Goal: Task Accomplishment & Management: Manage account settings

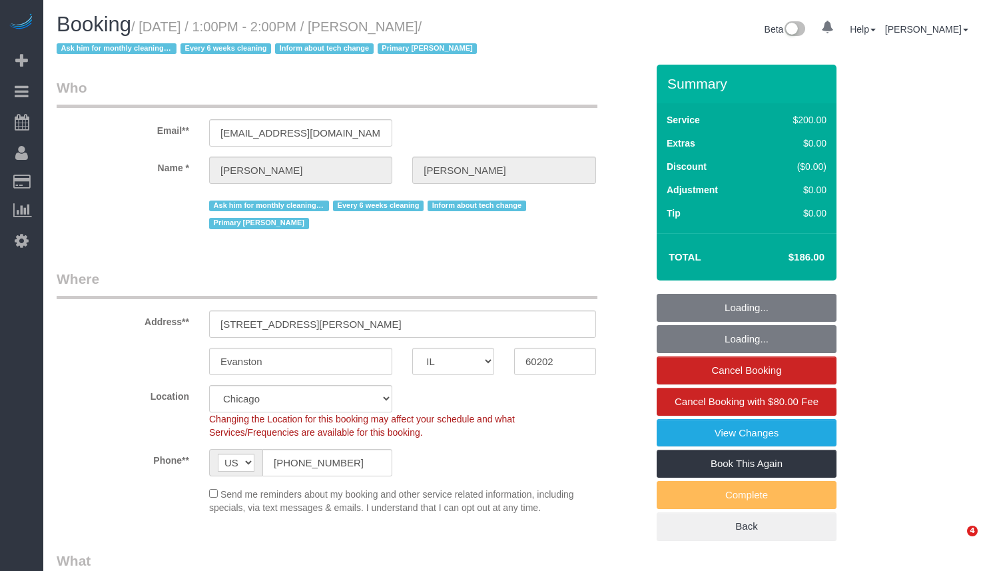
select select "IL"
select select "object:1160"
select select "512"
select select "number:1"
select select "number:58"
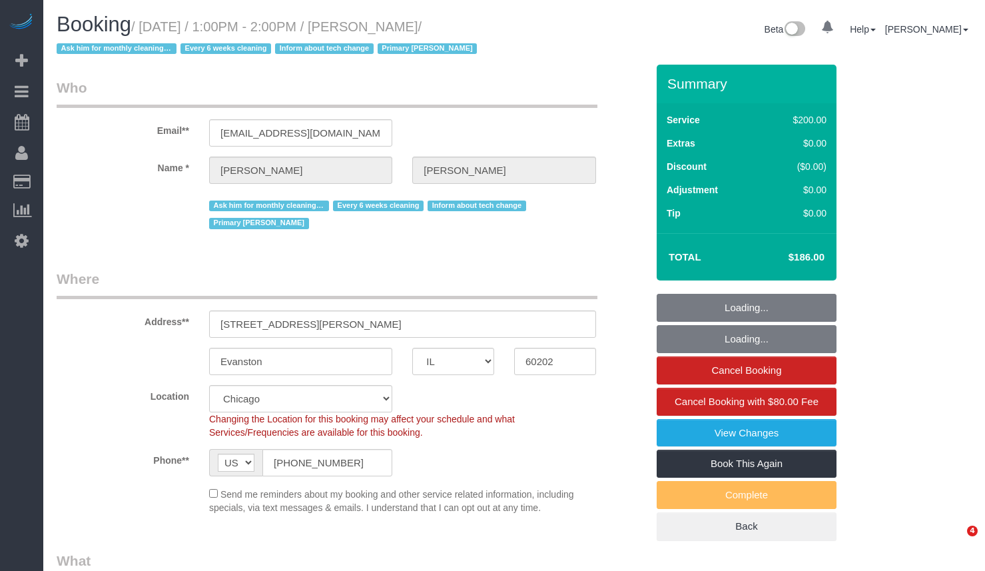
select select "number:139"
select select "number:107"
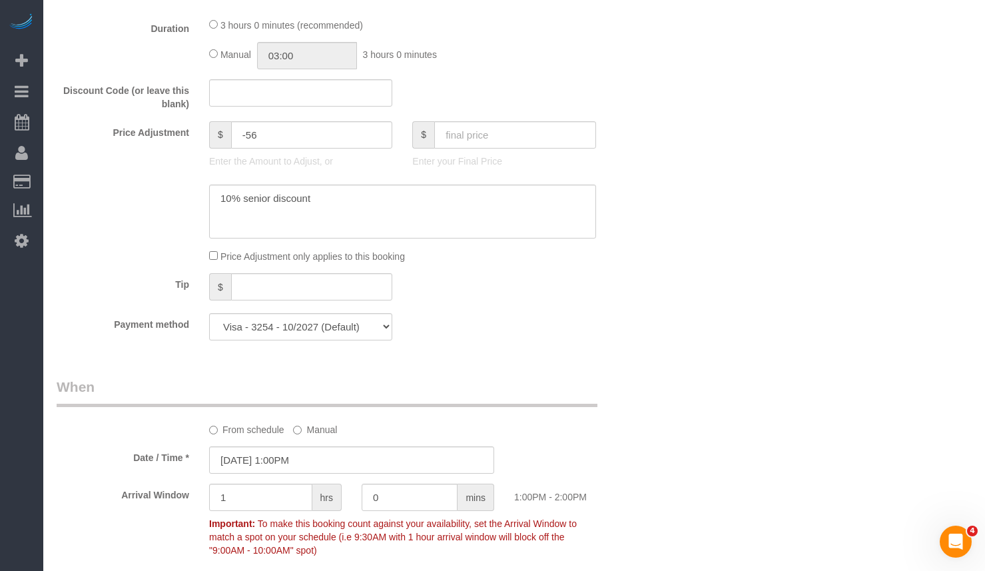
scroll to position [1265, 0]
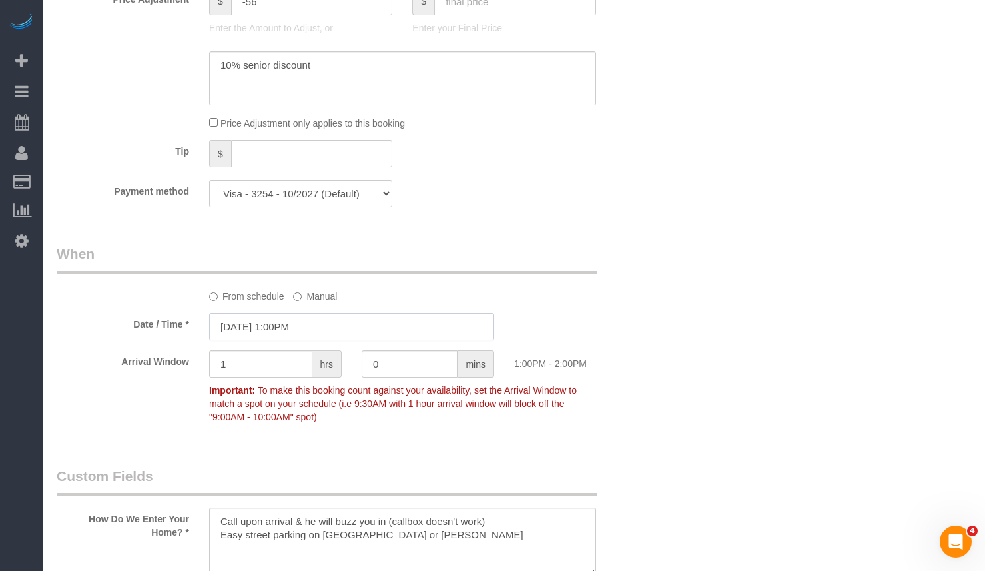
click at [270, 336] on input "10/02/2025 1:00PM" at bounding box center [351, 326] width 285 height 27
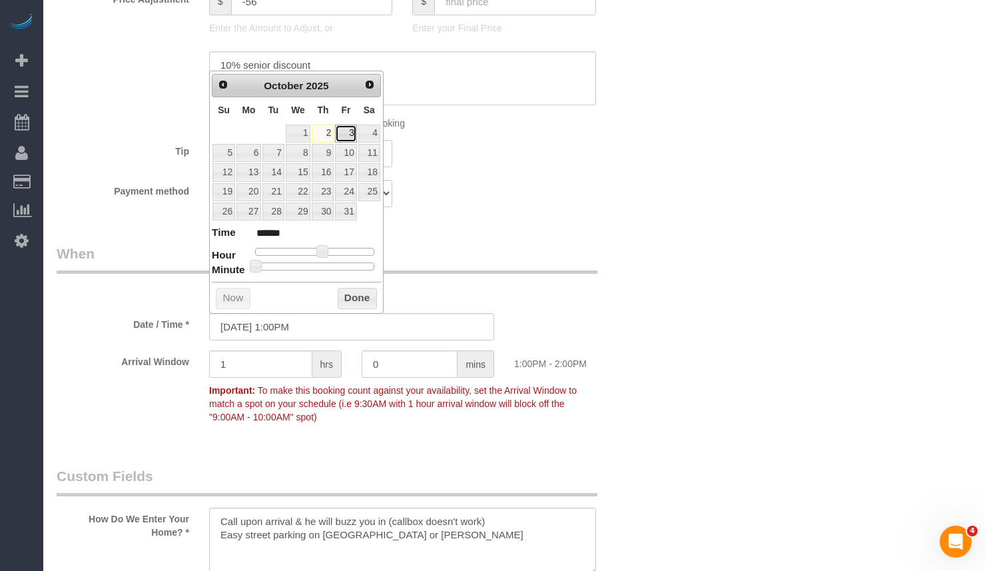
click at [340, 132] on link "3" at bounding box center [345, 134] width 21 height 18
type input "10/03/2025 12:00PM"
type input "*******"
type input "10/03/2025 11:00AM"
type input "*******"
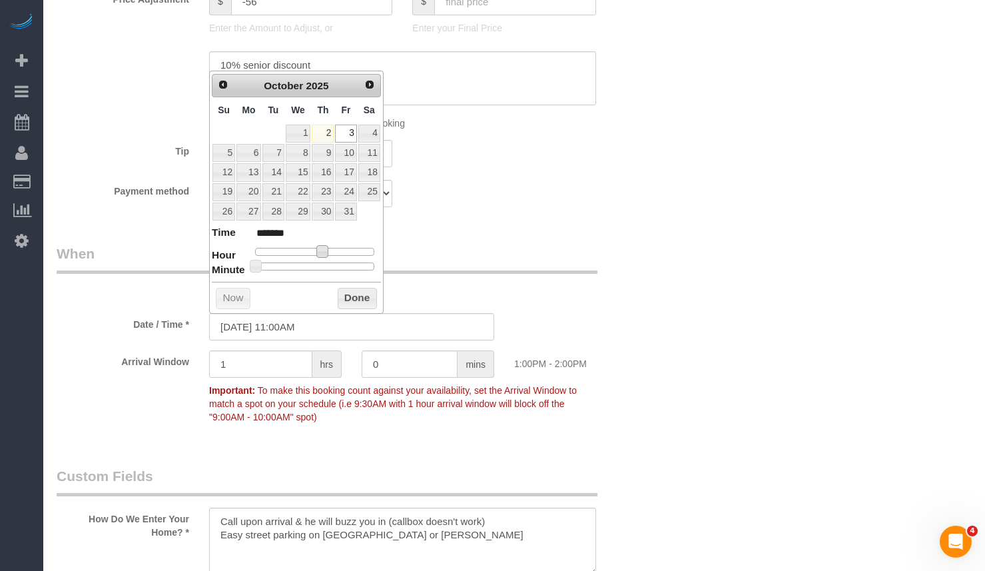
type input "10/03/2025 10:00AM"
type input "*******"
type input "10/03/2025 9:00AM"
type input "******"
type input "10/03/2025 8:00AM"
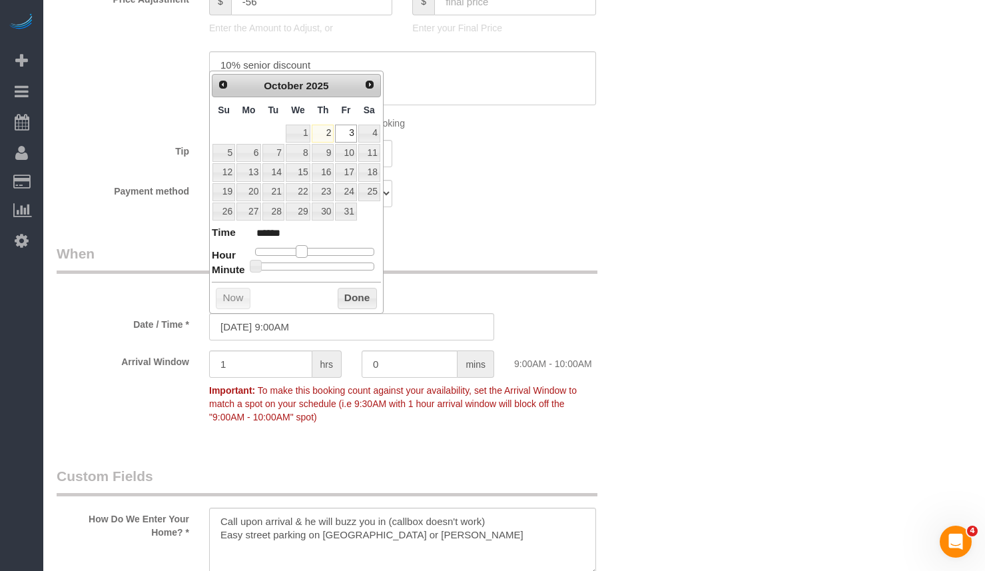
type input "******"
type input "10/03/2025 9:00AM"
type input "******"
drag, startPoint x: 325, startPoint y: 252, endPoint x: 305, endPoint y: 256, distance: 20.4
click at [305, 256] on span at bounding box center [302, 251] width 12 height 12
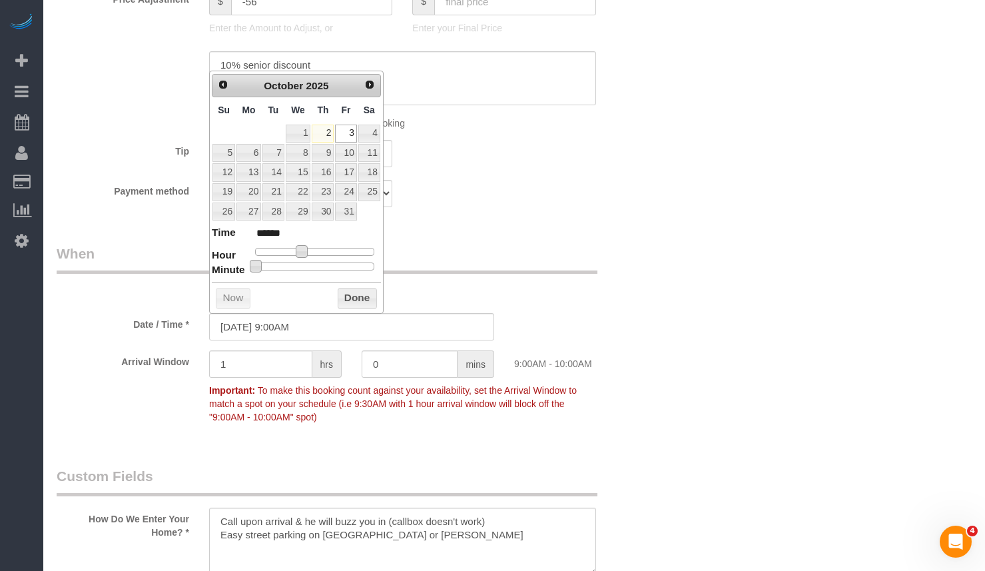
type input "10/03/2025 9:05AM"
type input "******"
type input "10/03/2025 9:10AM"
type input "******"
type input "10/03/2025 9:15AM"
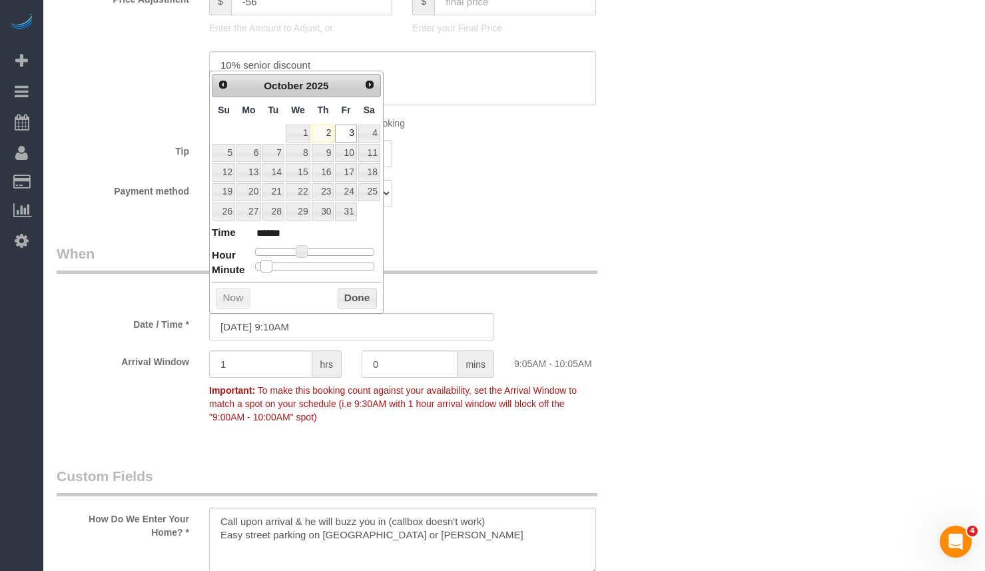
type input "******"
type input "10/03/2025 9:20AM"
type input "******"
type input "10/03/2025 9:25AM"
type input "******"
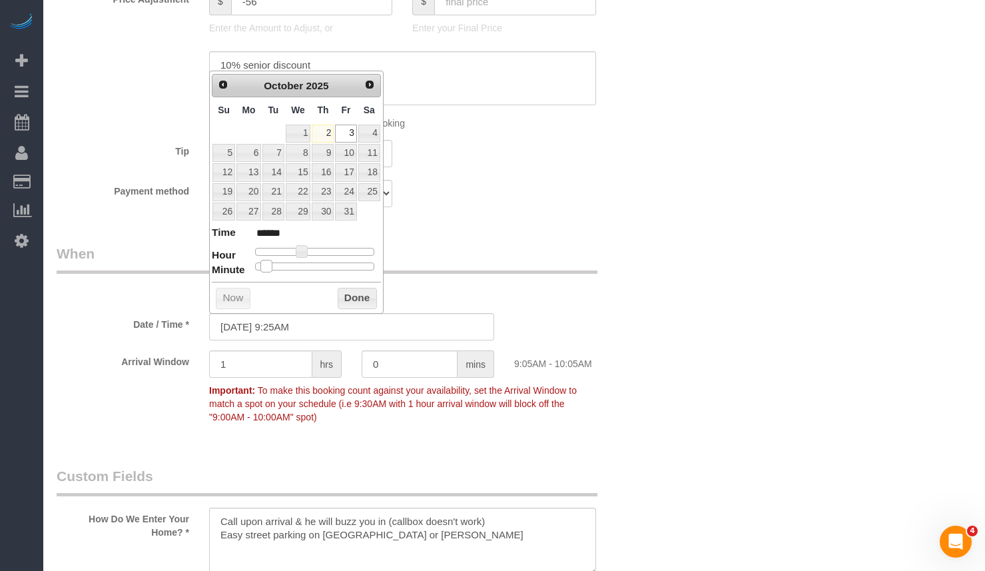
type input "10/03/2025 9:30AM"
type input "******"
type input "10/03/2025 9:35AM"
type input "******"
type input "10/03/2025 9:30AM"
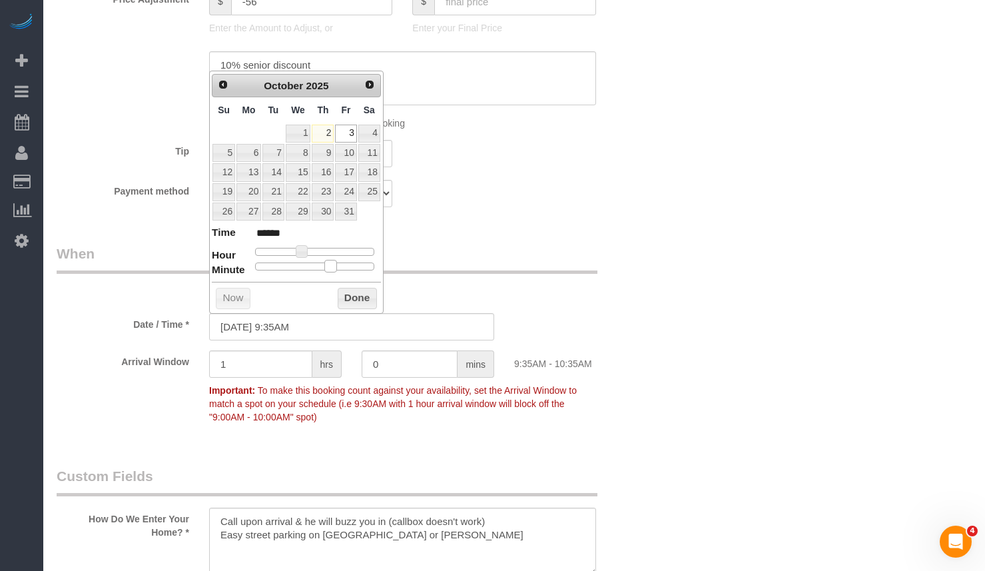
type input "******"
drag, startPoint x: 252, startPoint y: 263, endPoint x: 314, endPoint y: 272, distance: 62.5
click at [314, 272] on div "Prev Next October 2025 Su Mo Tu We Th Fr Sa 1 2 3 4 5 6 7 8 9 10 11 12 13 14 15…" at bounding box center [296, 192] width 174 height 242
click at [348, 288] on button "Done" at bounding box center [357, 298] width 39 height 21
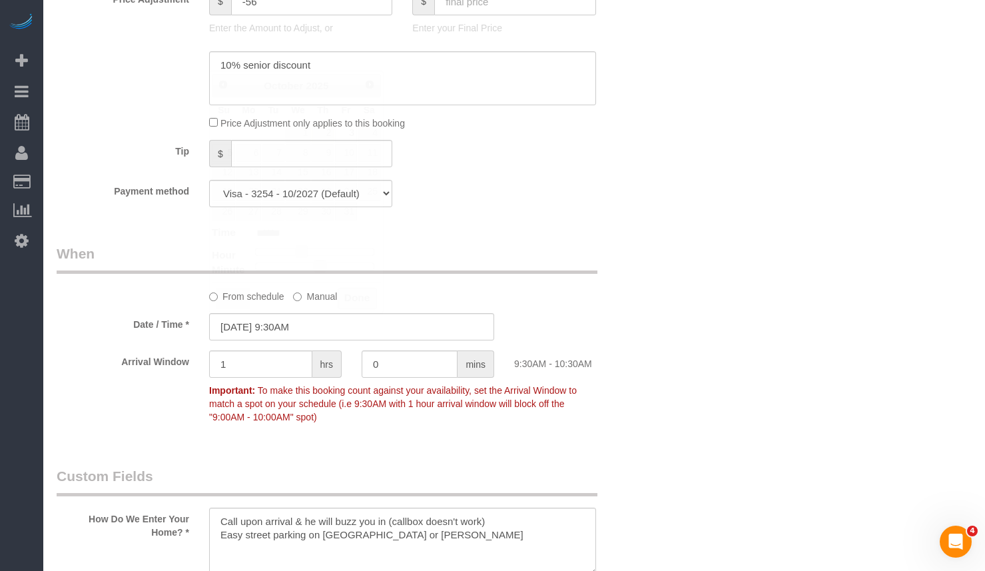
click at [356, 296] on div "From schedule Manual" at bounding box center [402, 294] width 407 height 18
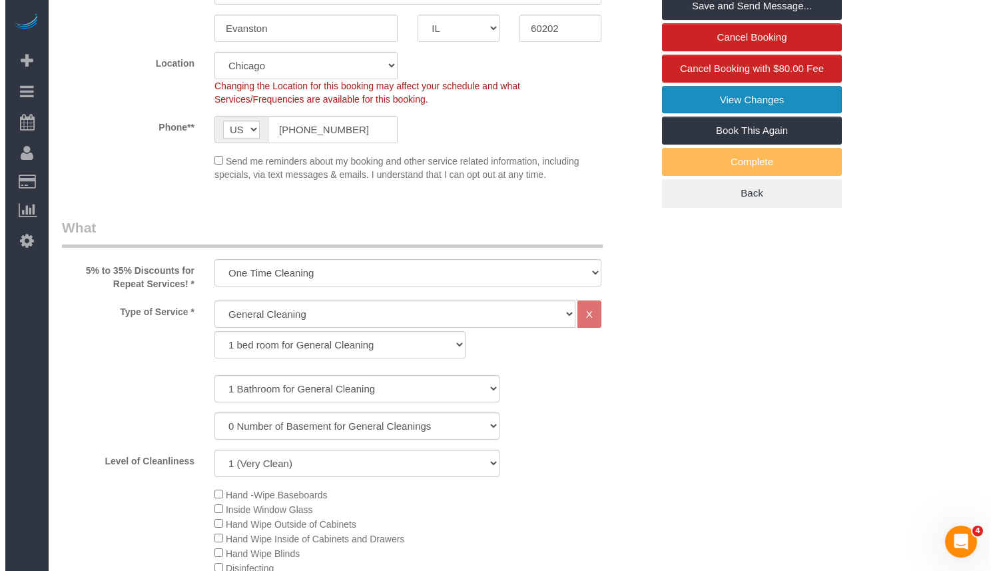
scroll to position [0, 0]
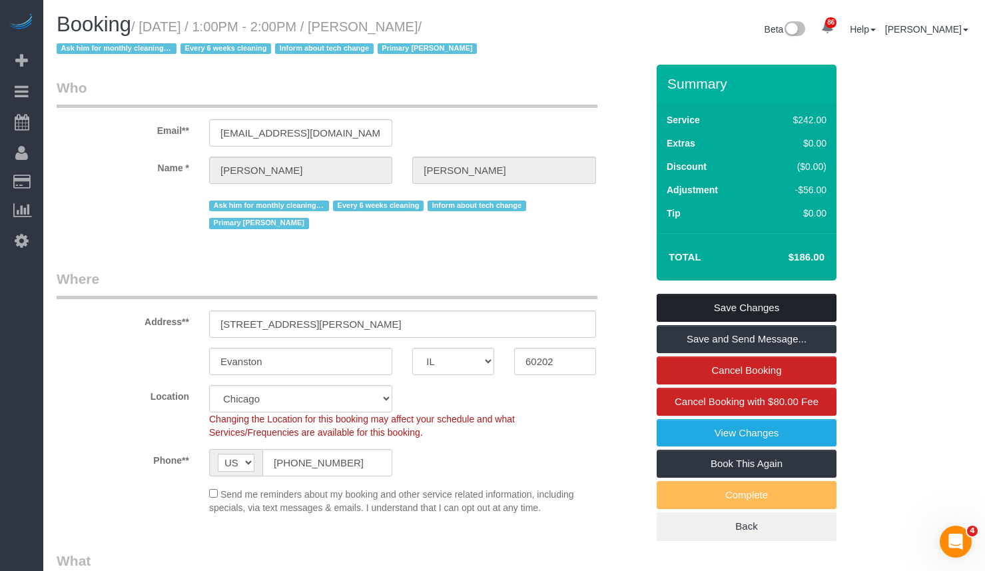
click at [746, 308] on link "Save Changes" at bounding box center [746, 308] width 180 height 28
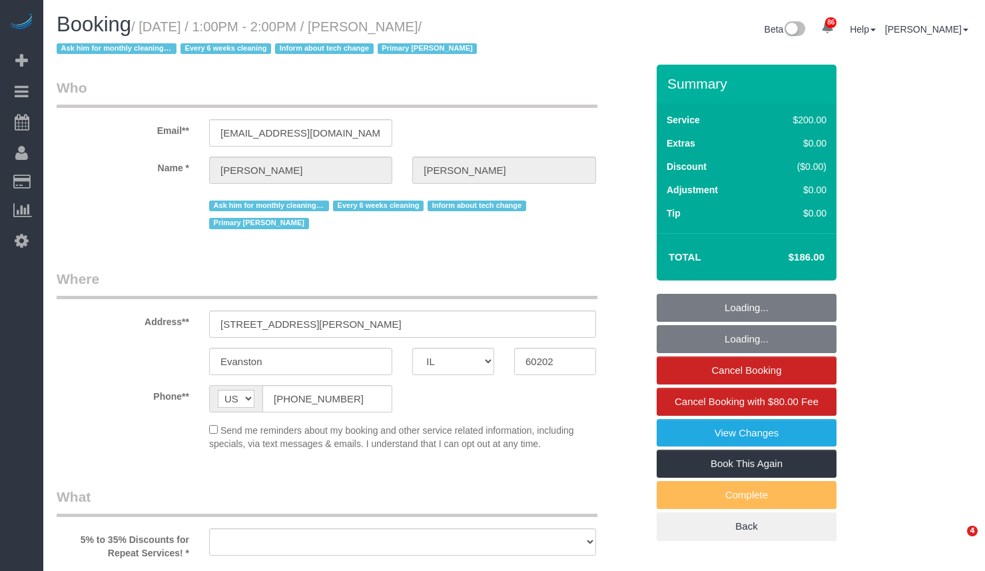
select select "IL"
select select "number:1"
select select "number:58"
select select "number:139"
select select "number:107"
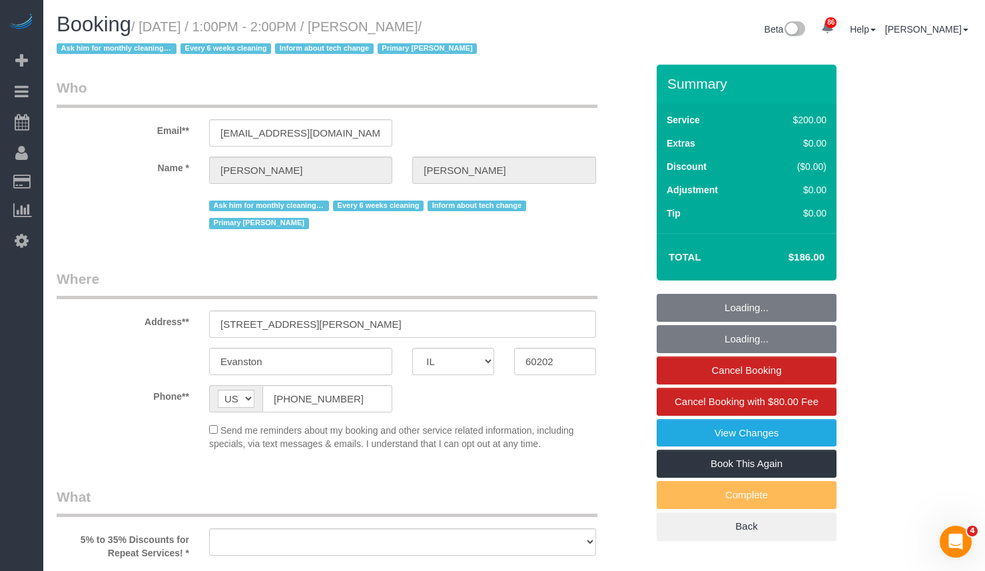
select select "object:1196"
select select "512"
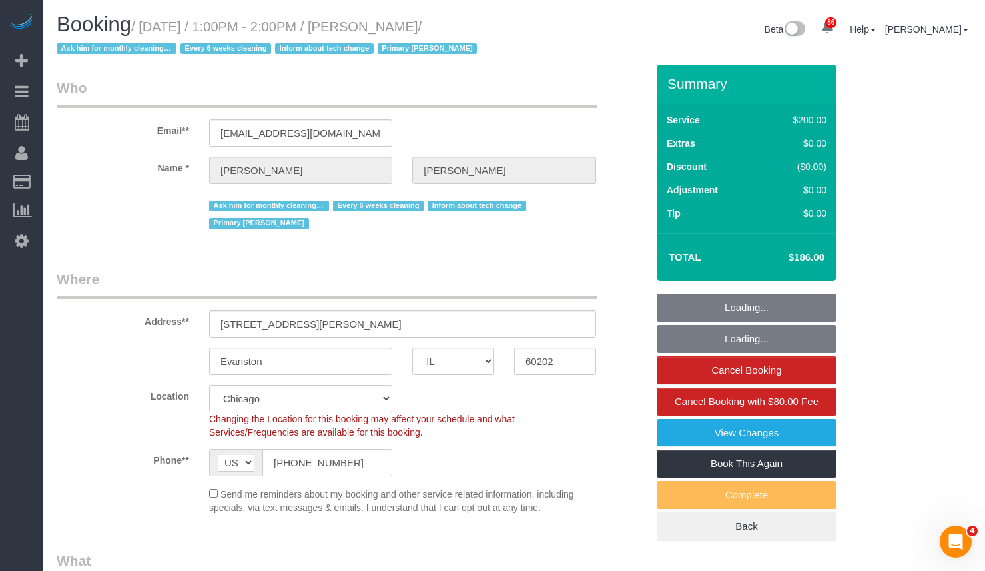
select select "object:1305"
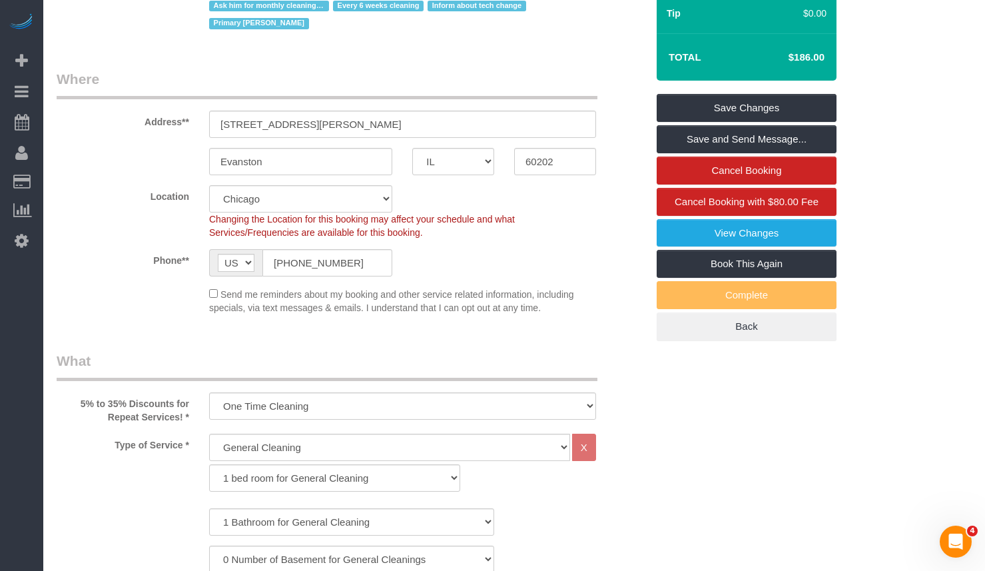
scroll to position [266, 0]
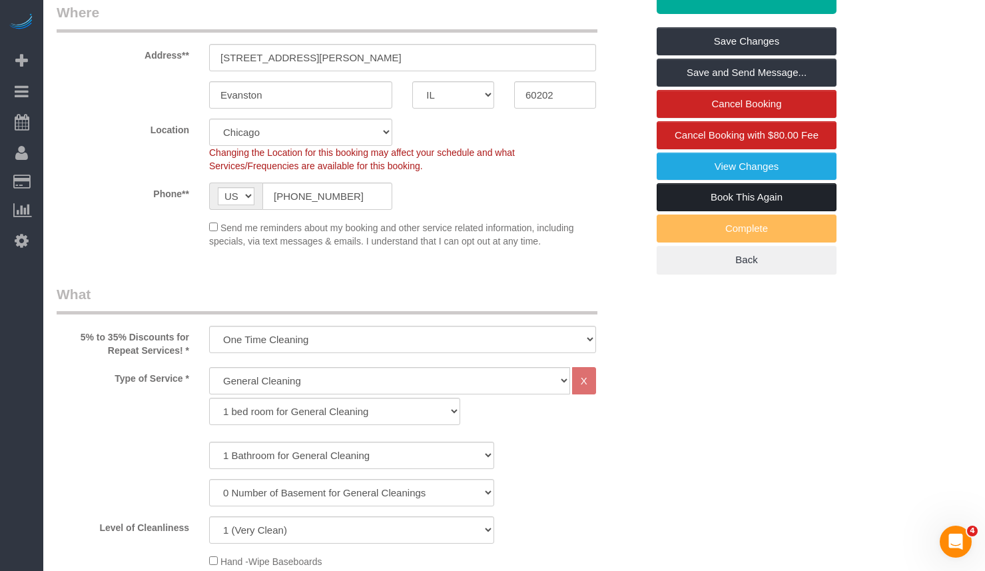
click at [782, 198] on link "Book This Again" at bounding box center [746, 197] width 180 height 28
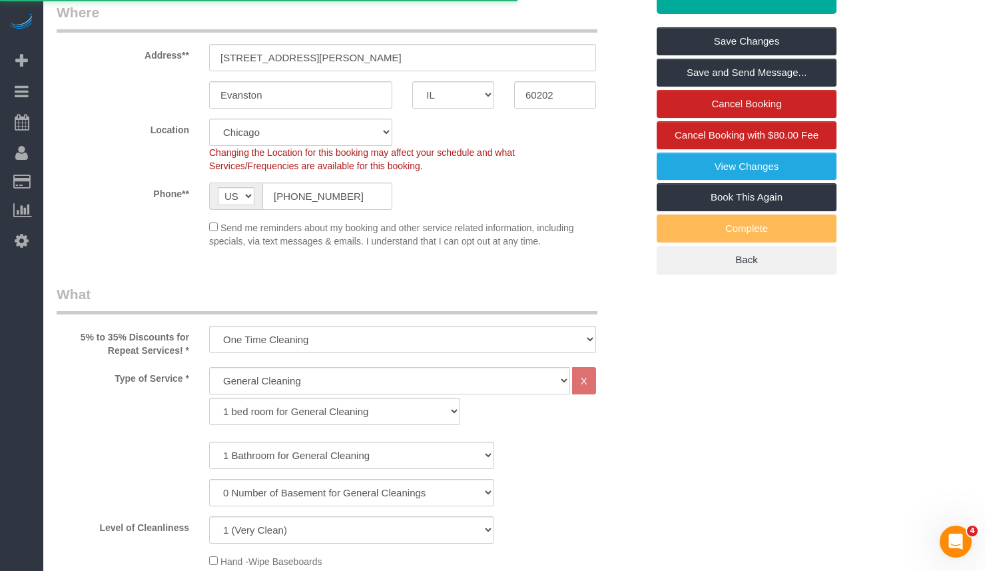
select select "IL"
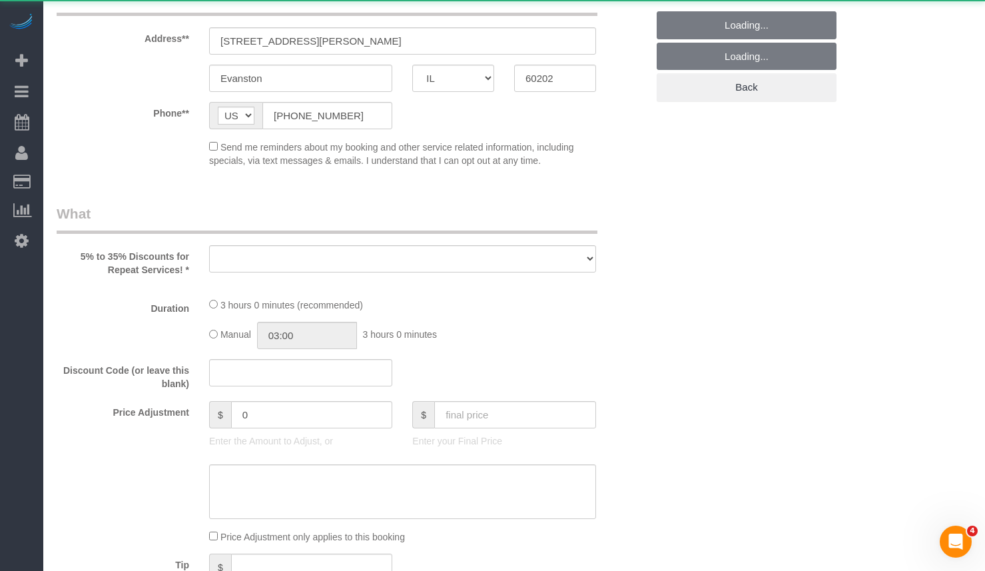
select select "object:1660"
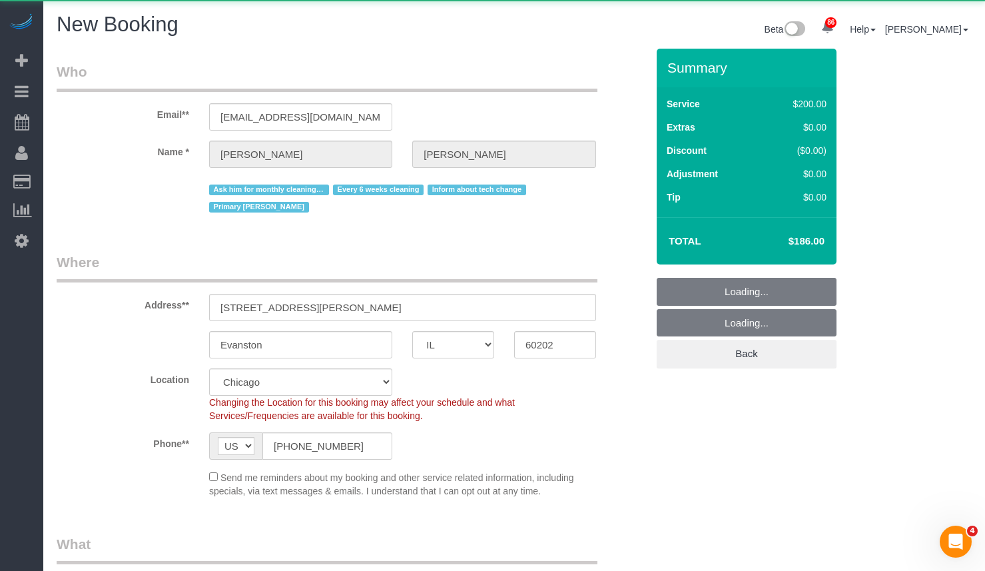
select select "number:1"
select select "number:58"
select select "number:139"
select select "number:107"
select select "object:1891"
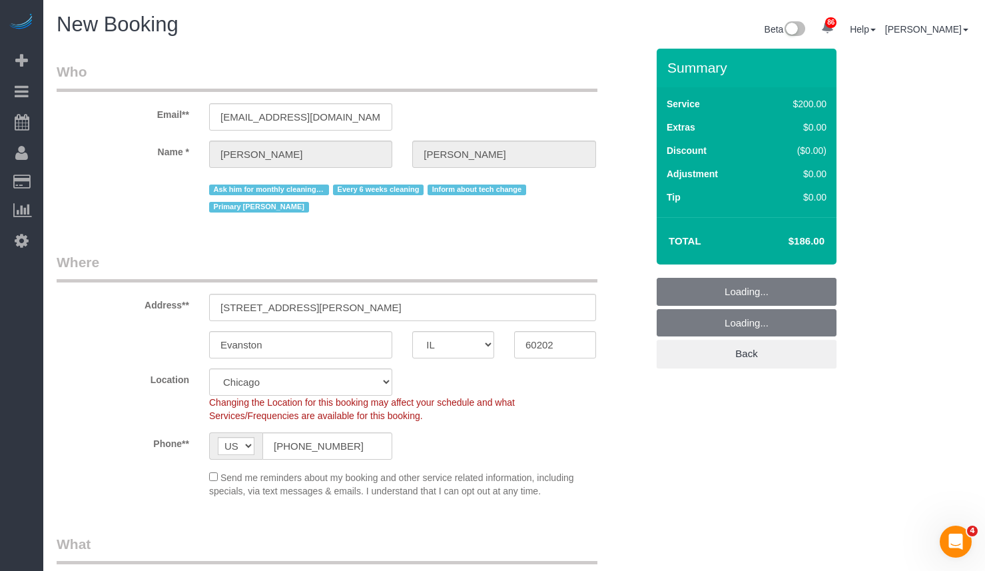
select select "512"
select select "object:2198"
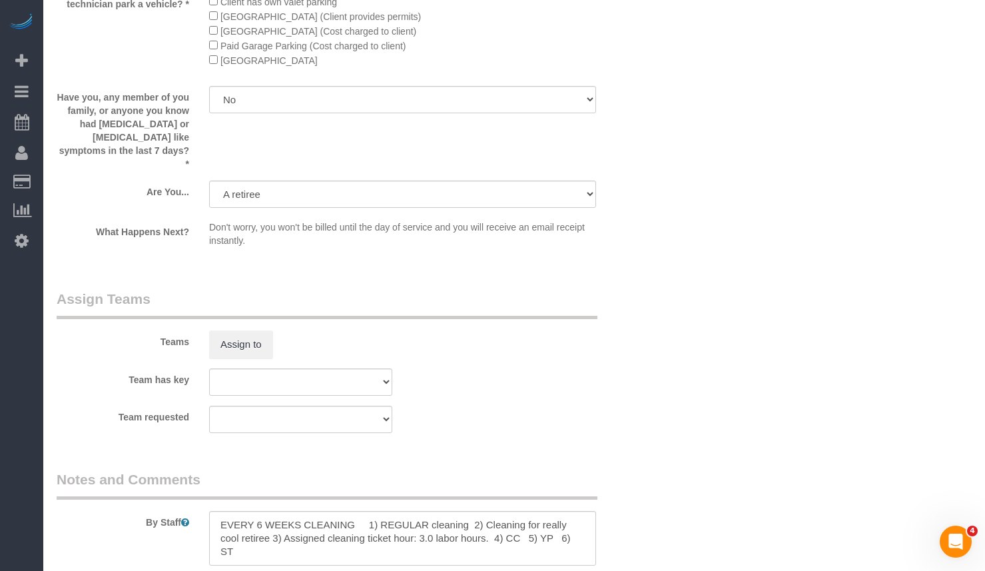
scroll to position [2288, 0]
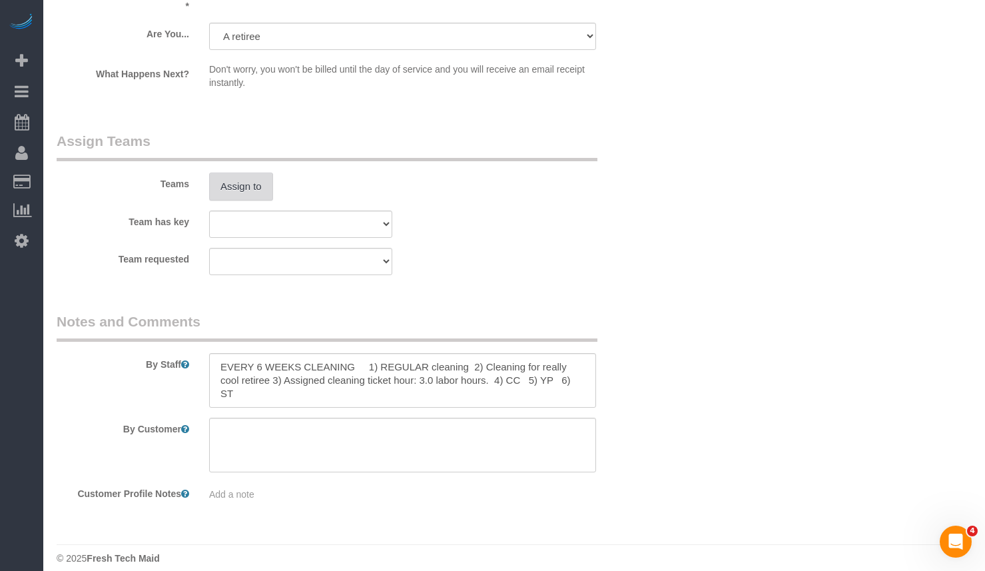
click at [251, 181] on button "Assign to" at bounding box center [241, 186] width 64 height 28
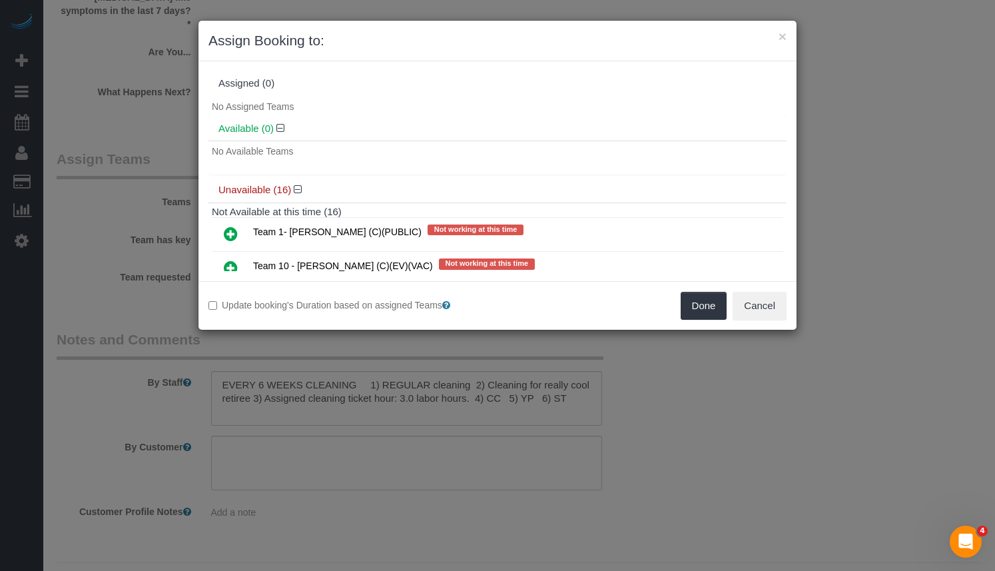
scroll to position [67, 0]
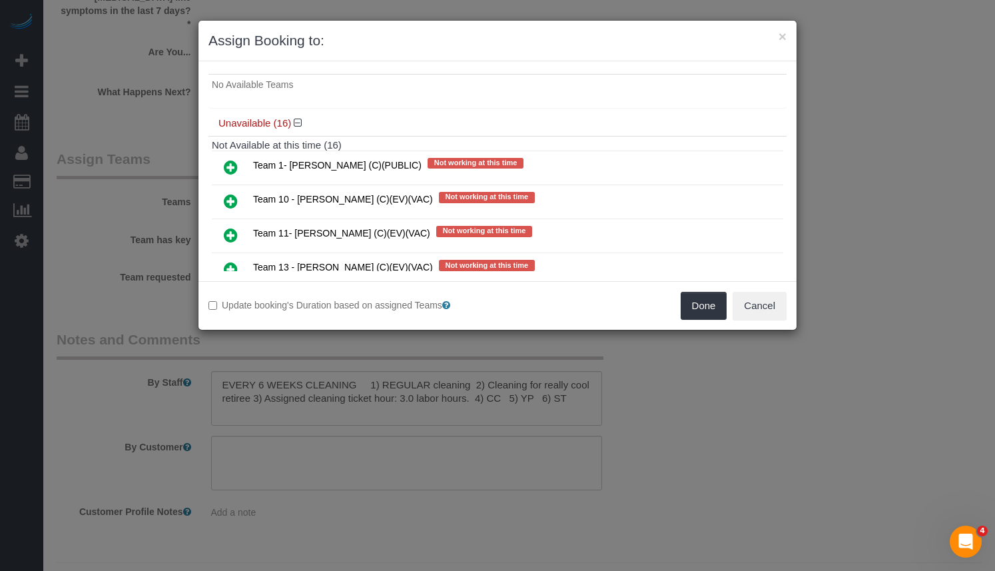
click at [230, 264] on icon at bounding box center [231, 269] width 14 height 16
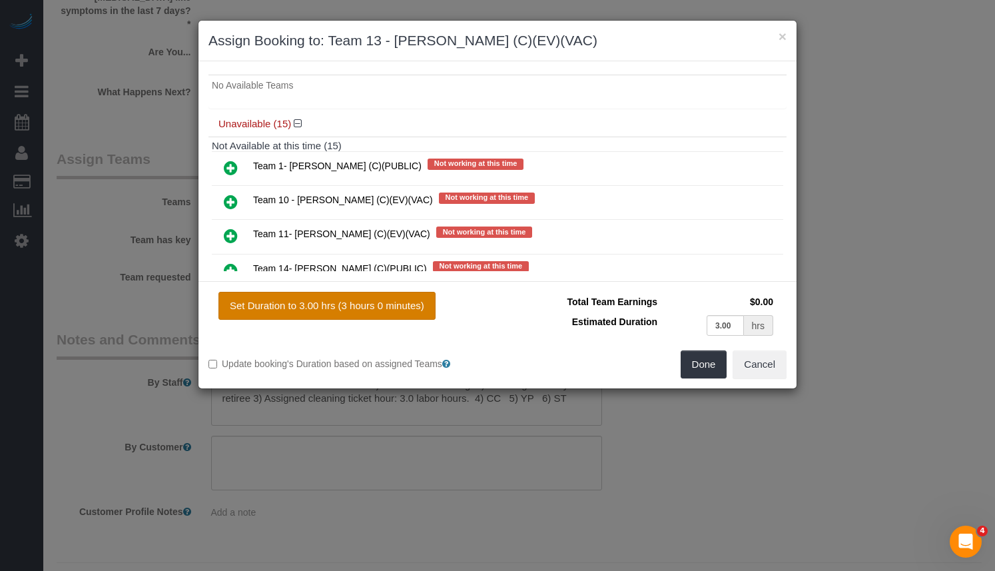
click at [398, 306] on button "Set Duration to 3.00 hrs (3 hours 0 minutes)" at bounding box center [326, 306] width 217 height 28
type input "3.00"
click at [685, 362] on button "Done" at bounding box center [703, 364] width 47 height 28
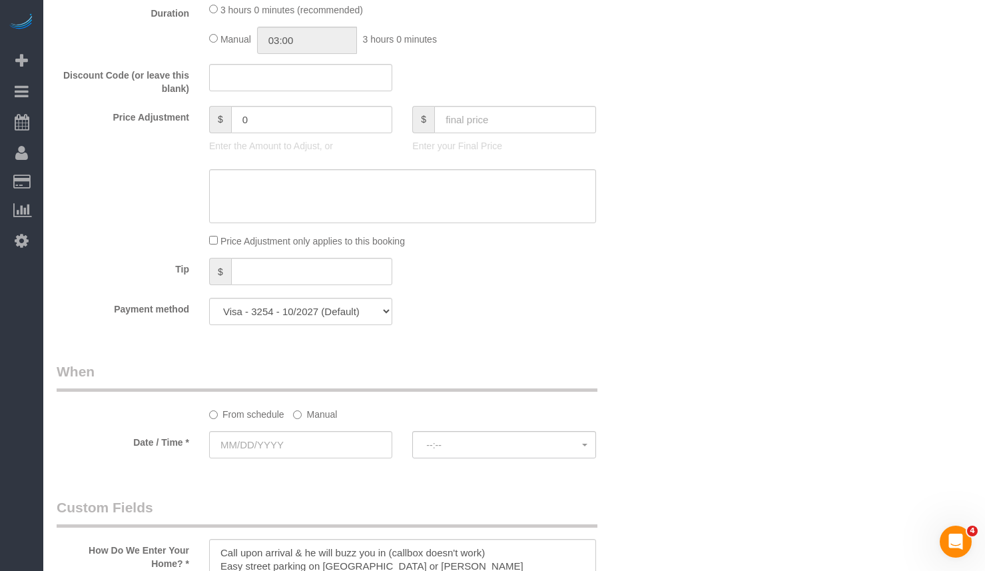
scroll to position [1223, 0]
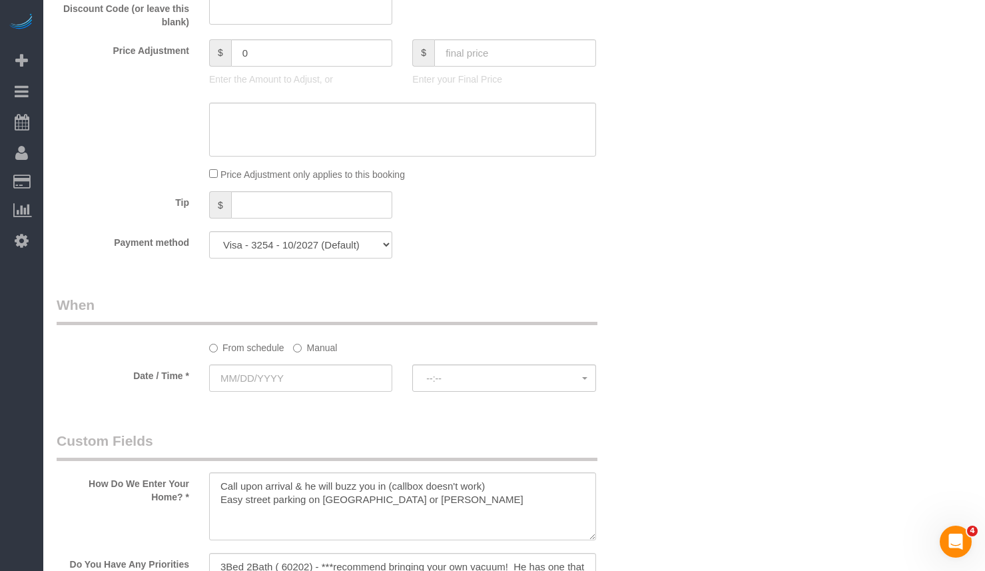
click at [318, 347] on label "Manual" at bounding box center [315, 345] width 44 height 18
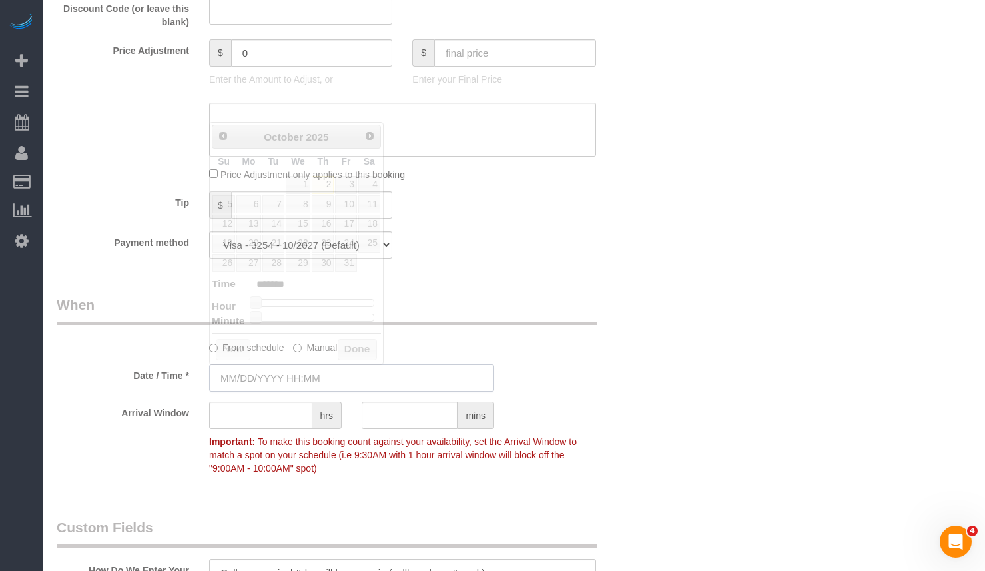
click at [316, 389] on input "text" at bounding box center [351, 377] width 285 height 27
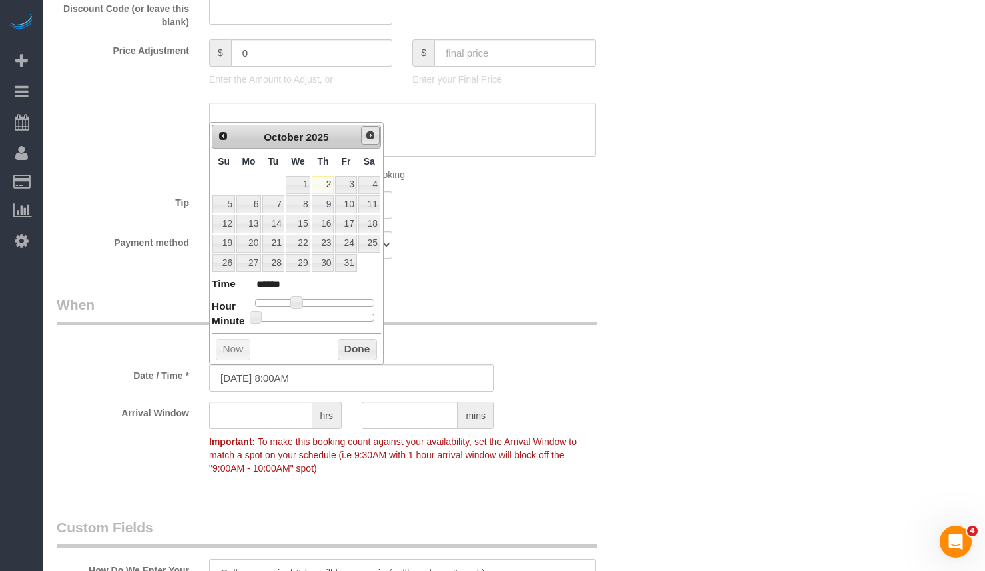
click at [371, 130] on span "Next" at bounding box center [370, 135] width 11 height 11
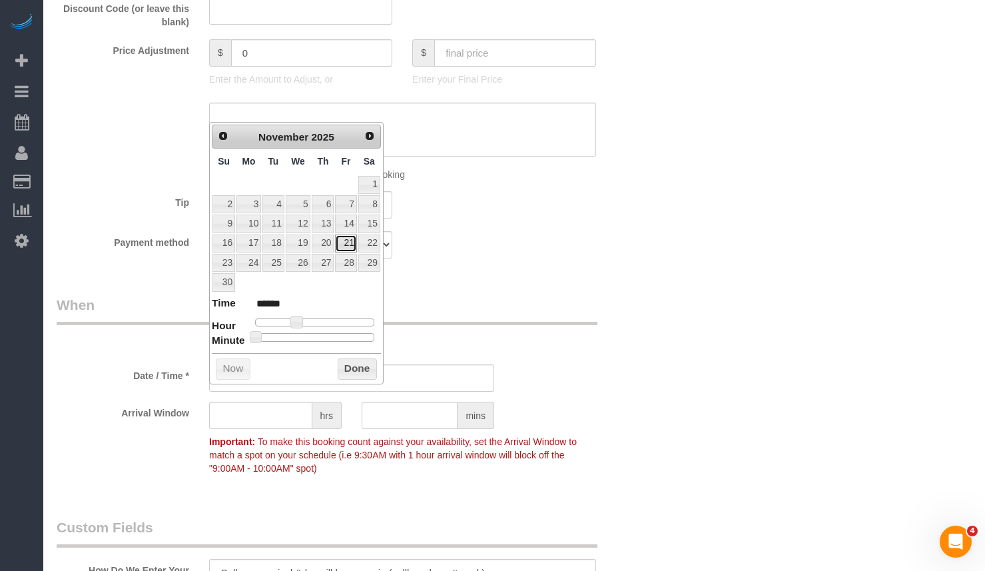
click at [350, 248] on link "21" at bounding box center [345, 243] width 21 height 18
type input "11/21/2025 9:00AM"
type input "******"
type input "11/21/2025 10:00AM"
type input "*******"
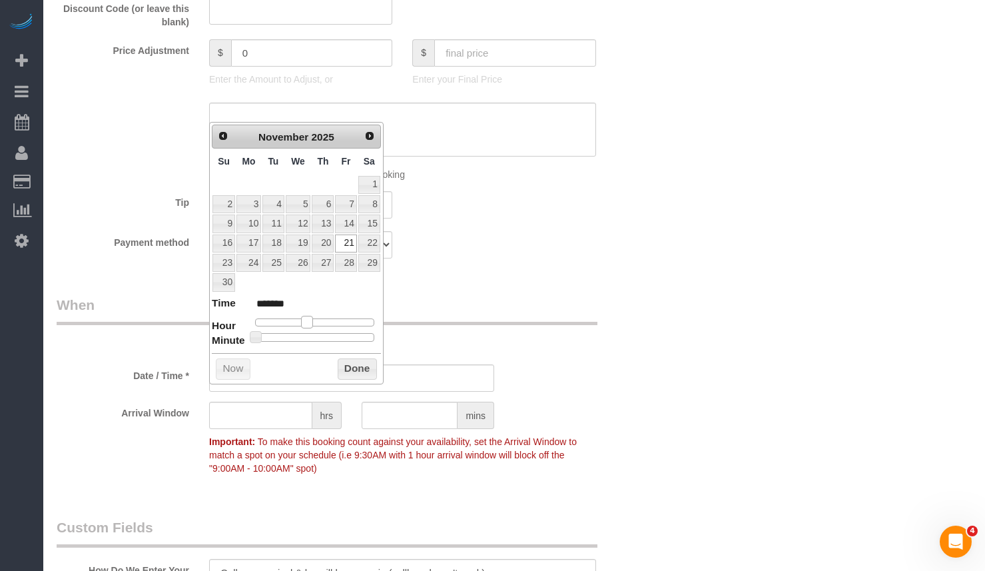
type input "11/21/2025 9:00AM"
type input "******"
drag, startPoint x: 302, startPoint y: 324, endPoint x: 308, endPoint y: 327, distance: 6.9
click at [308, 327] on dl "Time ****** Hour Minute Second Millisecond Microsecond Time Zone ***** ***** **…" at bounding box center [296, 319] width 169 height 46
type input "11/21/2025 9:05AM"
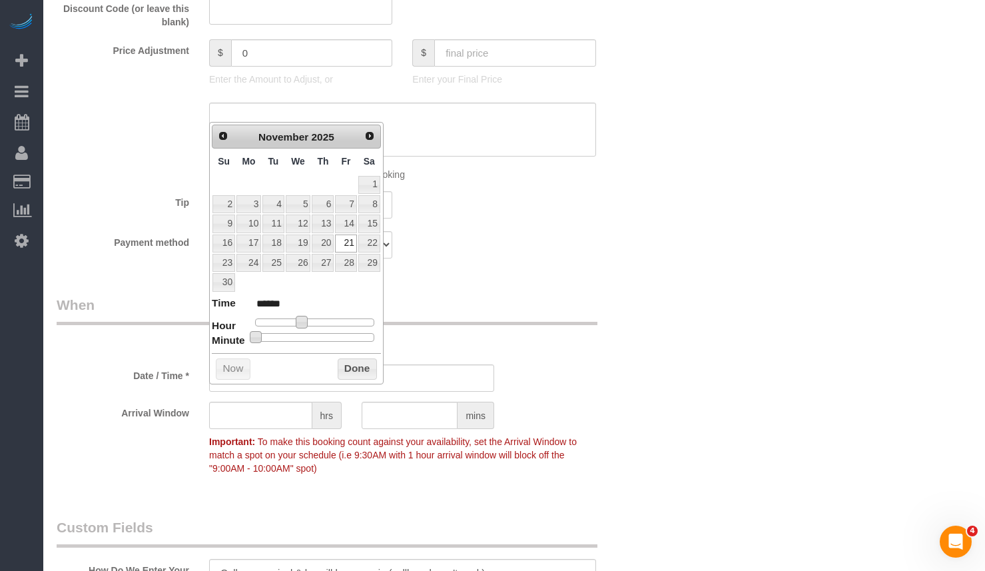
type input "******"
type input "11/21/2025 9:10AM"
type input "******"
type input "11/21/2025 9:15AM"
type input "******"
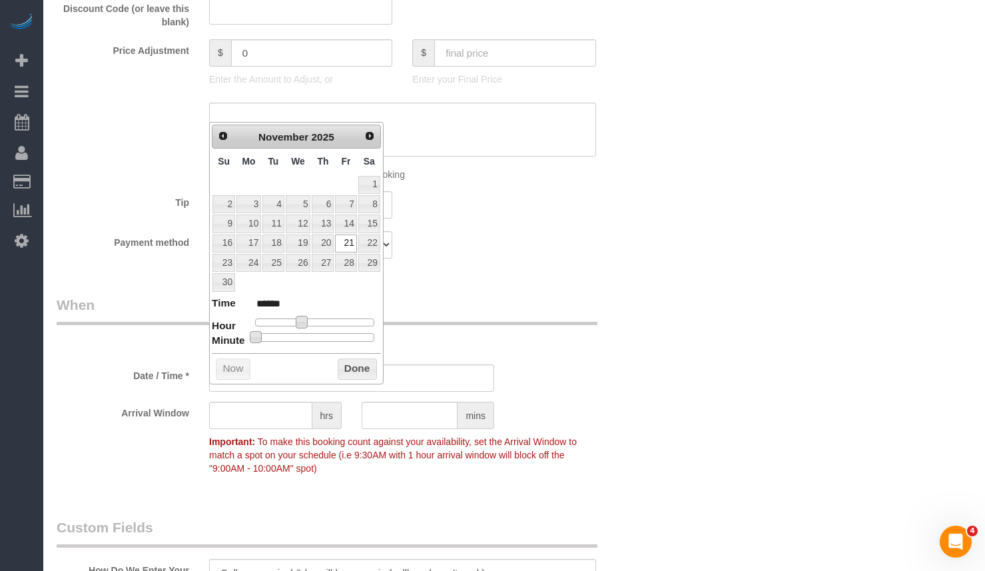
type input "11/21/2025 9:20AM"
type input "******"
type input "11/21/2025 9:25AM"
type input "******"
type input "11/21/2025 9:30AM"
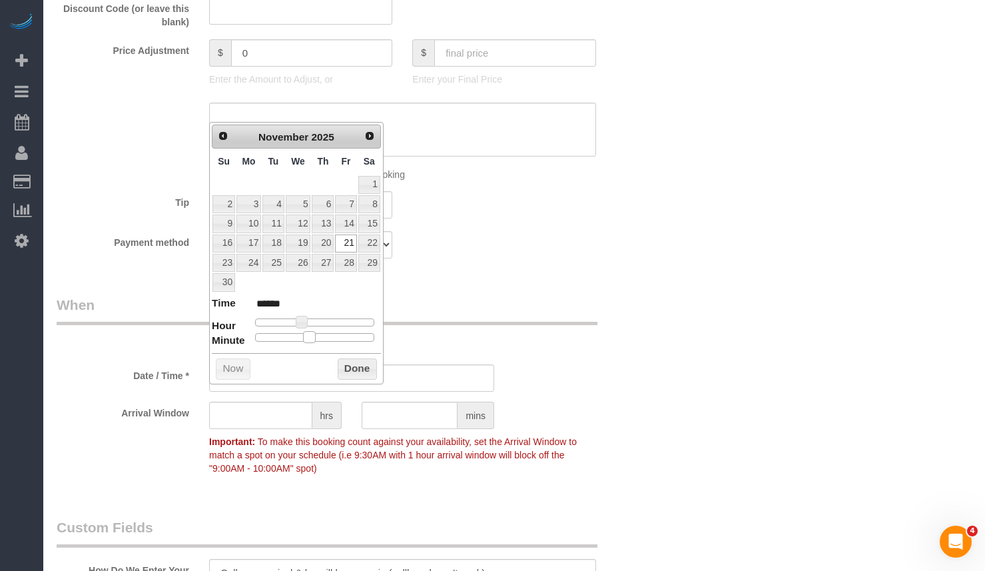
type input "******"
type input "11/21/2025 9:35AM"
type input "******"
type input "11/21/2025 9:30AM"
type input "******"
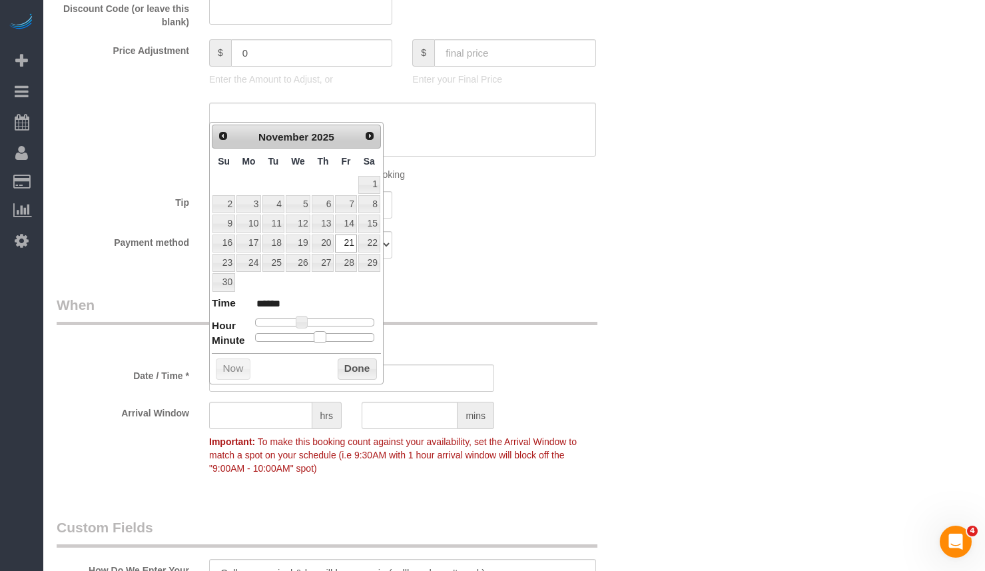
drag, startPoint x: 253, startPoint y: 336, endPoint x: 318, endPoint y: 341, distance: 65.5
click at [318, 341] on span at bounding box center [320, 337] width 12 height 12
click at [380, 377] on div "Prev Next November 2025 Su Mo Tu We Th Fr Sa 1 2 3 4 5 6 7 8 9 10 11 12 13 14 1…" at bounding box center [296, 253] width 174 height 262
click at [366, 370] on button "Done" at bounding box center [357, 368] width 39 height 21
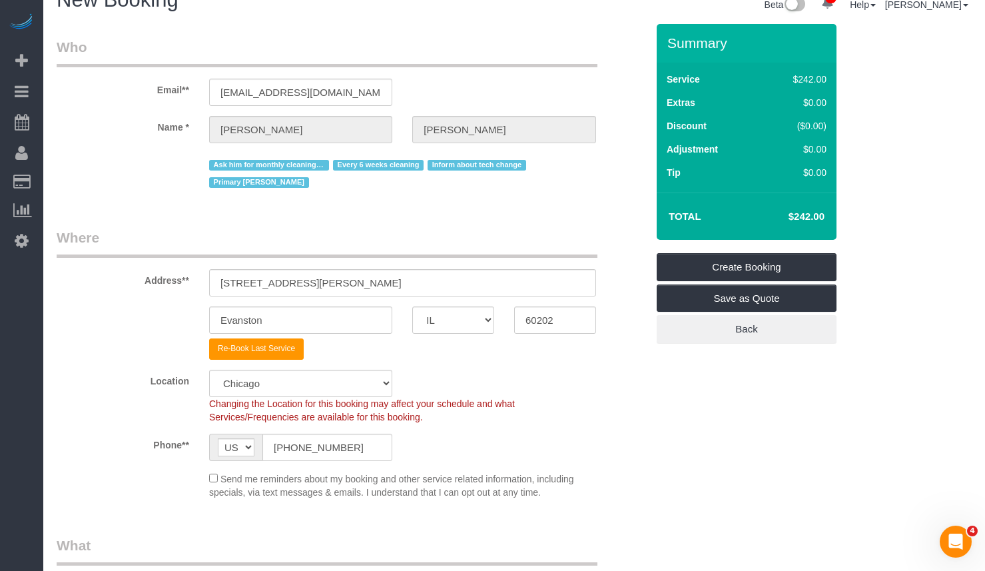
scroll to position [0, 0]
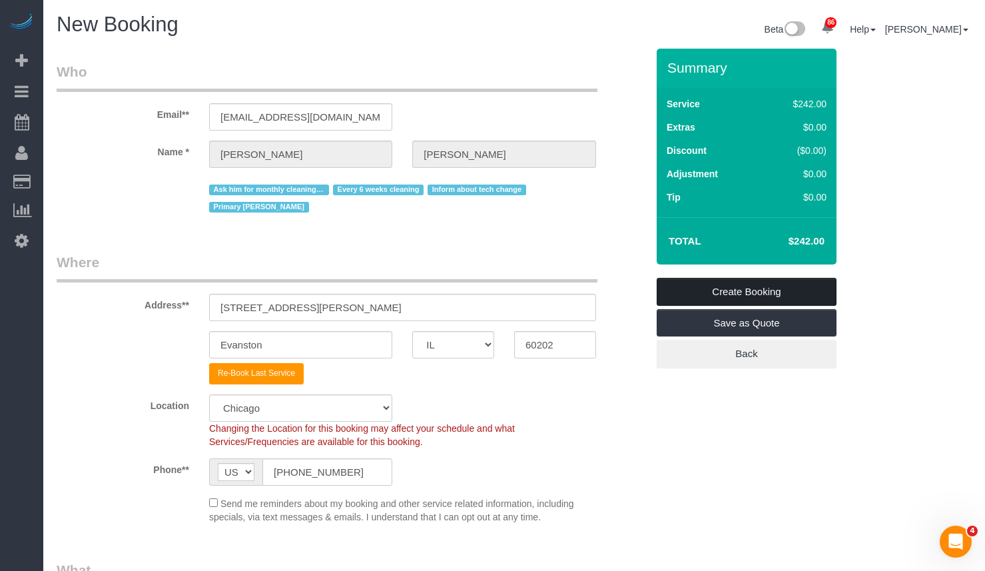
click at [738, 288] on link "Create Booking" at bounding box center [746, 292] width 180 height 28
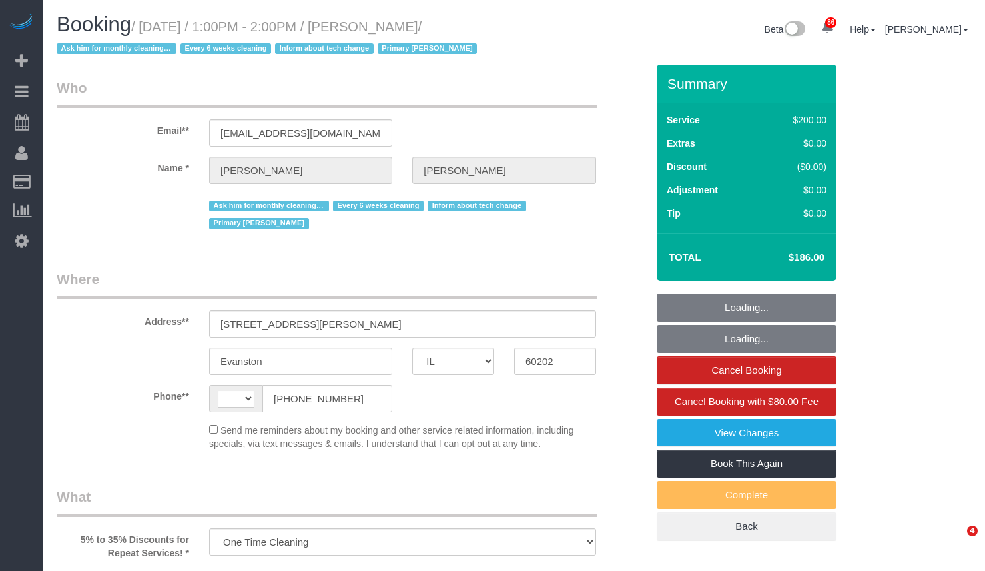
select select "IL"
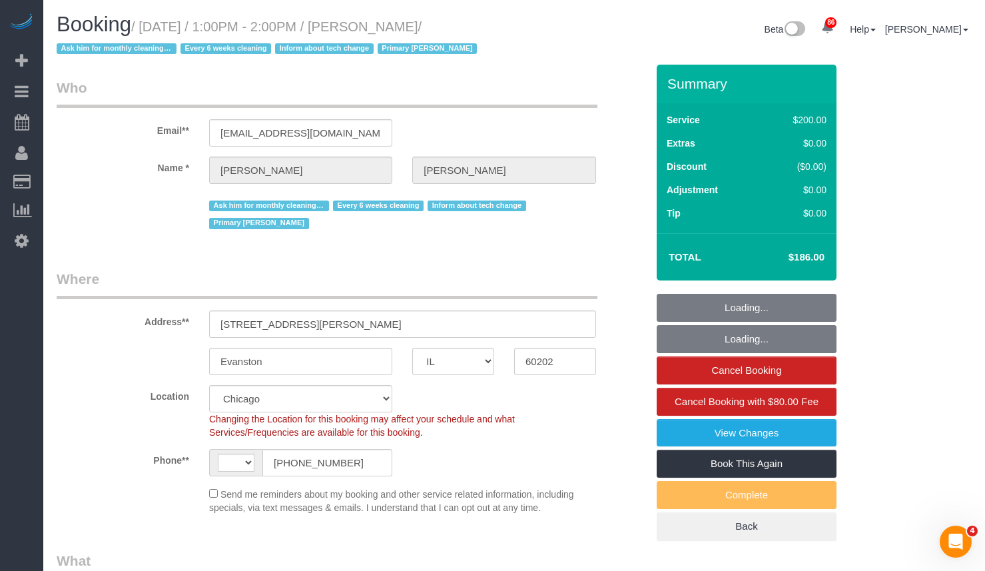
select select "object:1058"
select select "string:US"
select select "512"
select select "number:1"
select select "number:58"
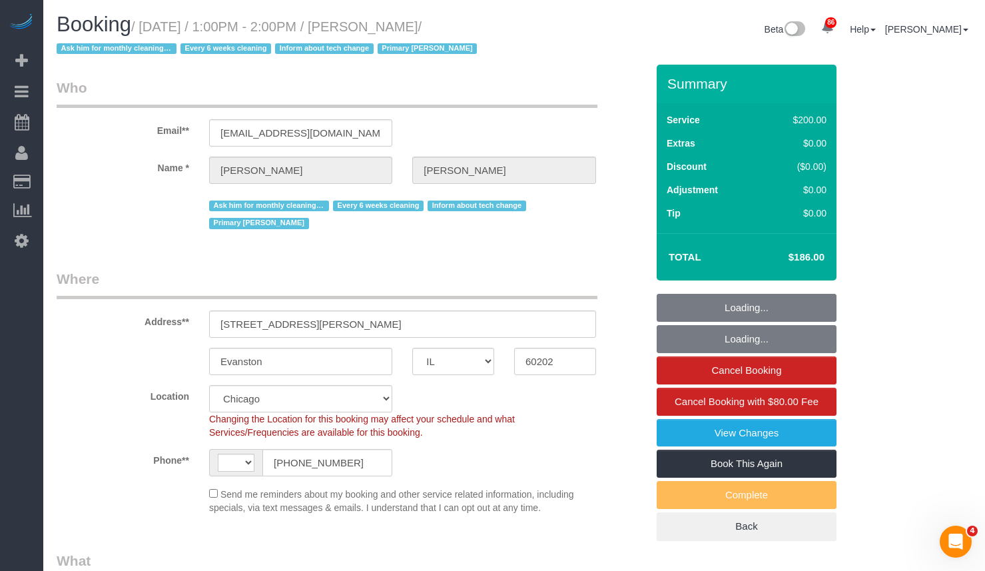
select select "number:139"
select select "number:107"
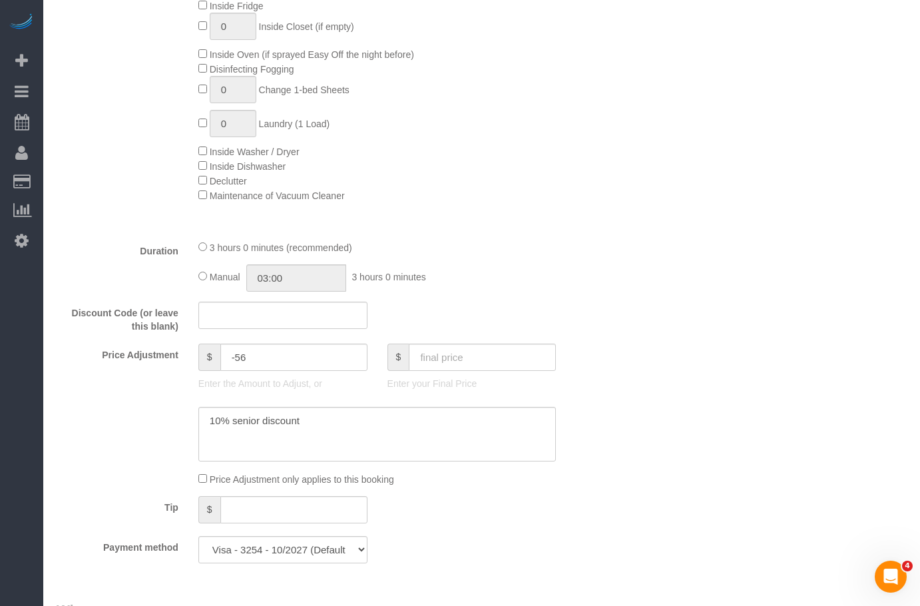
scroll to position [1079, 0]
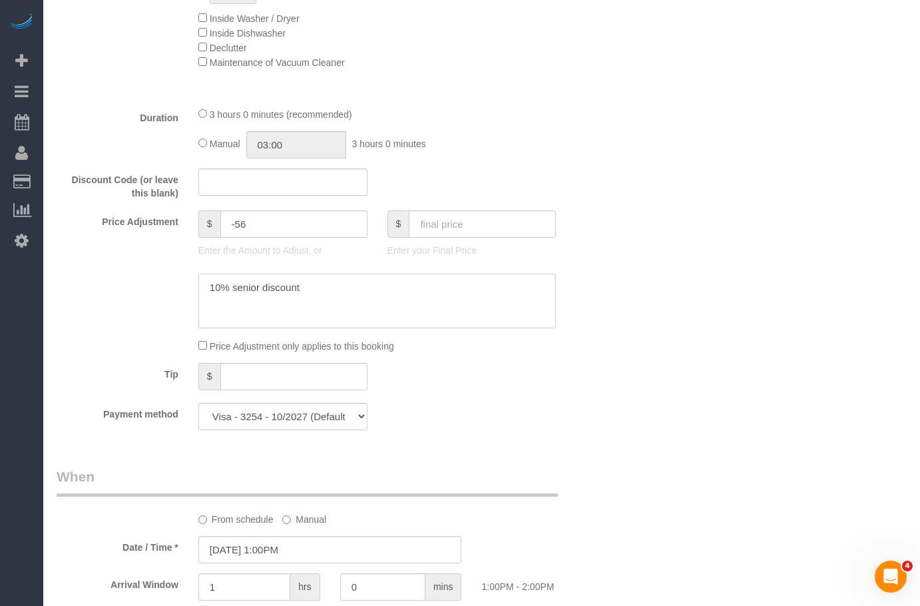
drag, startPoint x: 360, startPoint y: 260, endPoint x: -21, endPoint y: 246, distance: 381.1
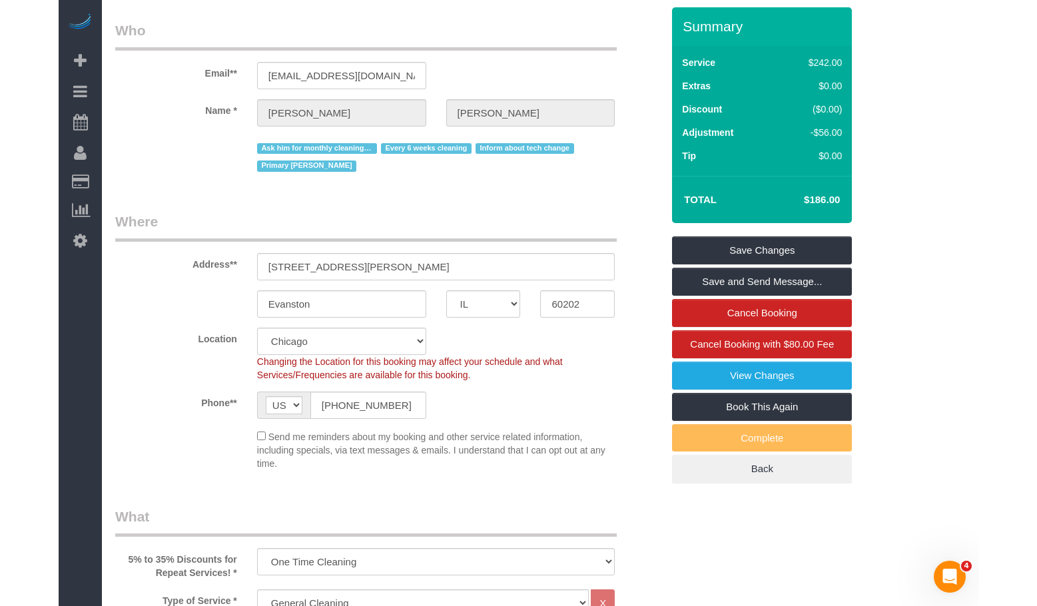
scroll to position [13, 0]
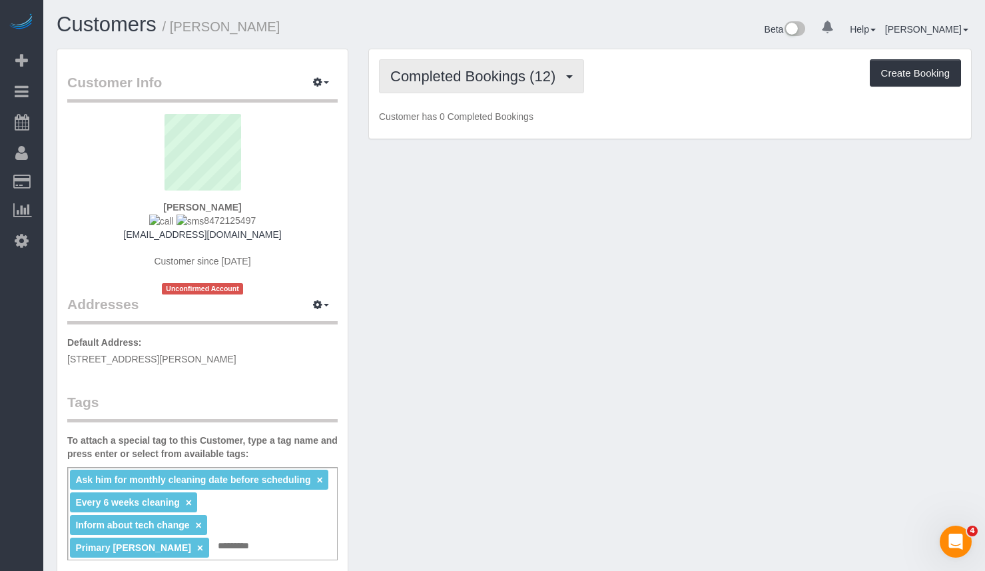
click at [503, 62] on button "Completed Bookings (12)" at bounding box center [481, 76] width 205 height 34
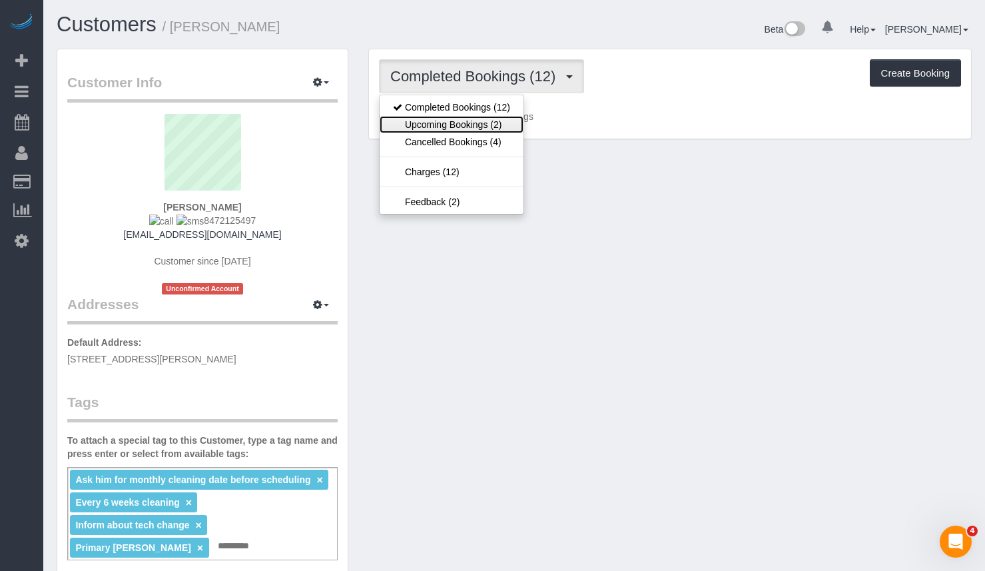
click at [496, 124] on link "Upcoming Bookings (2)" at bounding box center [451, 124] width 144 height 17
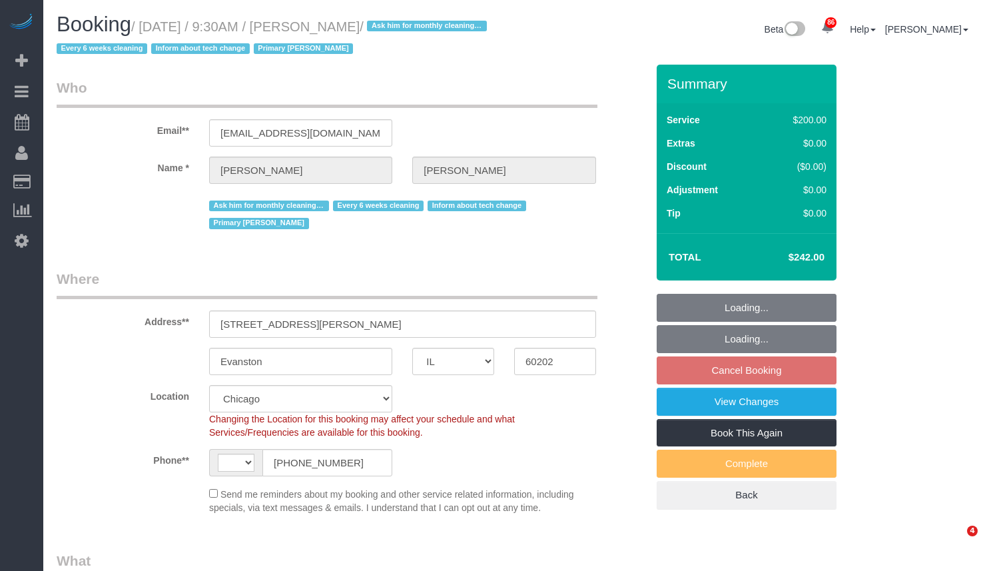
select select "IL"
select select "number:1"
select select "number:58"
select select "number:139"
select select "number:107"
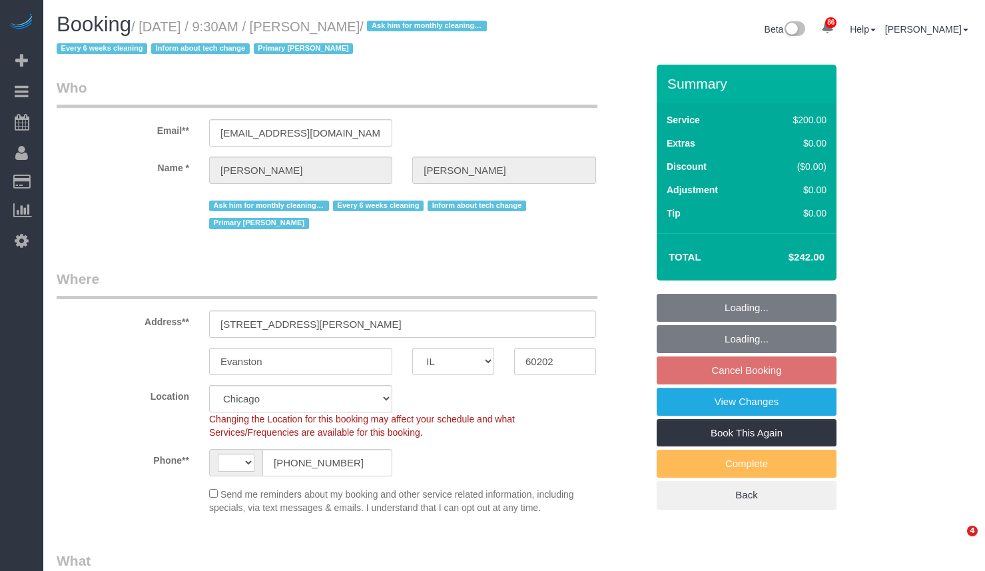
select select "object:1054"
select select "string:[GEOGRAPHIC_DATA]"
select select "512"
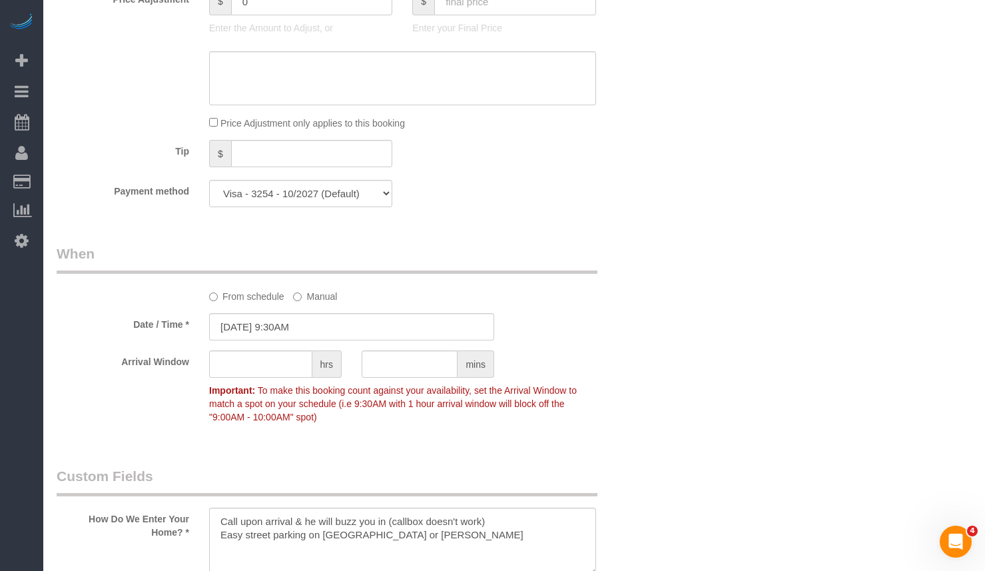
scroll to position [1132, 0]
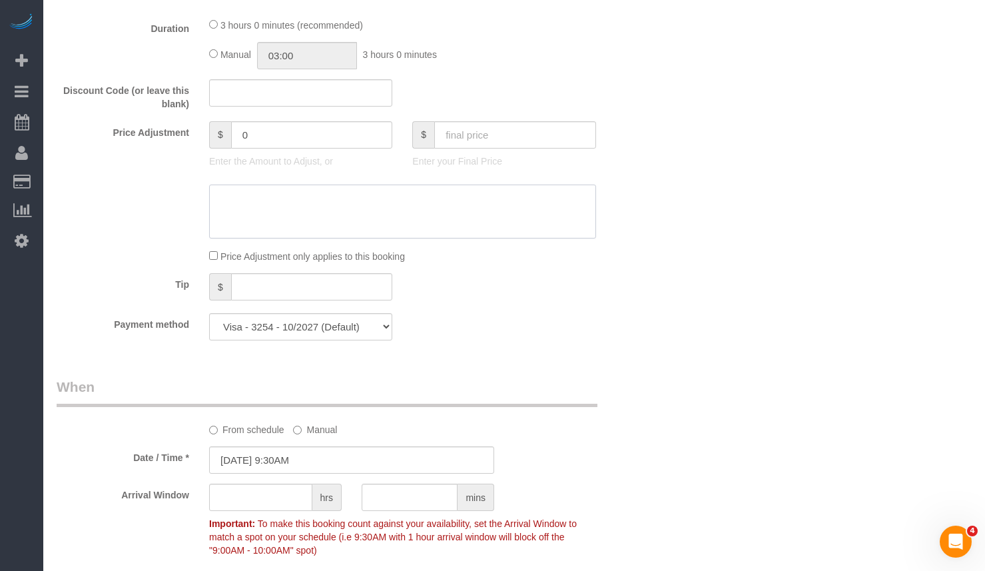
click at [389, 227] on textarea at bounding box center [402, 211] width 387 height 55
paste textarea "10% senior discount"
type textarea "10% senior discount"
click at [457, 141] on input "text" at bounding box center [515, 134] width 162 height 27
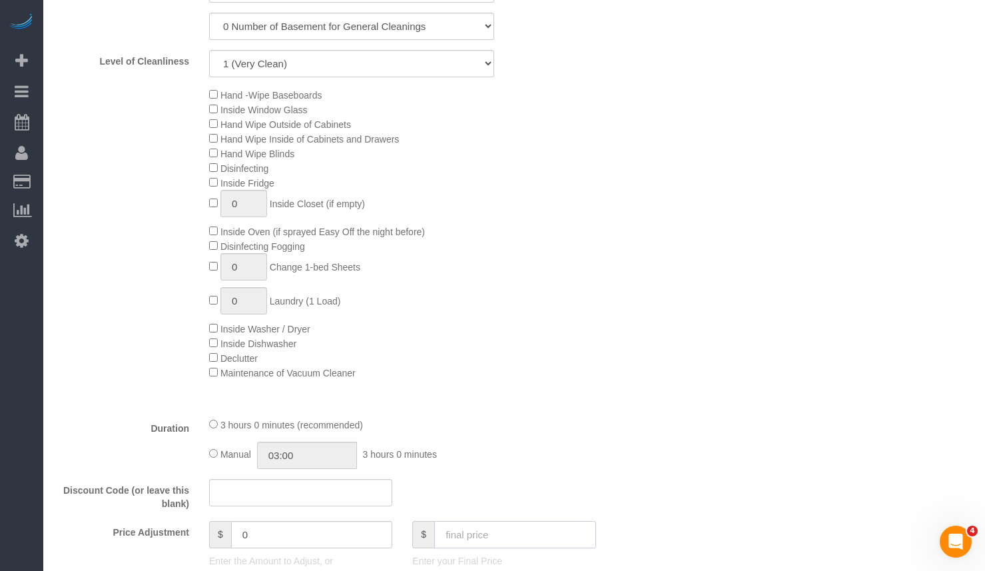
scroll to position [999, 0]
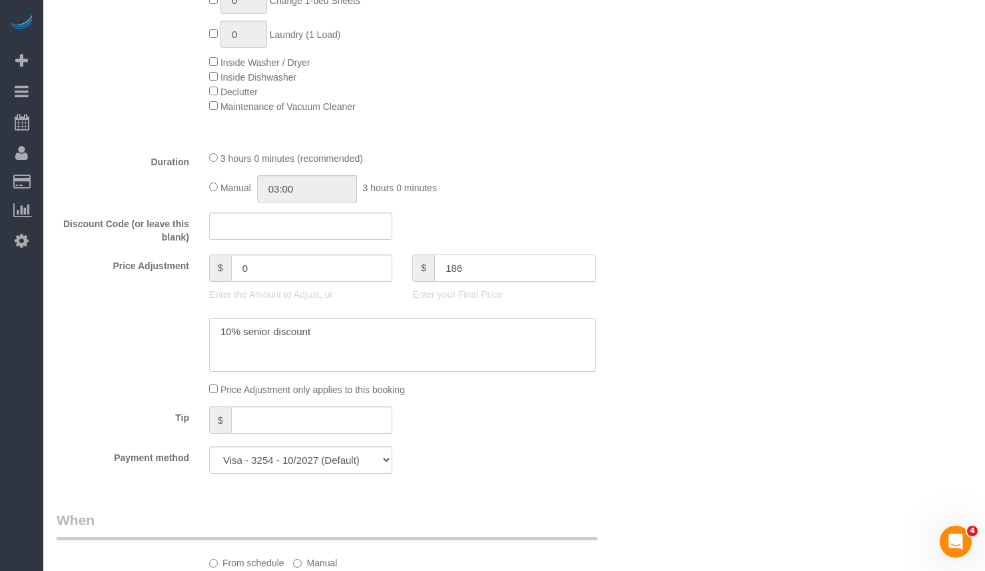
type input "186"
click at [859, 188] on div "Who Email** rtprops@aol.com Name * Mike Manley Ask him for monthly cleaning dat…" at bounding box center [514, 528] width 915 height 2924
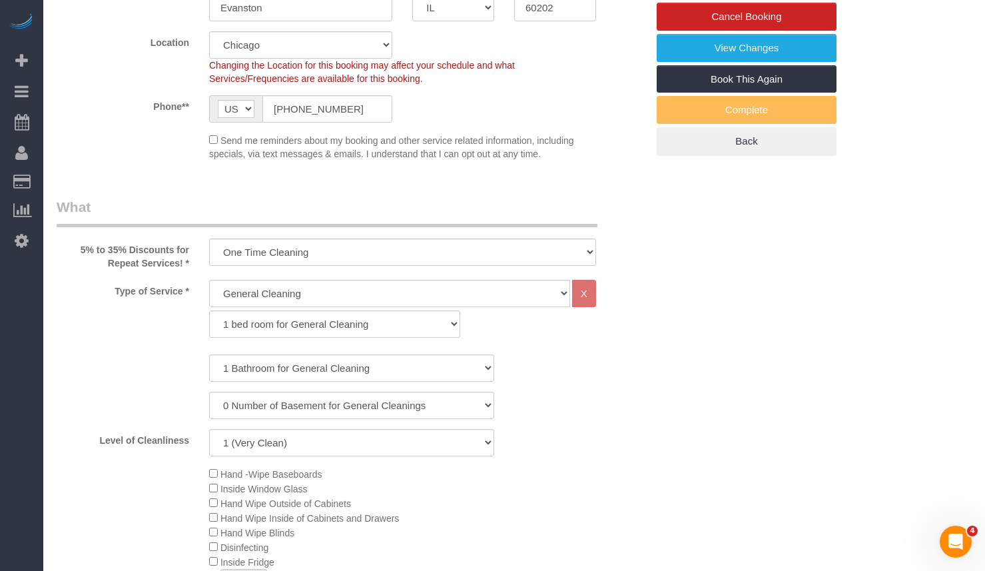
type input "-56"
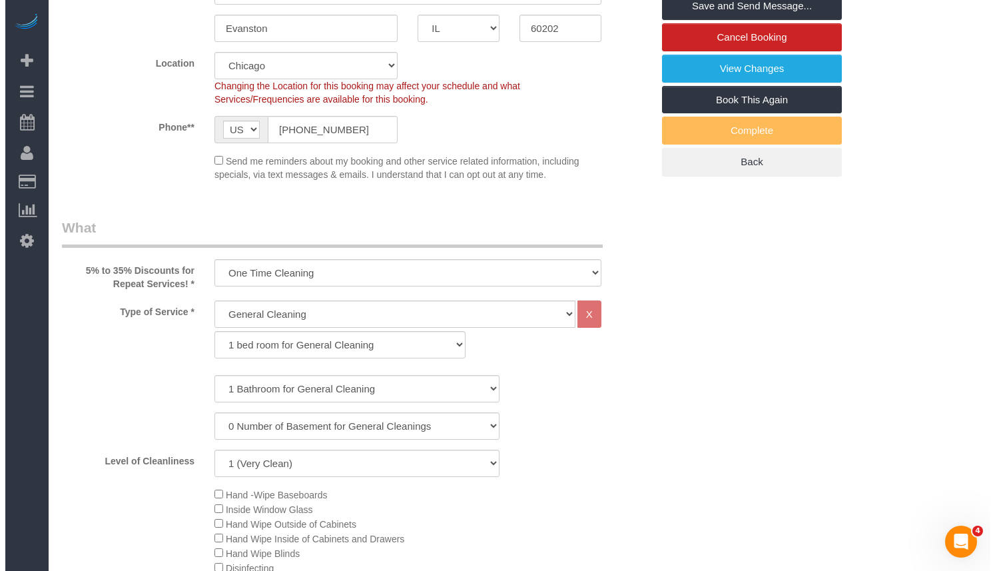
scroll to position [0, 0]
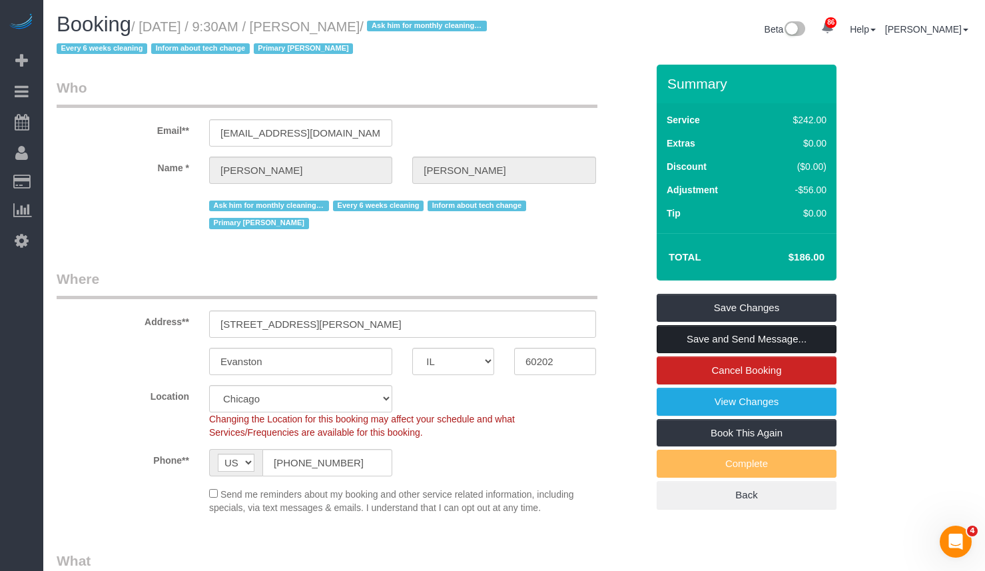
click at [780, 331] on link "Save and Send Message..." at bounding box center [746, 339] width 180 height 28
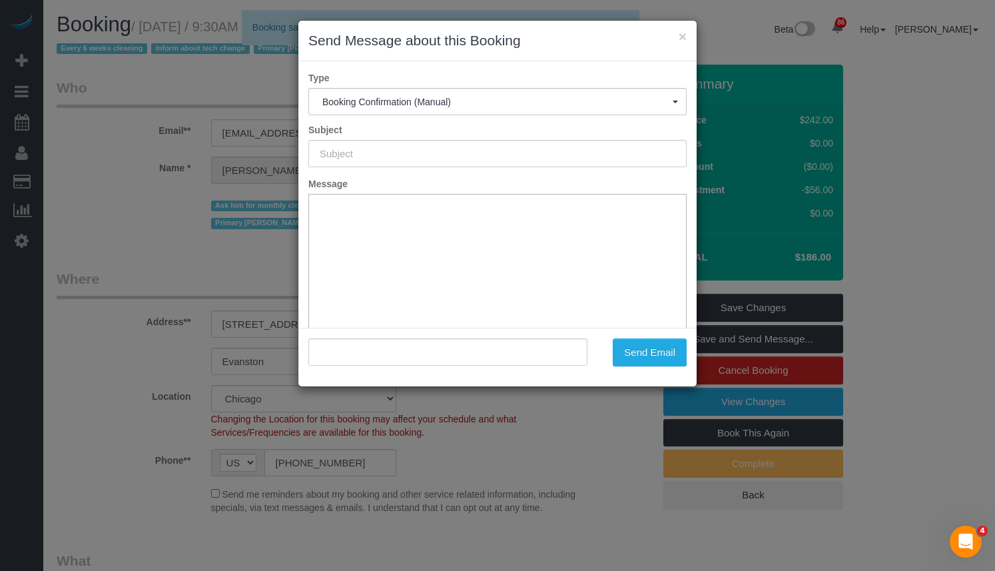
type input "Your Booking With Fresh Tech Maid, Confirmed!"
type input ""Mike Manley" <rtprops@aol.com>"
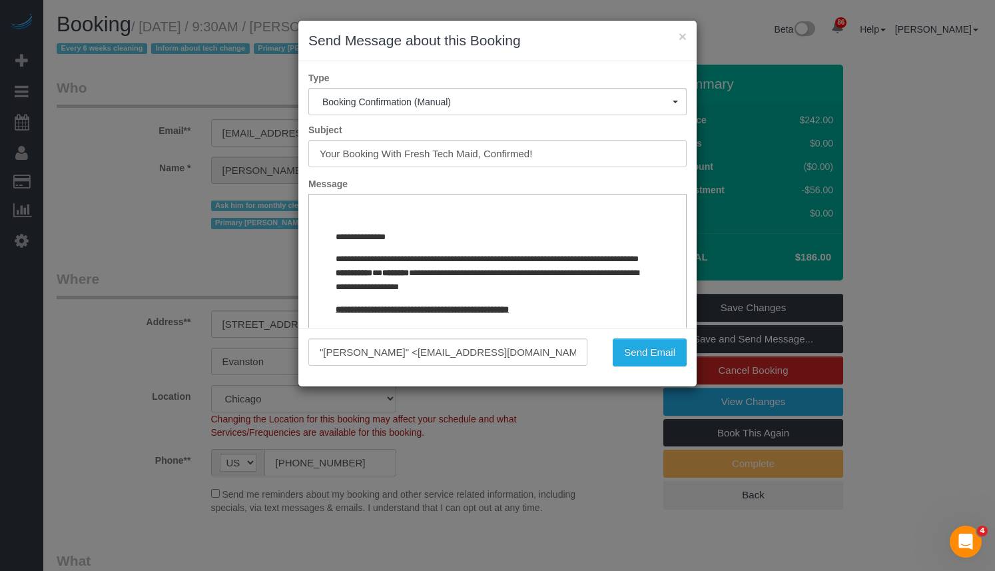
drag, startPoint x: 673, startPoint y: 219, endPoint x: 1040, endPoint y: 412, distance: 414.6
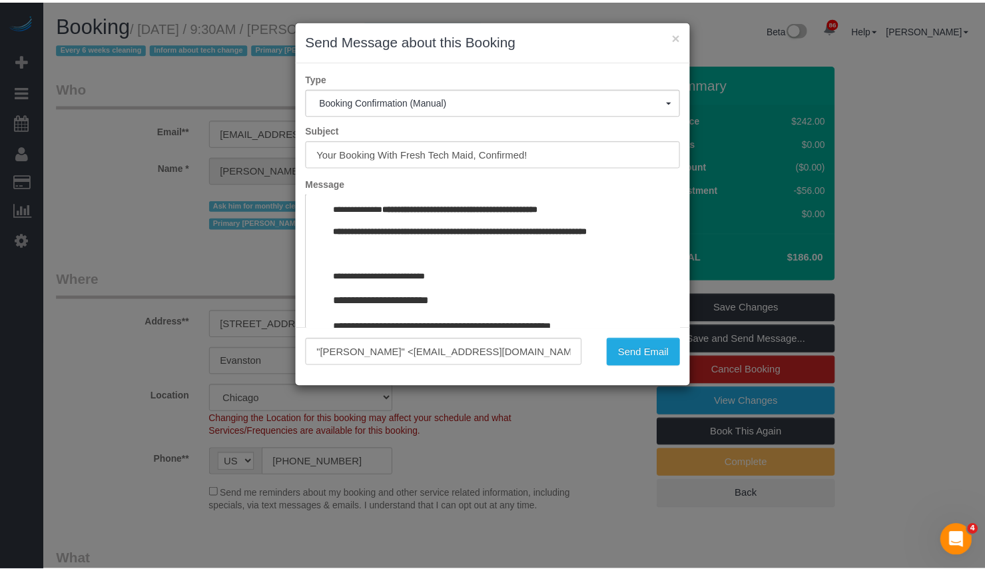
scroll to position [1547, 0]
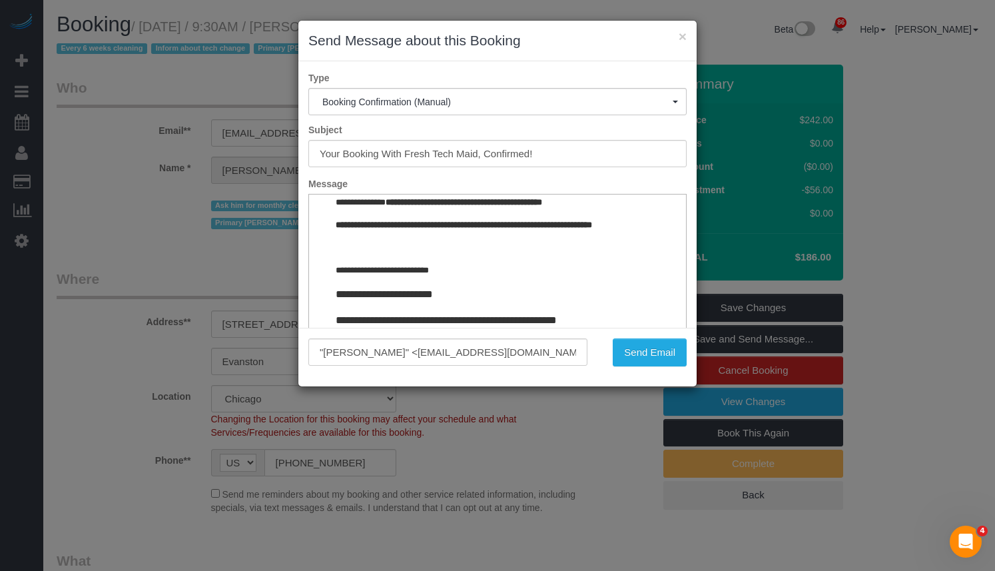
drag, startPoint x: 672, startPoint y: 220, endPoint x: 963, endPoint y: 576, distance: 459.4
click at [648, 352] on button "Send Email" at bounding box center [650, 352] width 74 height 28
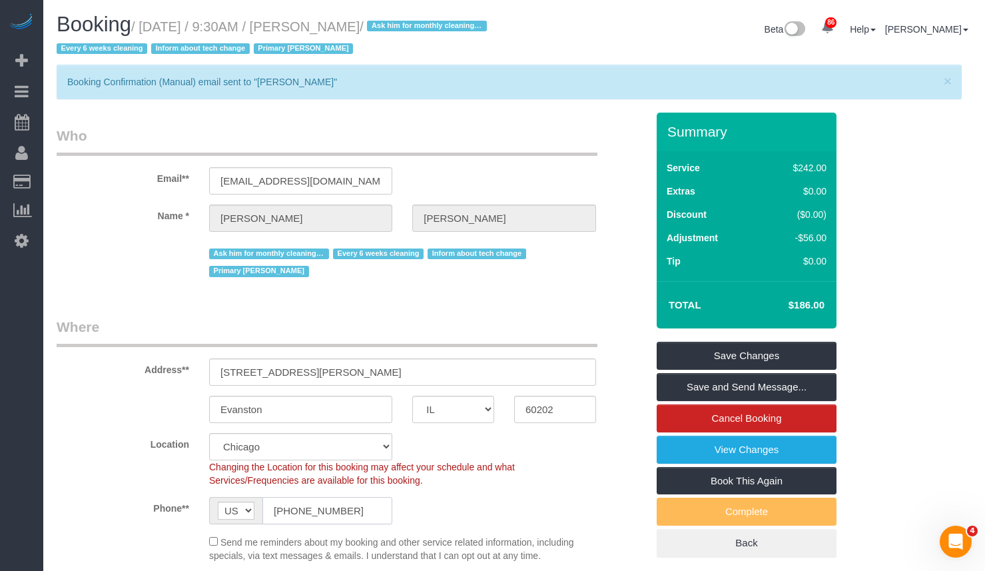
drag, startPoint x: 337, startPoint y: 516, endPoint x: 246, endPoint y: 515, distance: 90.6
click at [246, 515] on div "AF AL DZ AD AO AI AQ AG AR AM AW AU AT AZ BS BH BD BB BY BE BZ BJ BM BT BO BA B…" at bounding box center [300, 510] width 183 height 27
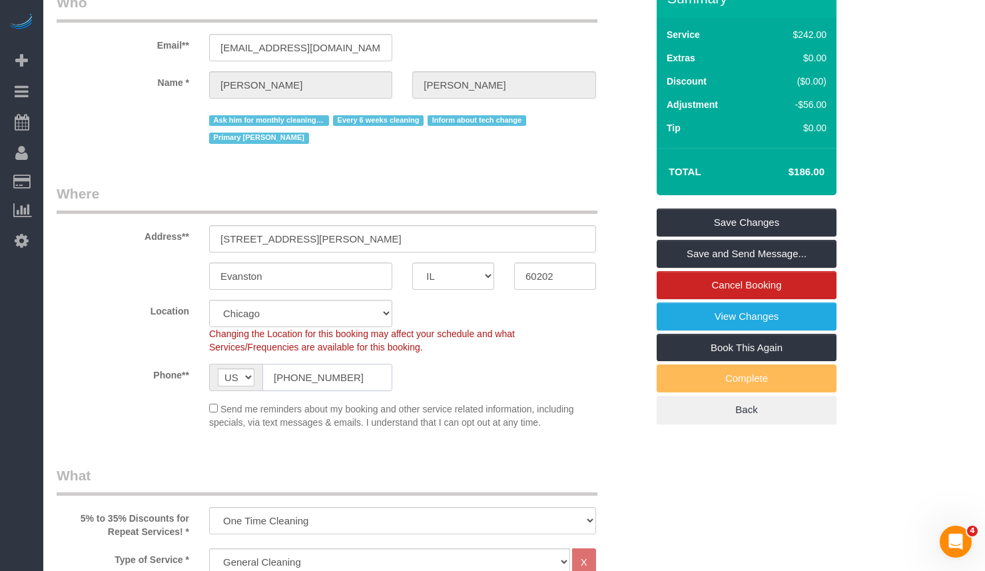
click at [346, 373] on input "(847) 212-5497" at bounding box center [327, 377] width 130 height 27
drag, startPoint x: 362, startPoint y: 380, endPoint x: 252, endPoint y: 375, distance: 110.0
click at [252, 375] on div "AF AL DZ AD AO AI AQ AG AR AM AW AU AT AZ BS BH BD BB BY BE BZ BJ BM BT BO BA B…" at bounding box center [300, 377] width 183 height 27
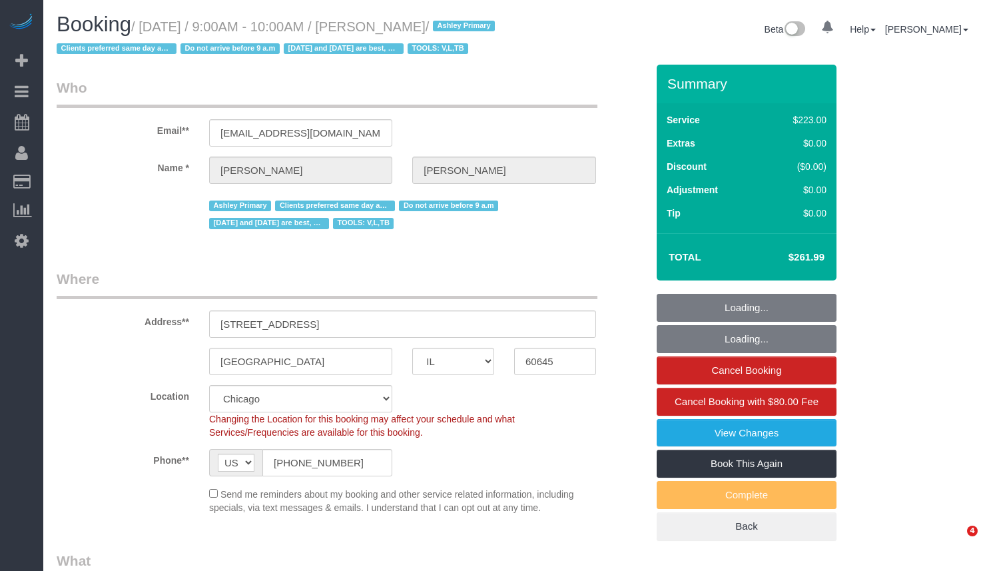
select select "IL"
select select "string:fspay-0af24b34-f0b2-449f-8598-930f6ad62e0f"
select select "object:1302"
select select "512"
select select "3"
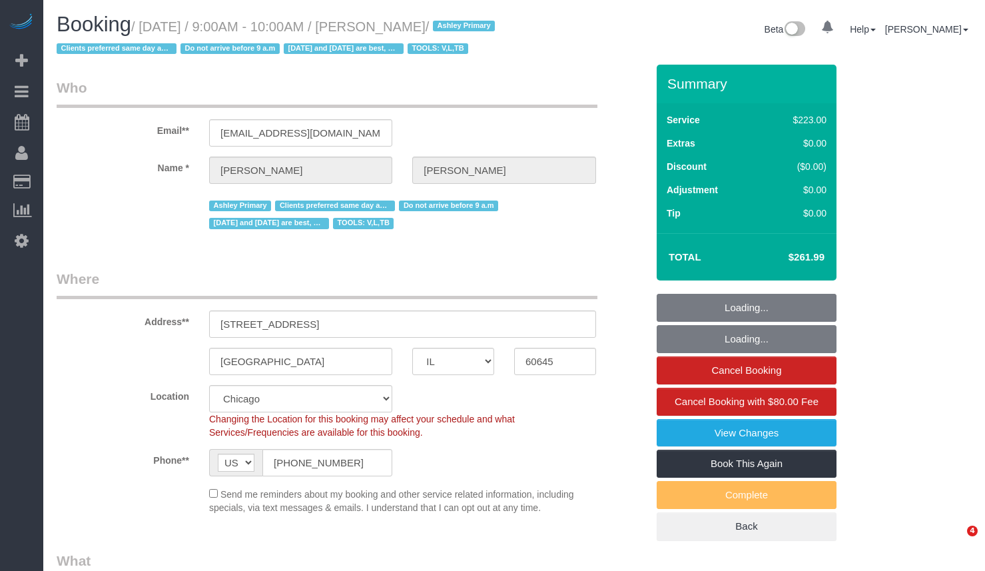
select select "number:1"
select select "number:69"
select select "number:139"
select select "IL"
select select "512"
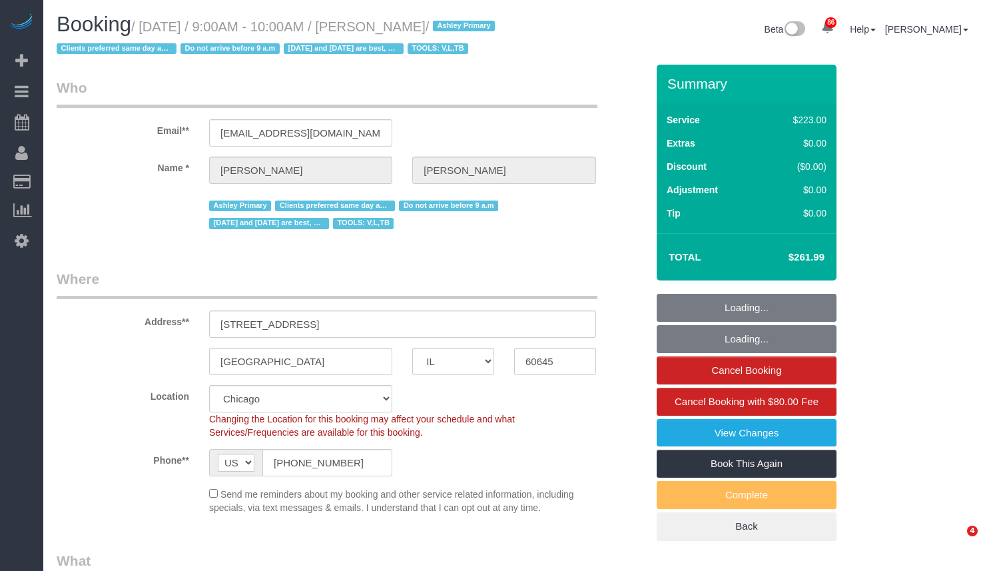
select select "3"
select select "string:fspay-0af24b34-f0b2-449f-8598-930f6ad62e0f"
select select "number:1"
select select "number:69"
select select "number:139"
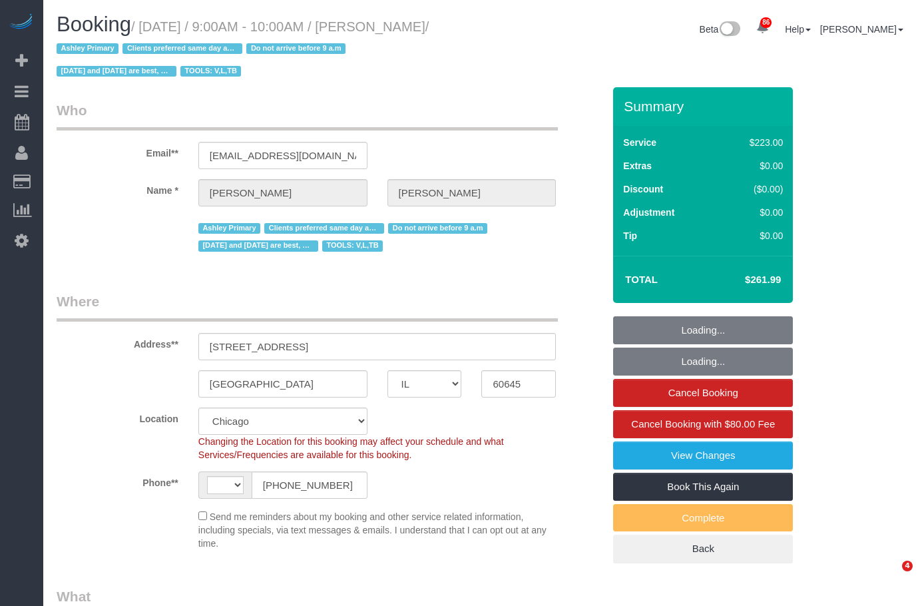
select select "IL"
select select "string:fspay-0af24b34-f0b2-449f-8598-930f6ad62e0f"
select select "object:741"
select select "string:[GEOGRAPHIC_DATA]"
select select "512"
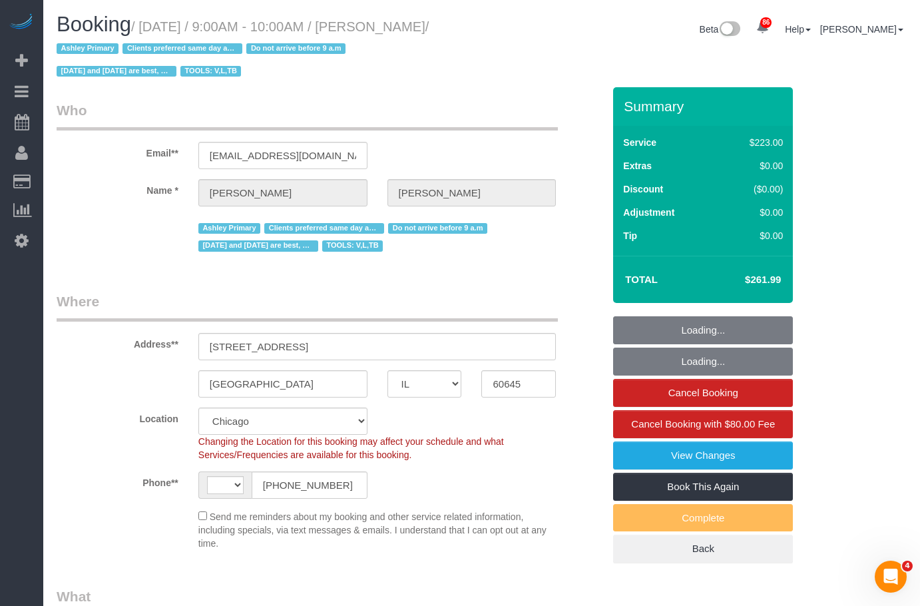
select select "3"
select select "number:1"
select select "number:69"
select select "number:139"
select select "3"
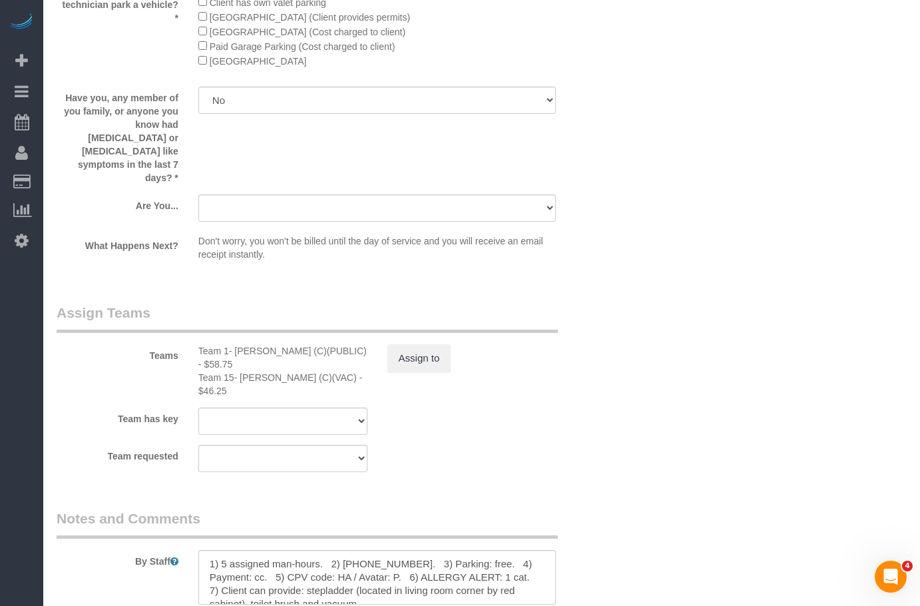
scroll to position [2397, 0]
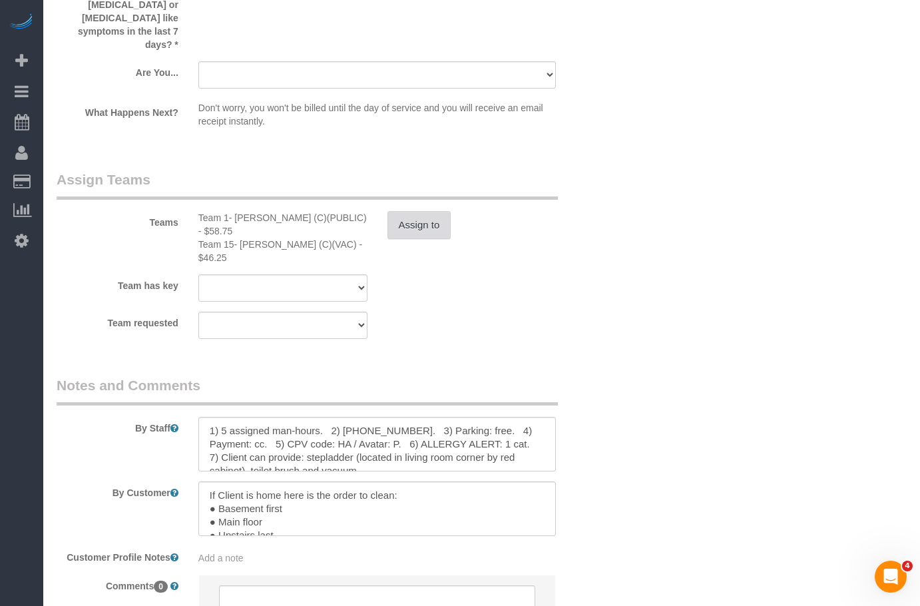
click at [407, 220] on button "Assign to" at bounding box center [419, 225] width 64 height 28
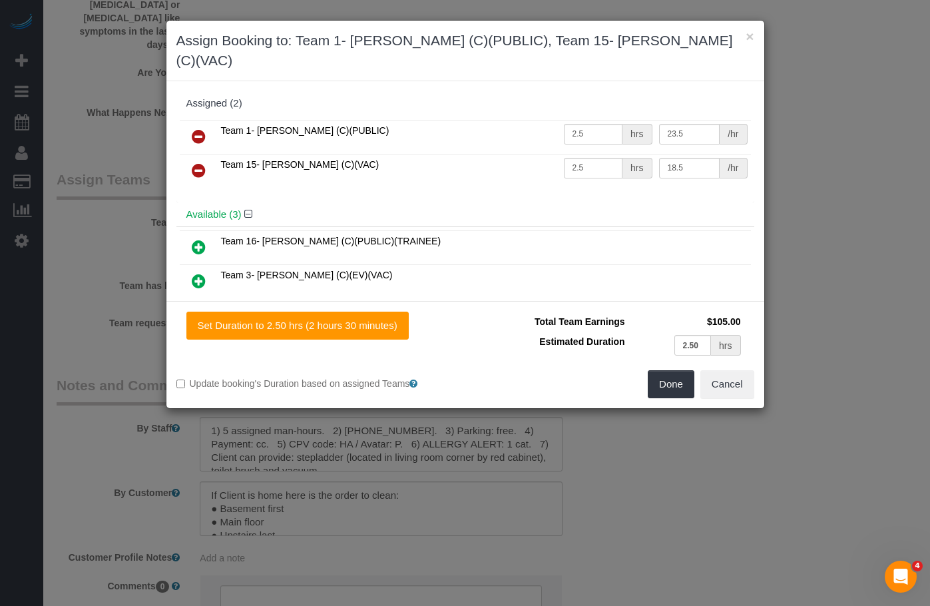
click at [565, 42] on h3 "Assign Booking to: Team 1- [PERSON_NAME] (C)(PUBLIC), Team 15- [PERSON_NAME] (C…" at bounding box center [465, 51] width 578 height 40
click at [198, 162] on icon at bounding box center [199, 170] width 14 height 16
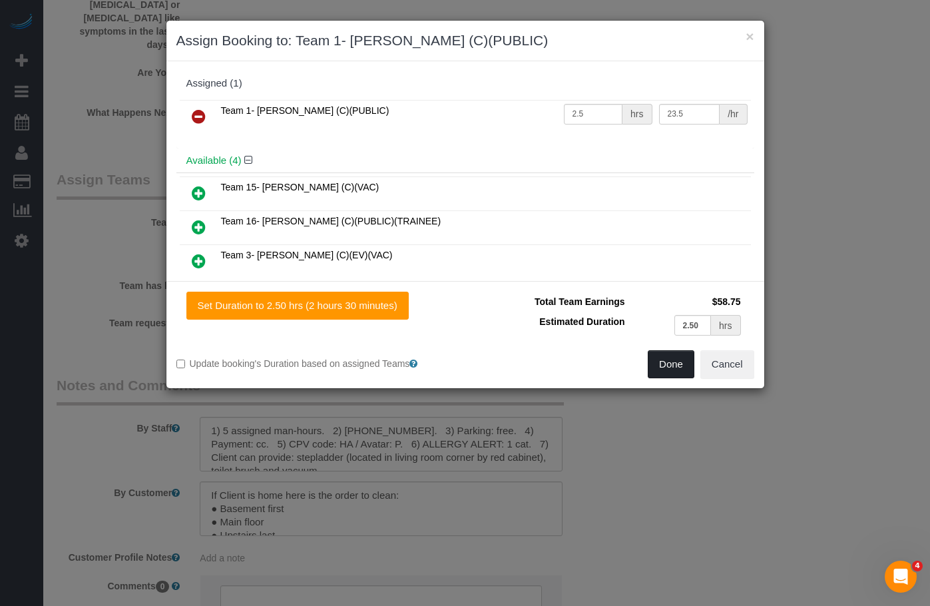
click at [670, 366] on button "Done" at bounding box center [671, 364] width 47 height 28
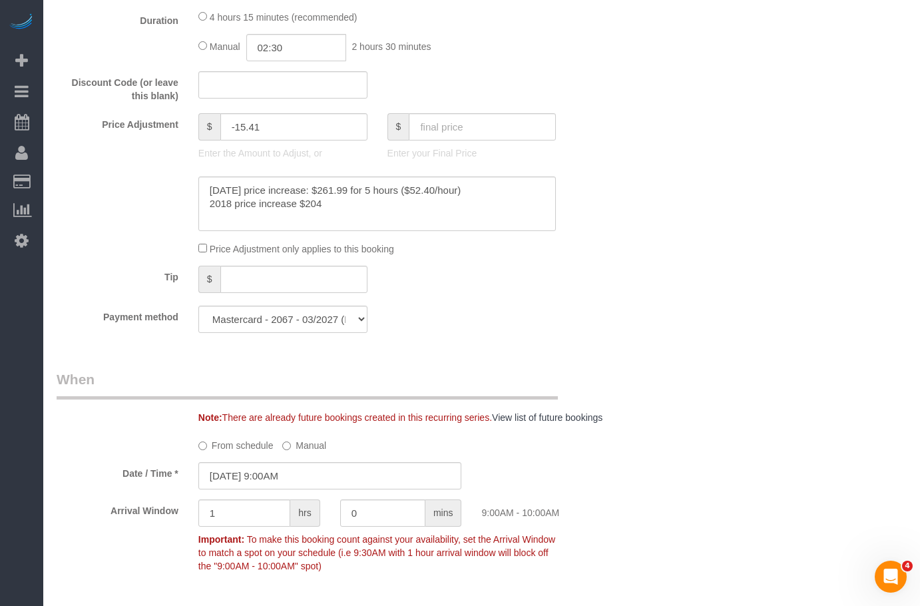
scroll to position [999, 0]
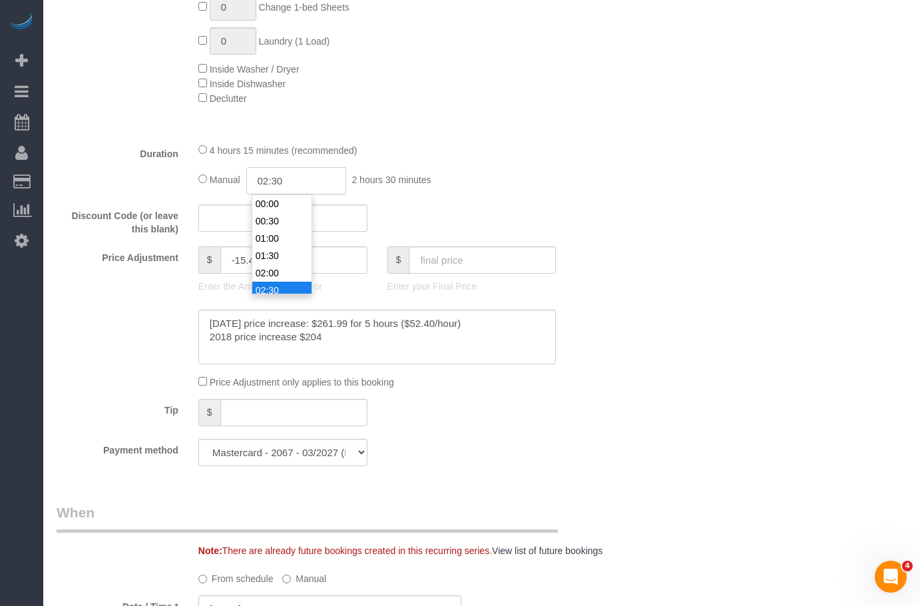
drag, startPoint x: 222, startPoint y: 189, endPoint x: 109, endPoint y: 210, distance: 115.2
click at [131, 203] on fieldset "What 5% to 35% Discounts for Repeat Services! * One Time Cleaning Weekly Cleani…" at bounding box center [330, 32] width 547 height 888
type input "05:00"
click at [628, 156] on div "Who Email** [EMAIL_ADDRESS][DOMAIN_NAME] Name * [PERSON_NAME] Ashley Primary Cl…" at bounding box center [482, 574] width 850 height 2971
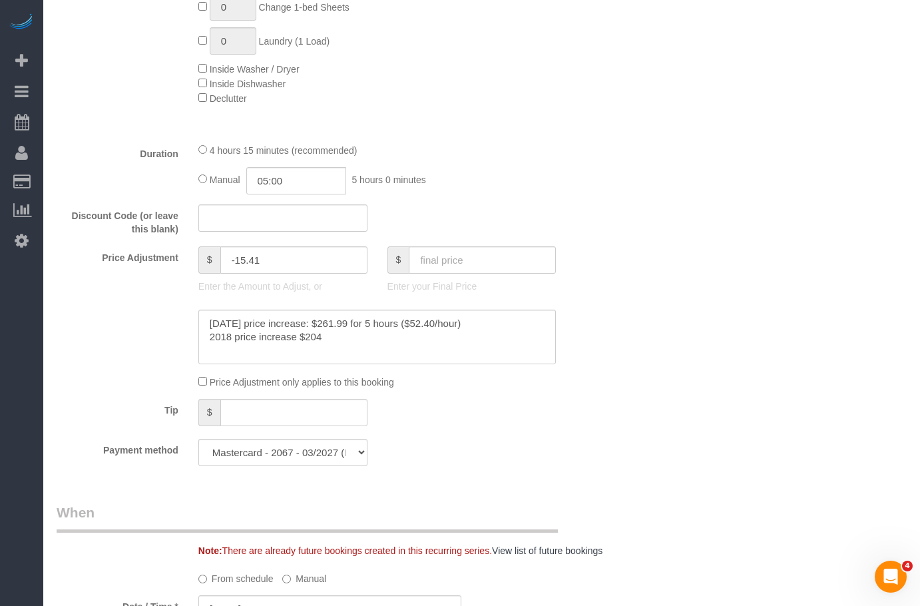
click at [551, 162] on div "4 hours 15 minutes (recommended) Manual 05:00 5 hours 0 minutes" at bounding box center [377, 168] width 378 height 52
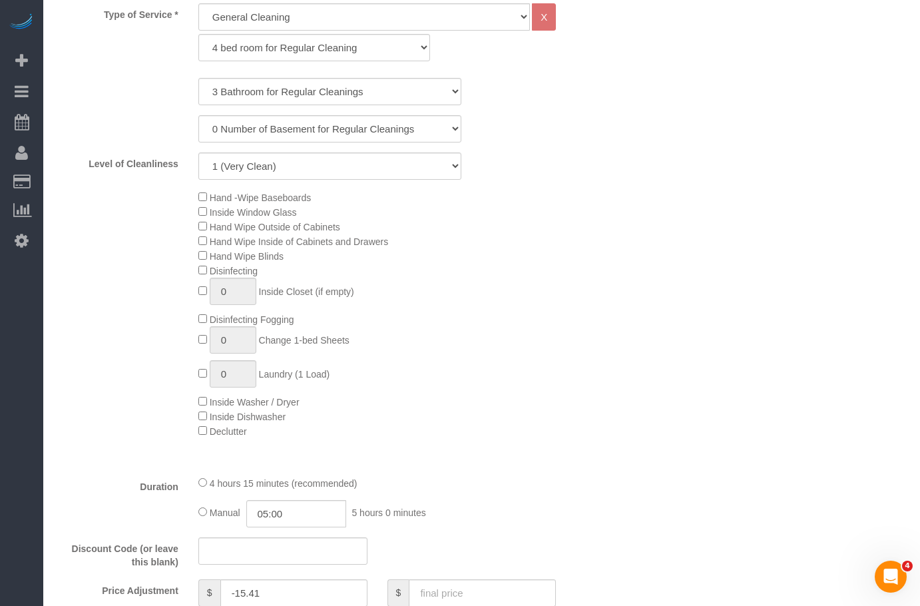
scroll to position [799, 0]
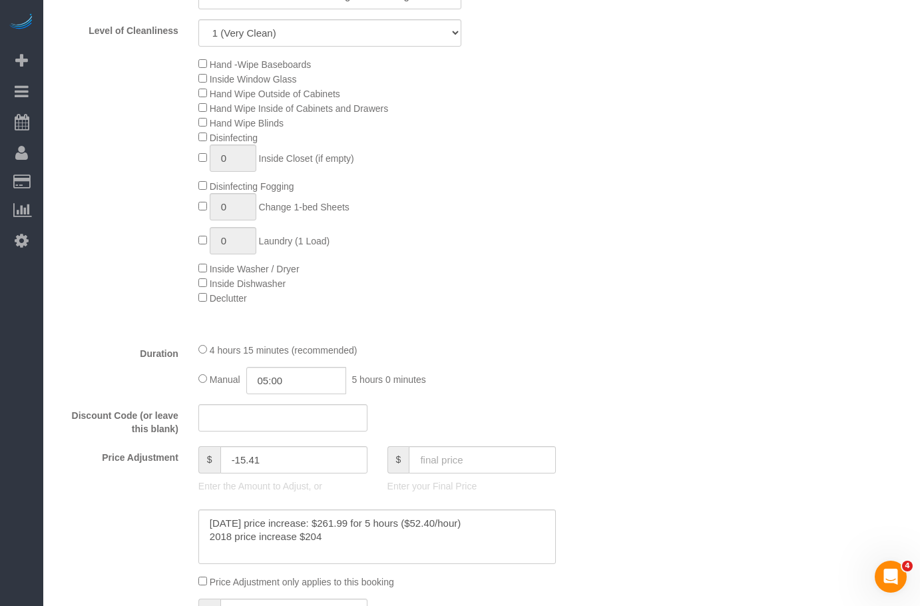
click at [465, 275] on div "Hand -Wipe Baseboards Inside Window Glass Hand Wipe Outside of Cabinets Hand Wi…" at bounding box center [400, 181] width 425 height 248
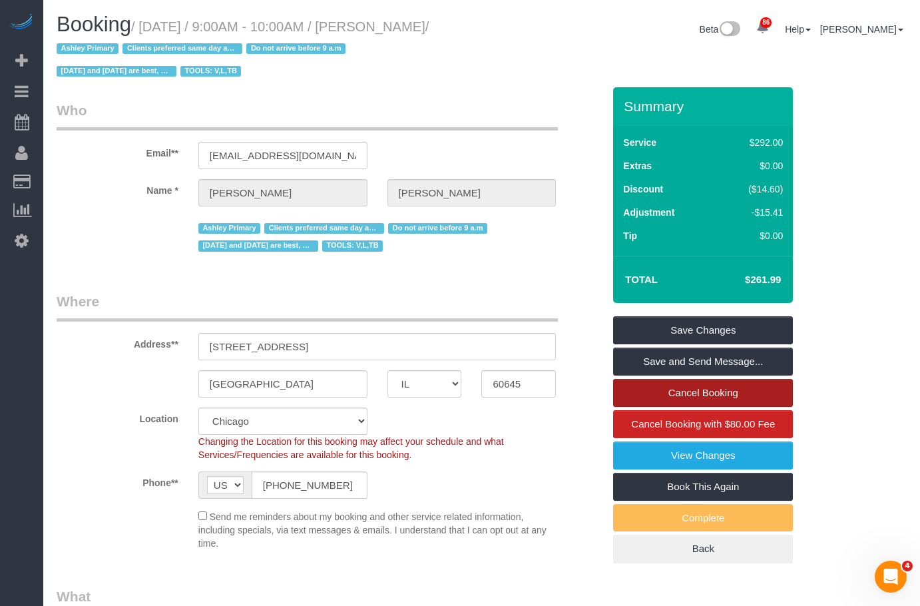
scroll to position [67, 0]
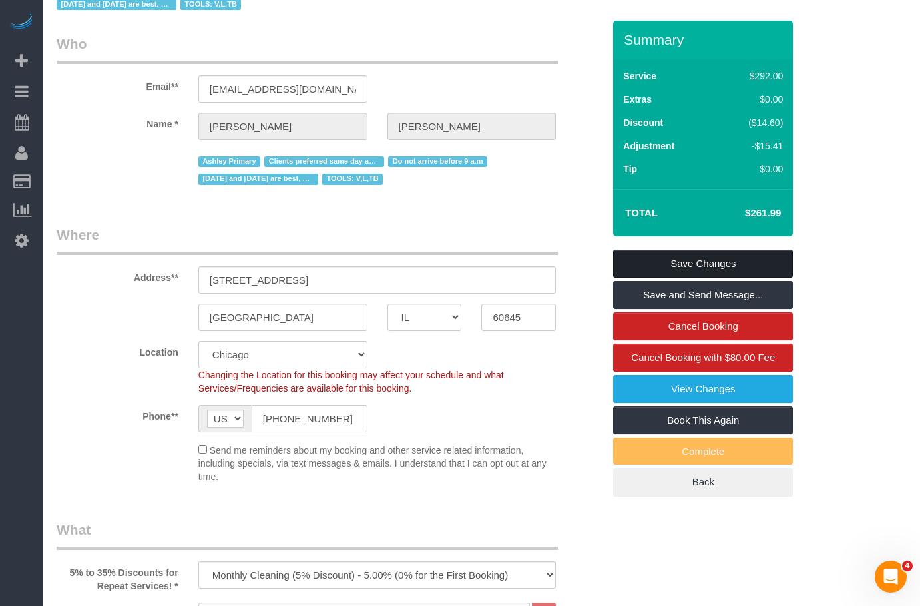
click at [690, 268] on link "Save Changes" at bounding box center [703, 264] width 180 height 28
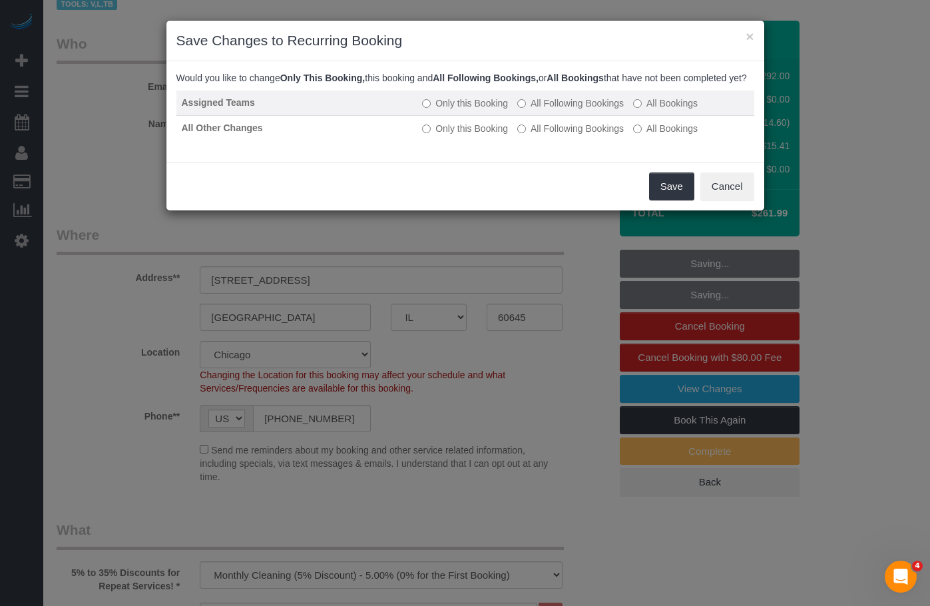
click at [556, 110] on label "All Following Bookings" at bounding box center [570, 103] width 107 height 13
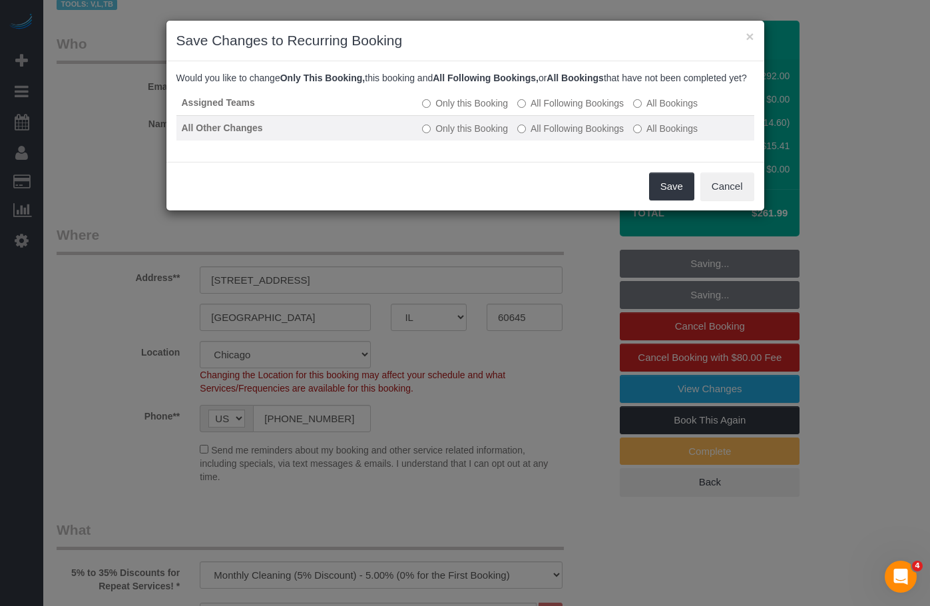
click at [556, 135] on label "All Following Bookings" at bounding box center [570, 128] width 107 height 13
click at [455, 135] on label "Only this Booking" at bounding box center [465, 128] width 86 height 13
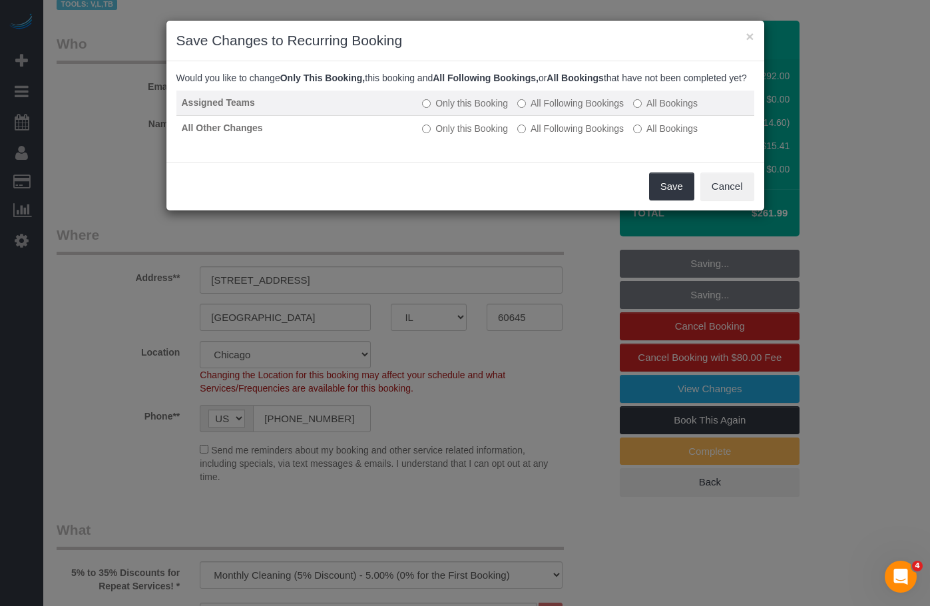
click at [455, 110] on label "Only this Booking" at bounding box center [465, 103] width 86 height 13
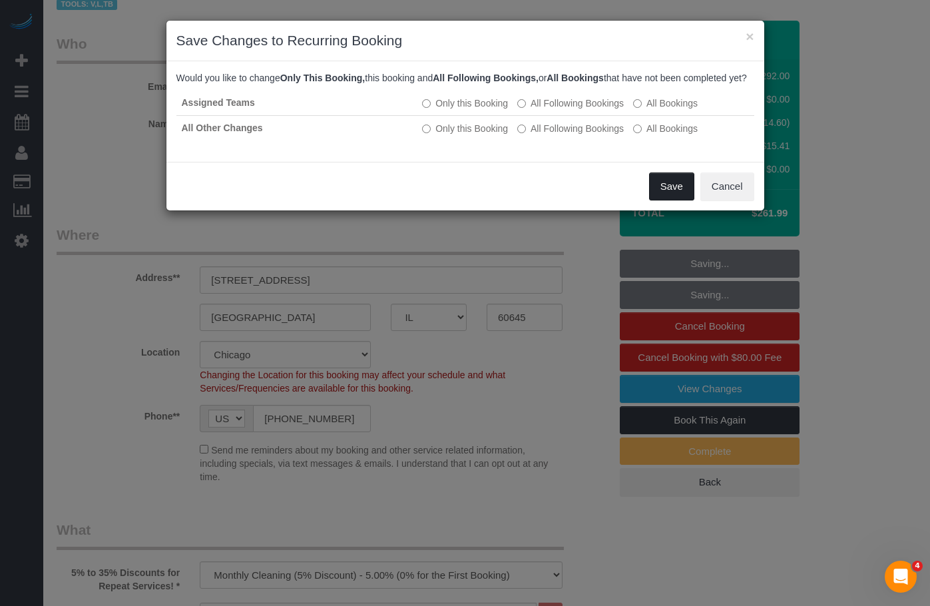
click at [680, 198] on button "Save" at bounding box center [671, 186] width 45 height 28
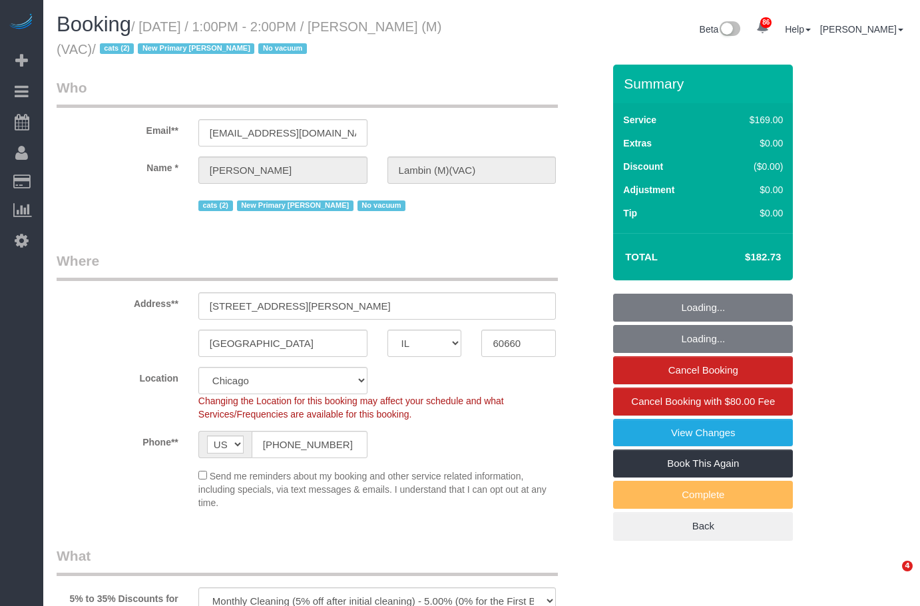
select select "IL"
select select "object:831"
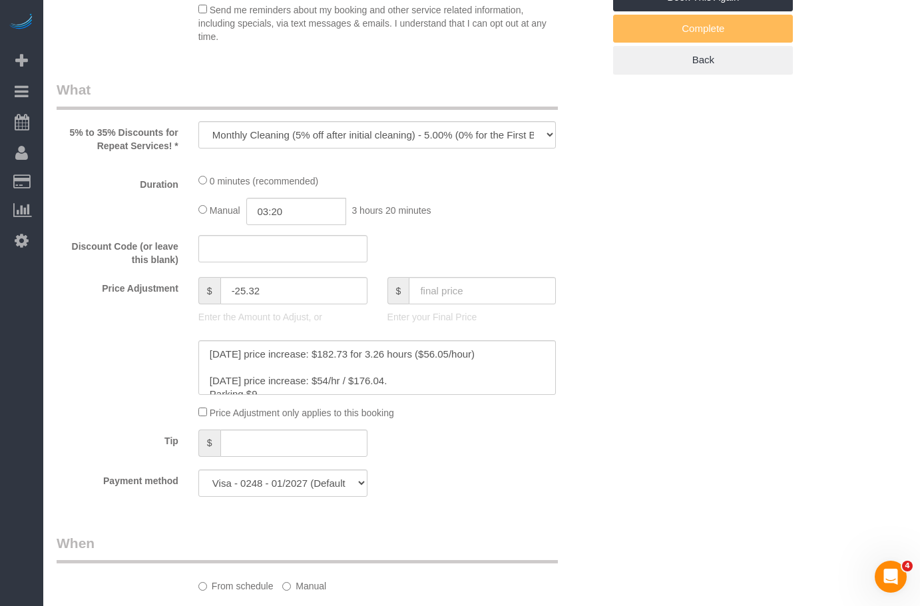
select select "2"
select select "number:69"
select select "number:139"
select select "number:98"
select select "number:141"
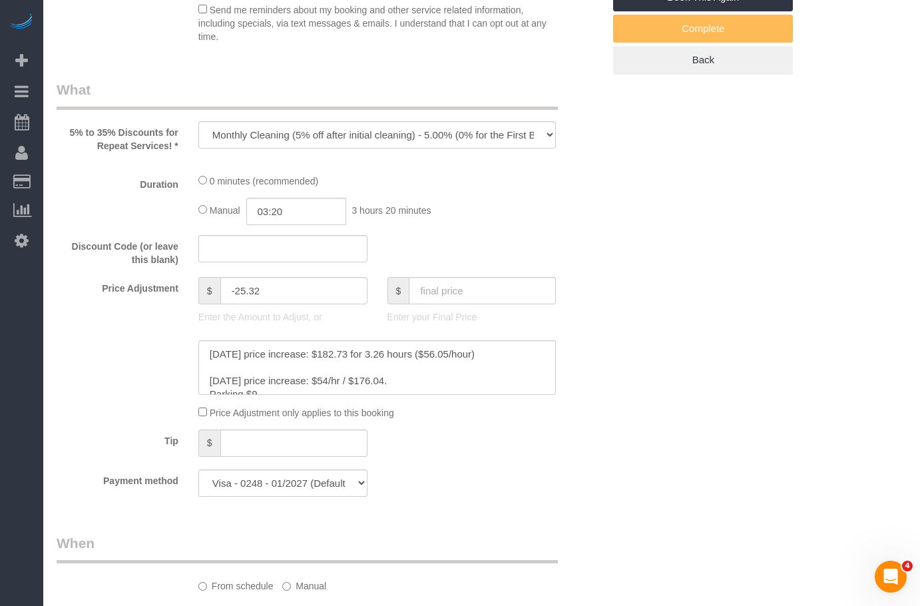
select select "number:143"
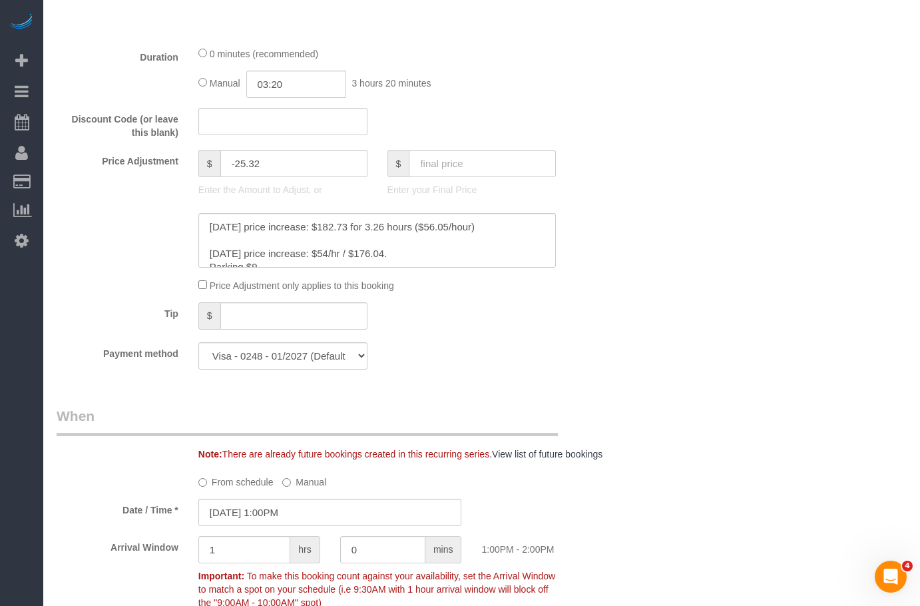
select select "2"
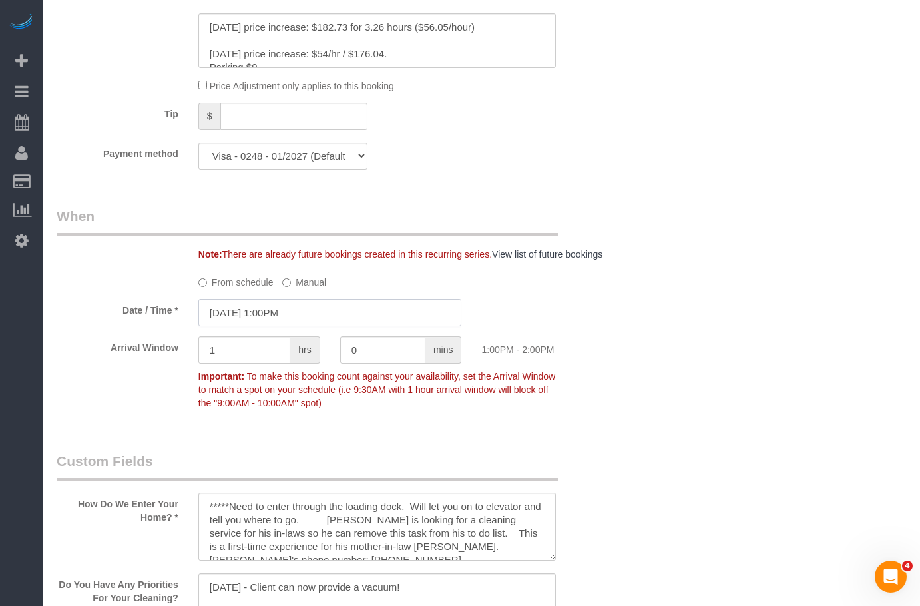
click at [288, 326] on input "[DATE] 1:00PM" at bounding box center [330, 312] width 264 height 27
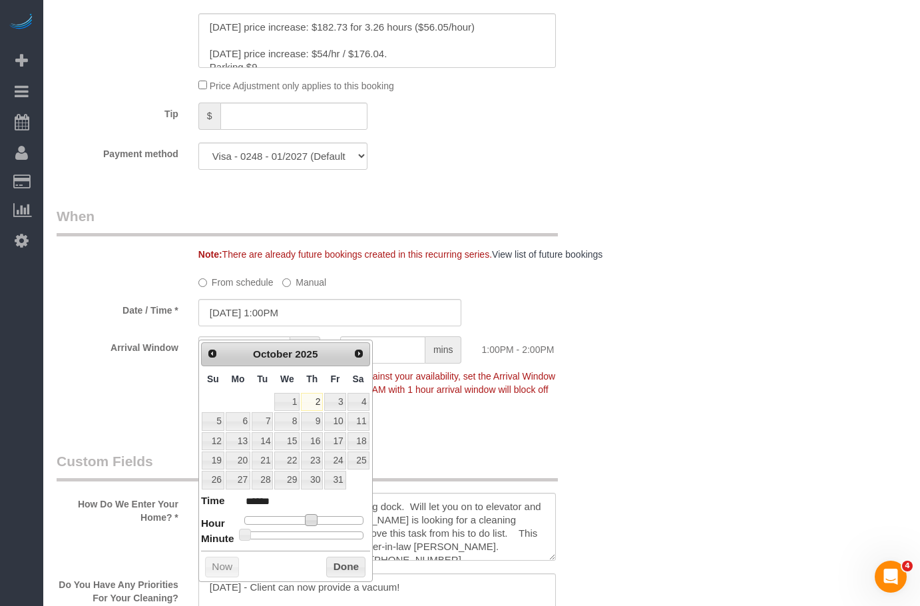
type input "[DATE] 2:00PM"
type input "******"
drag, startPoint x: 314, startPoint y: 519, endPoint x: 320, endPoint y: 518, distance: 6.7
click at [320, 518] on span at bounding box center [316, 520] width 12 height 12
click at [342, 564] on button "Done" at bounding box center [345, 567] width 39 height 21
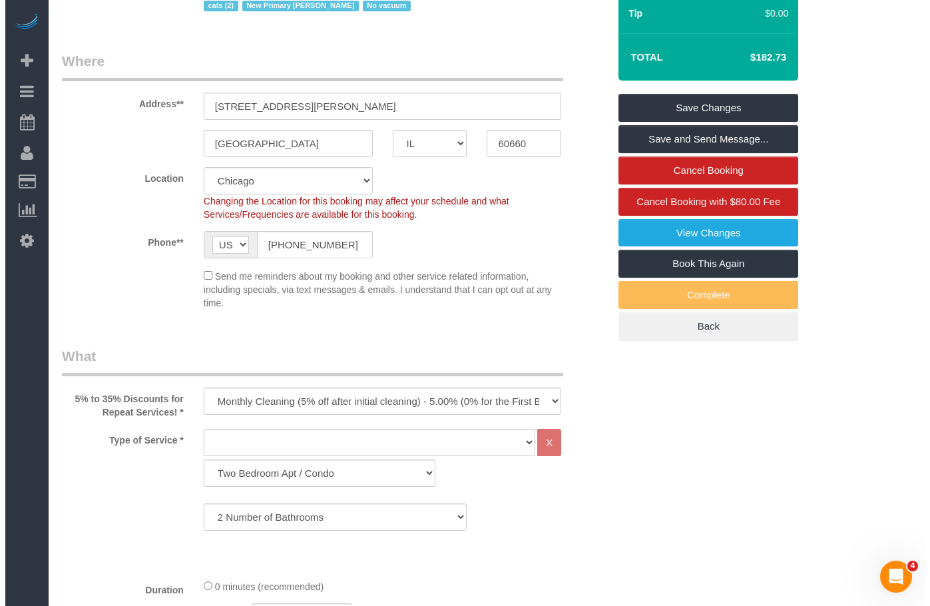
scroll to position [0, 0]
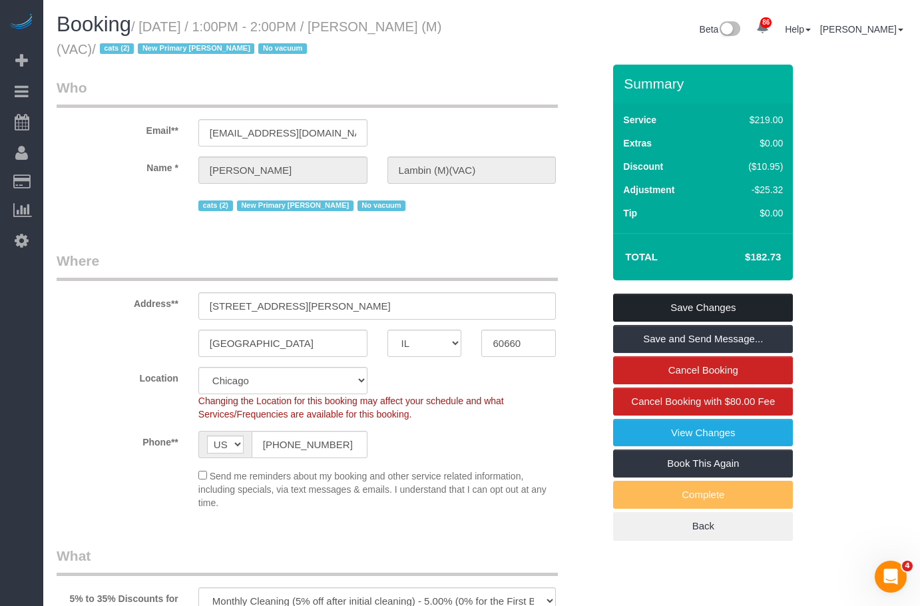
click at [688, 309] on link "Save Changes" at bounding box center [703, 308] width 180 height 28
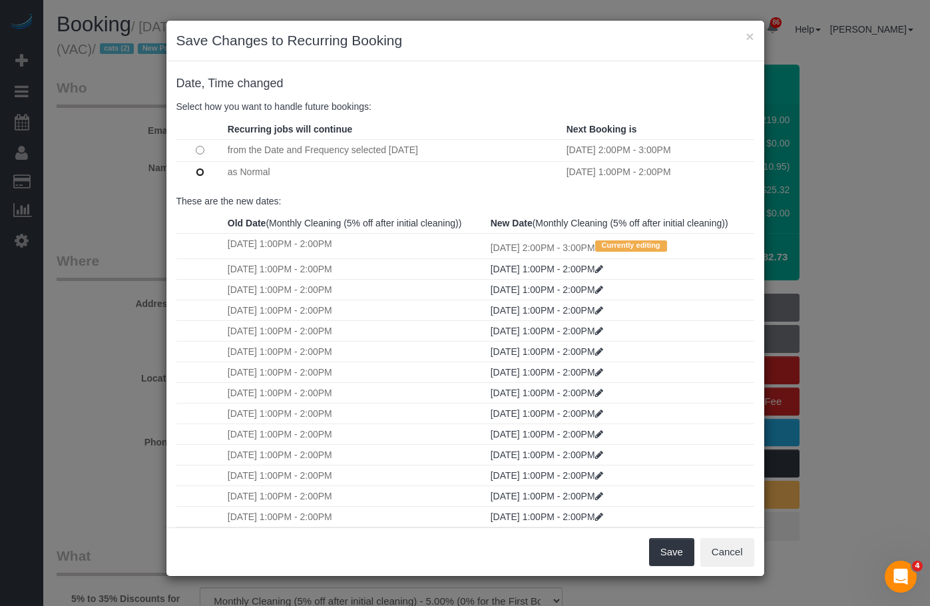
scroll to position [266, 0]
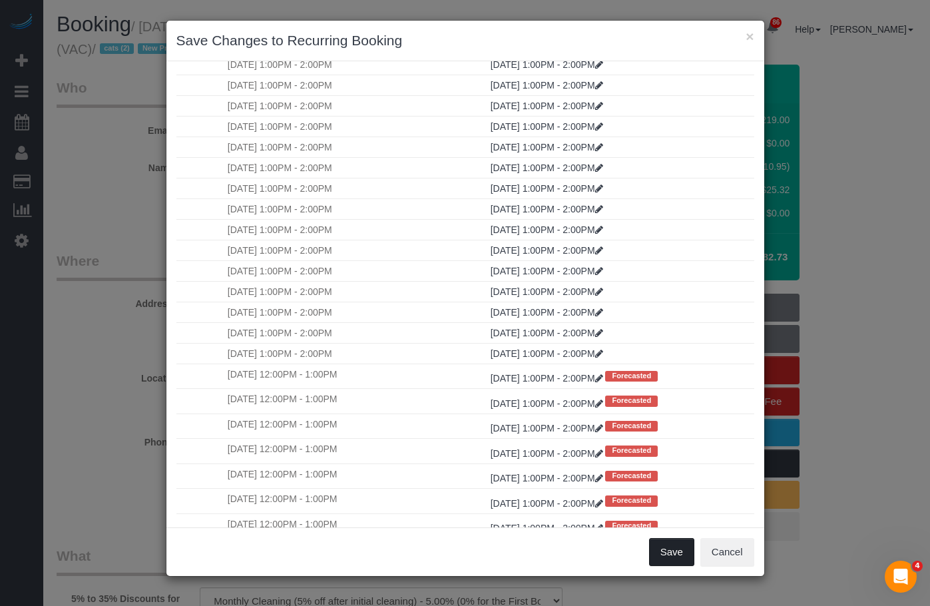
click at [653, 555] on button "Save" at bounding box center [671, 552] width 45 height 28
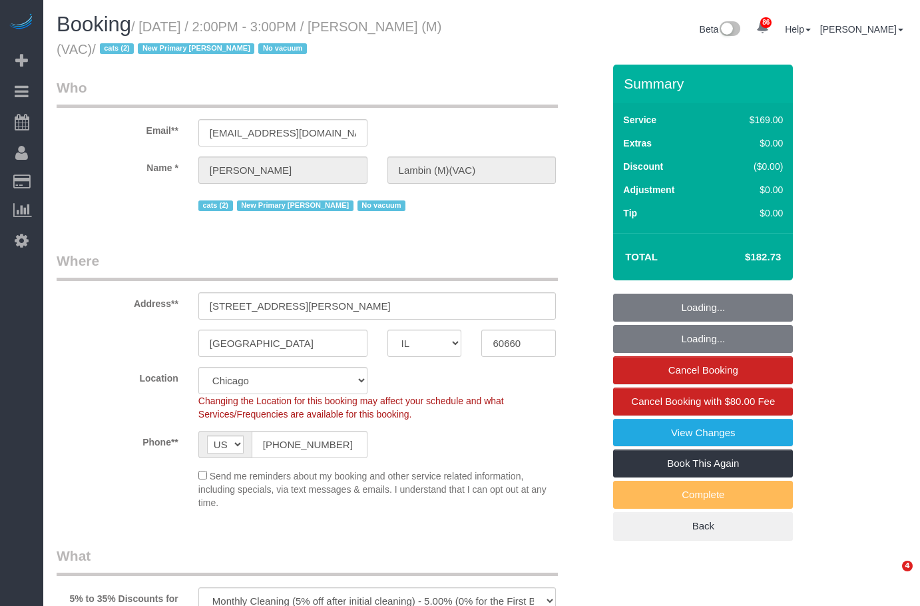
select select "IL"
select select "2"
select select "number:69"
select select "number:139"
select select "number:98"
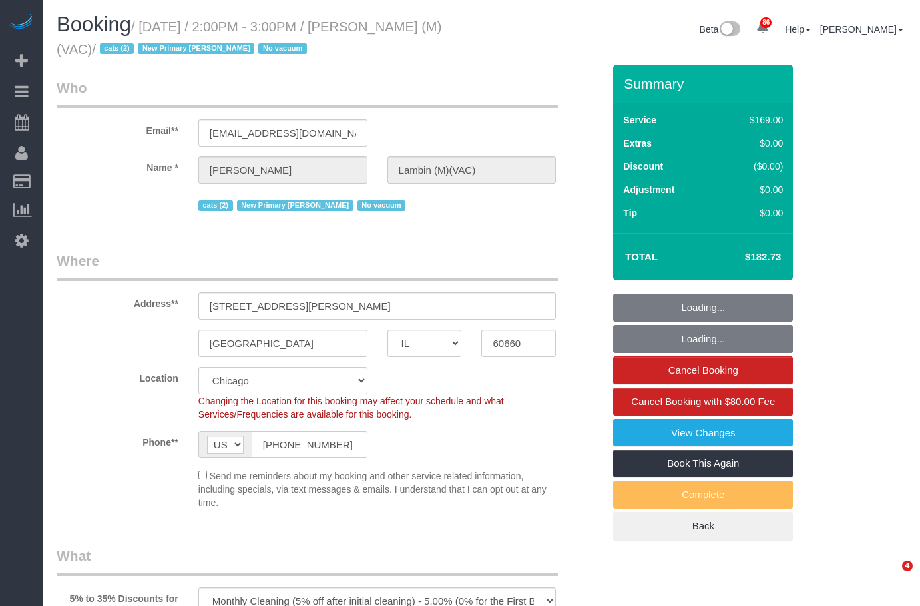
select select "number:141"
select select "number:143"
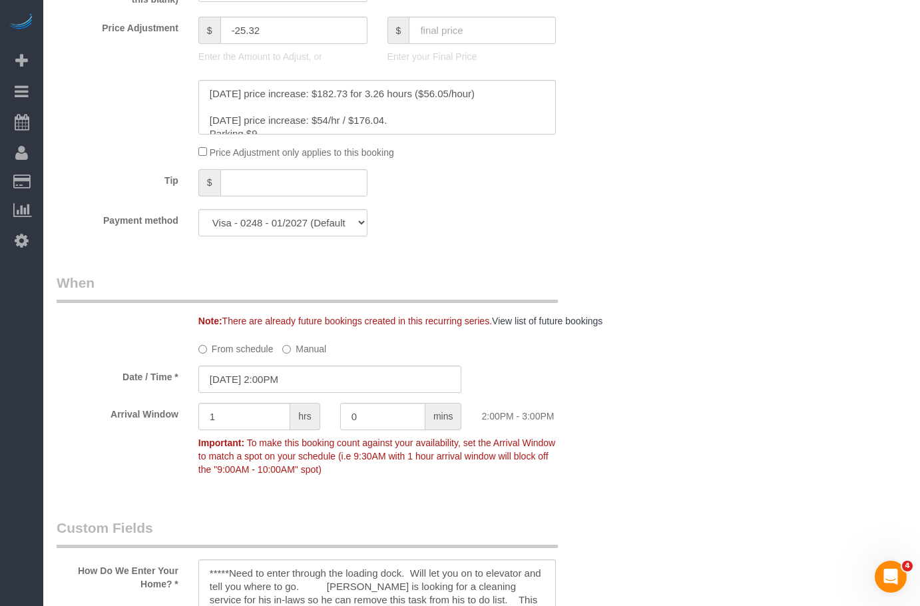
scroll to position [999, 0]
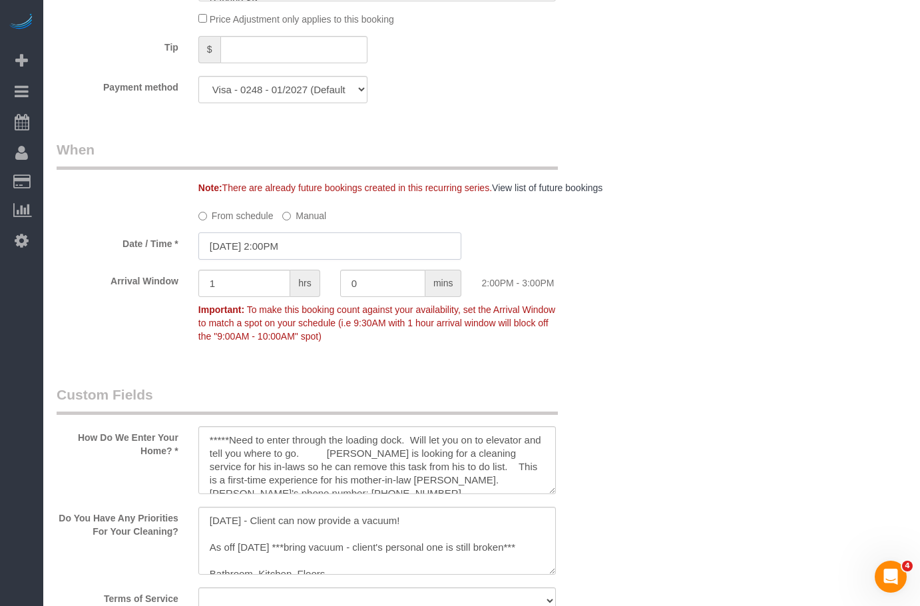
click at [314, 260] on input "10/02/2025 2:00PM" at bounding box center [330, 245] width 264 height 27
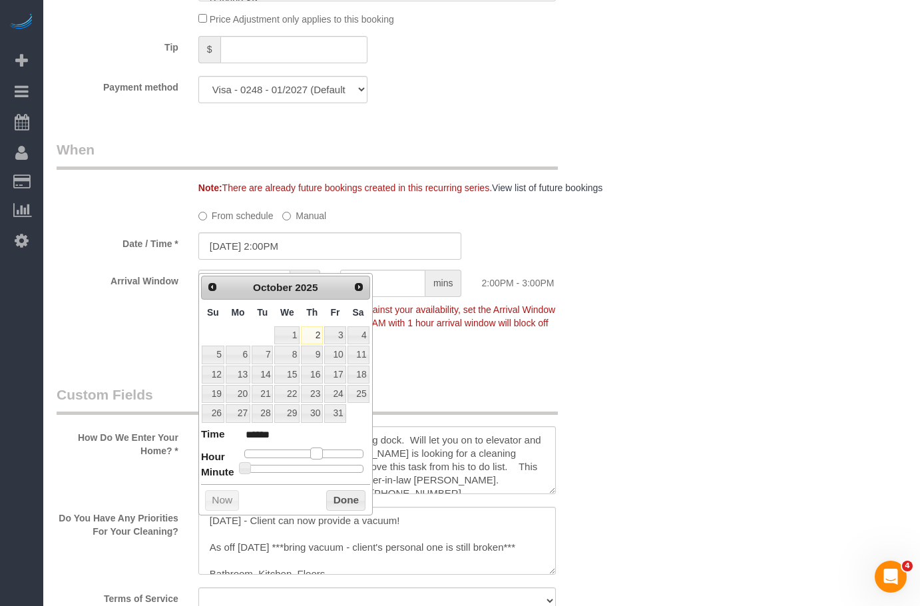
type input "10/02/2025 1:00PM"
type input "******"
type input "10/02/2025 12:00PM"
type input "*******"
type input "10/02/2025 11:00AM"
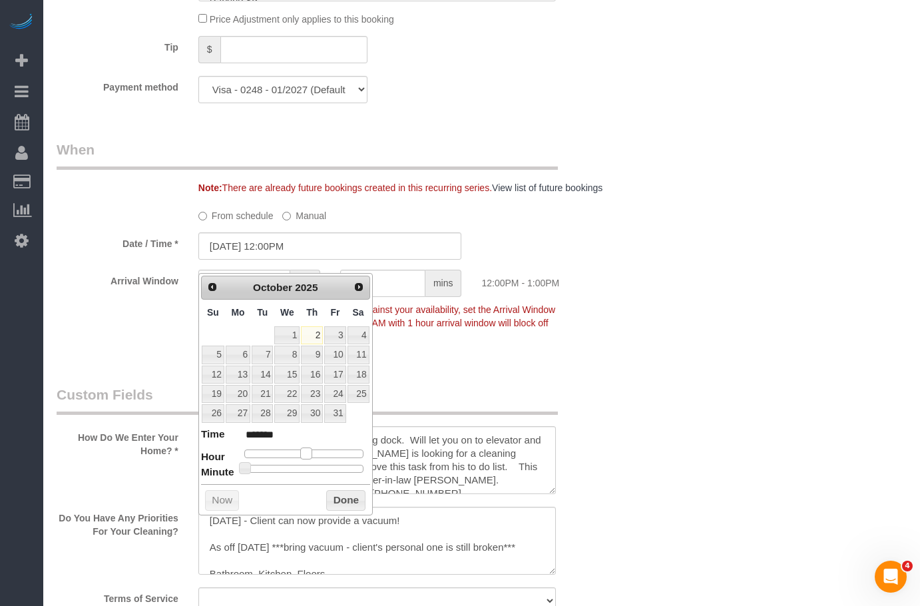
type input "*******"
type input "10/02/2025 12:00PM"
type input "*******"
drag, startPoint x: 315, startPoint y: 456, endPoint x: 308, endPoint y: 458, distance: 7.6
click at [308, 458] on span at bounding box center [306, 453] width 12 height 12
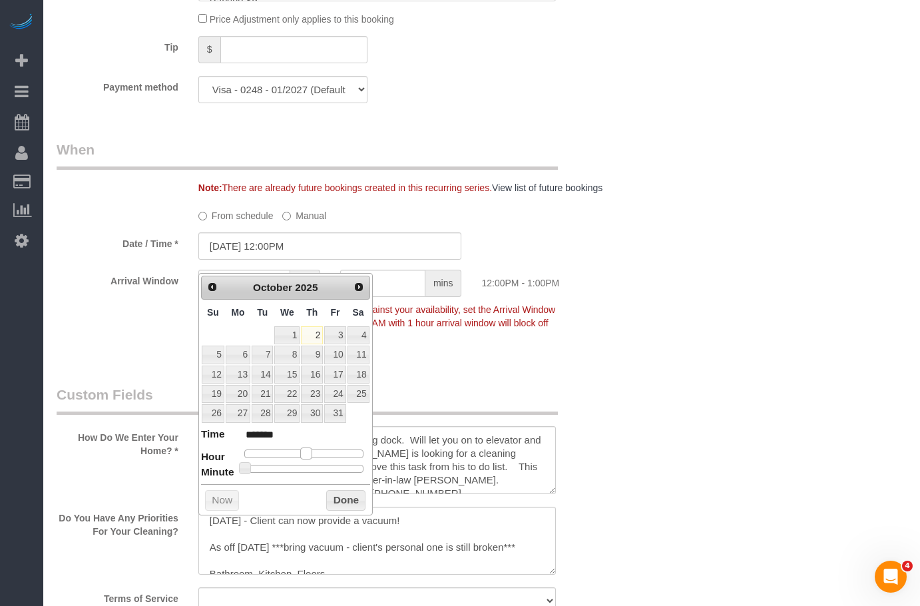
type input "10/02/2025 1:00PM"
type input "******"
drag, startPoint x: 308, startPoint y: 458, endPoint x: 316, endPoint y: 457, distance: 8.8
click at [316, 457] on span at bounding box center [311, 453] width 12 height 12
type input "10/02/2025 1:05PM"
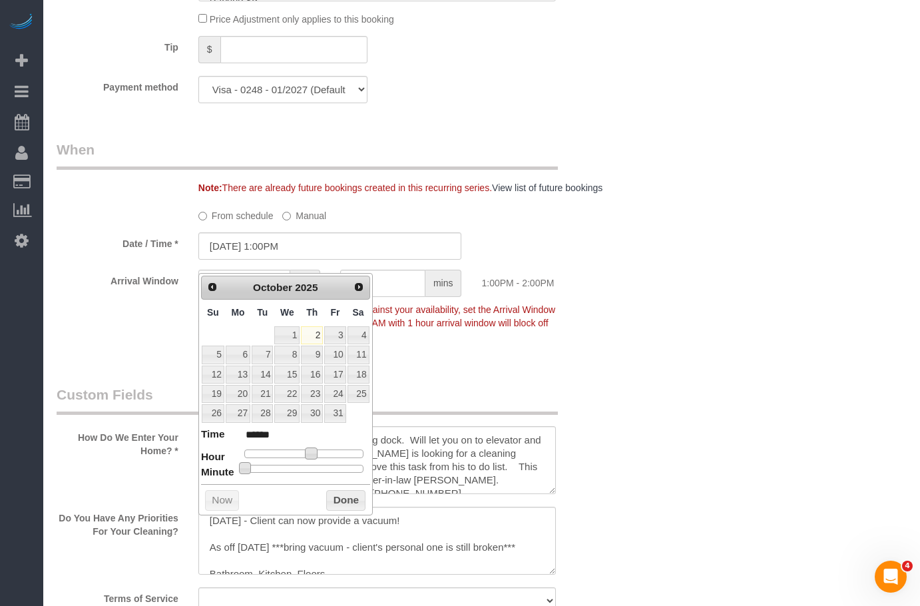
type input "******"
type input "10/02/2025 1:10PM"
type input "******"
type input "10/02/2025 1:15PM"
type input "******"
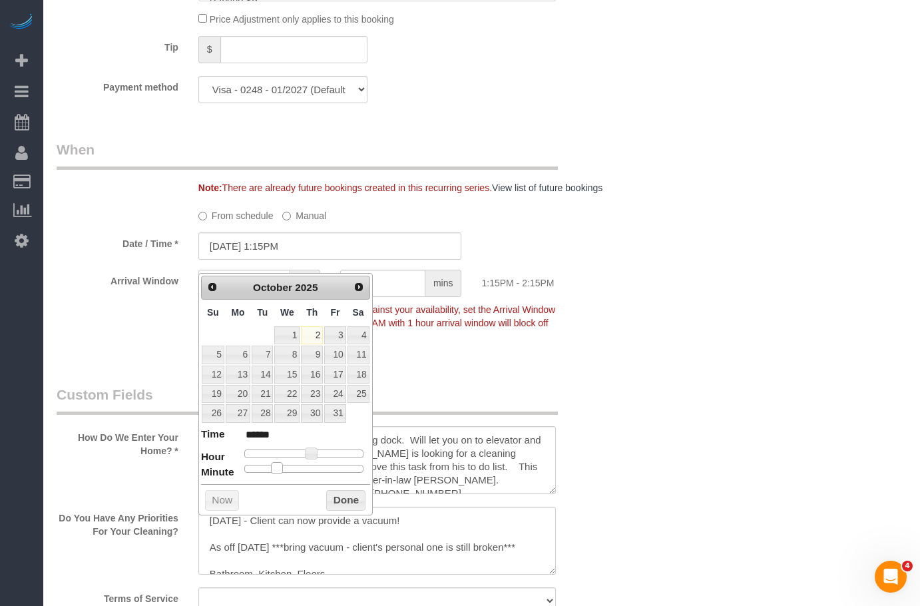
type input "10/02/2025 1:20PM"
type input "******"
type input "10/02/2025 1:25PM"
type input "******"
type input "10/02/2025 1:30PM"
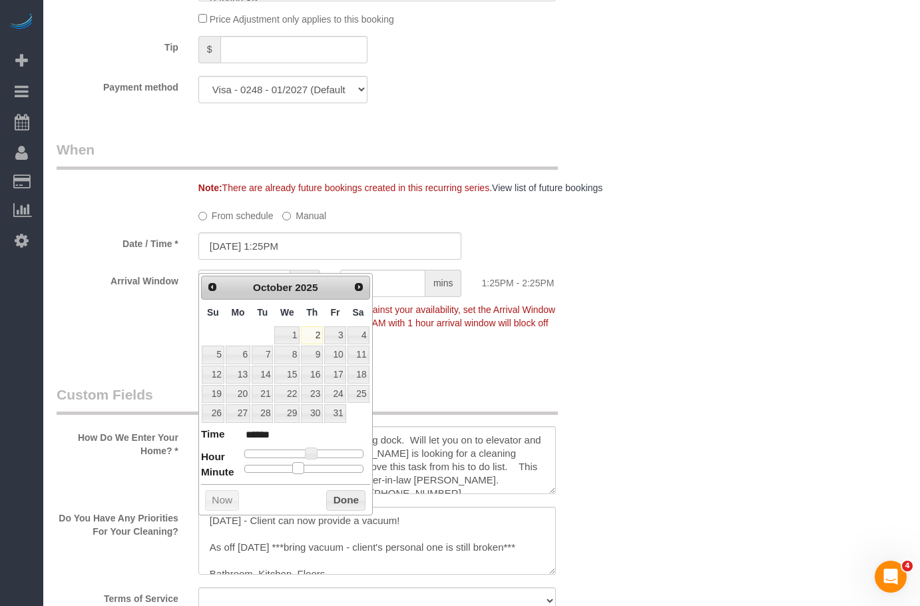
type input "******"
drag, startPoint x: 243, startPoint y: 472, endPoint x: 304, endPoint y: 473, distance: 60.6
click at [304, 473] on span at bounding box center [309, 468] width 12 height 12
click at [336, 497] on button "Done" at bounding box center [345, 500] width 39 height 21
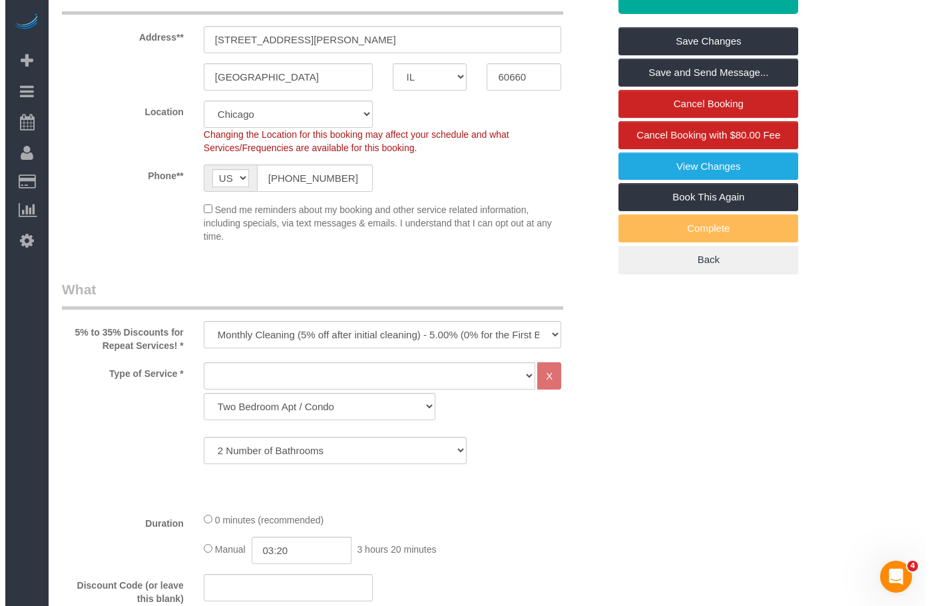
scroll to position [0, 0]
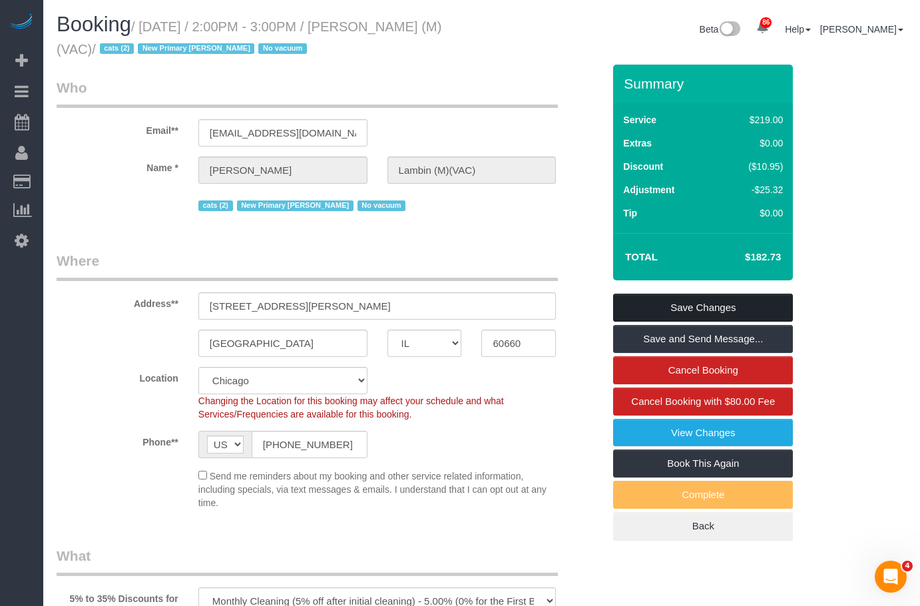
click at [710, 308] on link "Save Changes" at bounding box center [703, 308] width 180 height 28
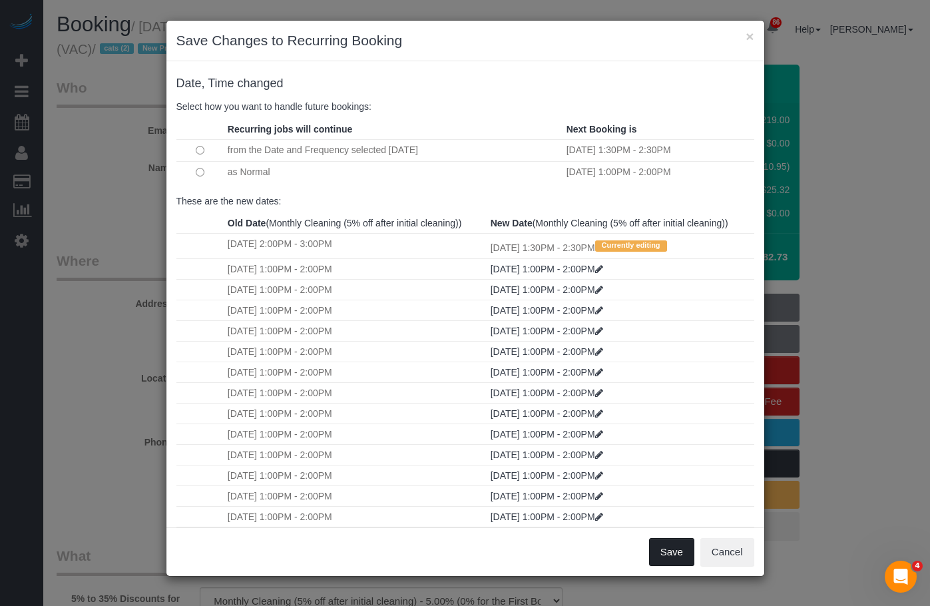
click at [661, 555] on button "Save" at bounding box center [671, 552] width 45 height 28
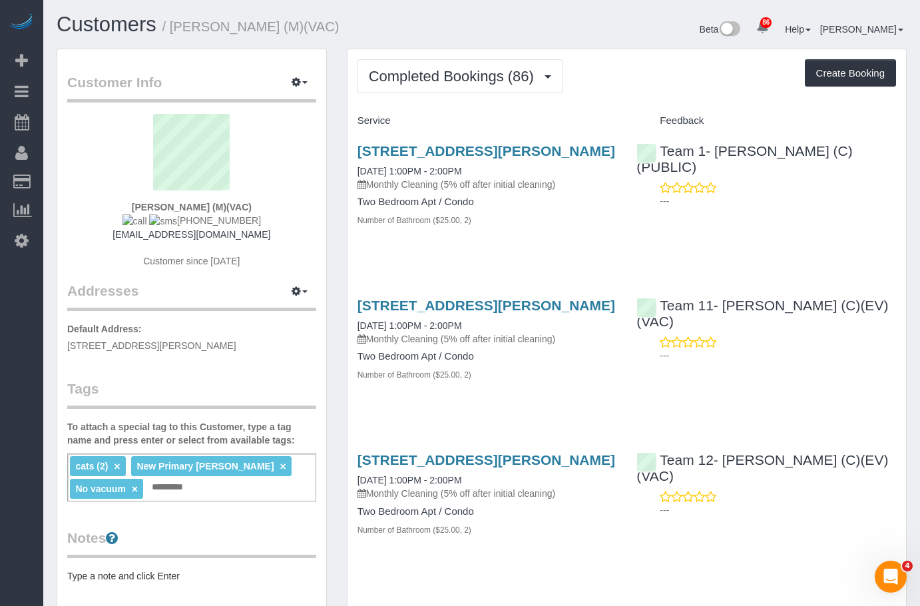
click at [135, 488] on link "×" at bounding box center [135, 488] width 6 height 11
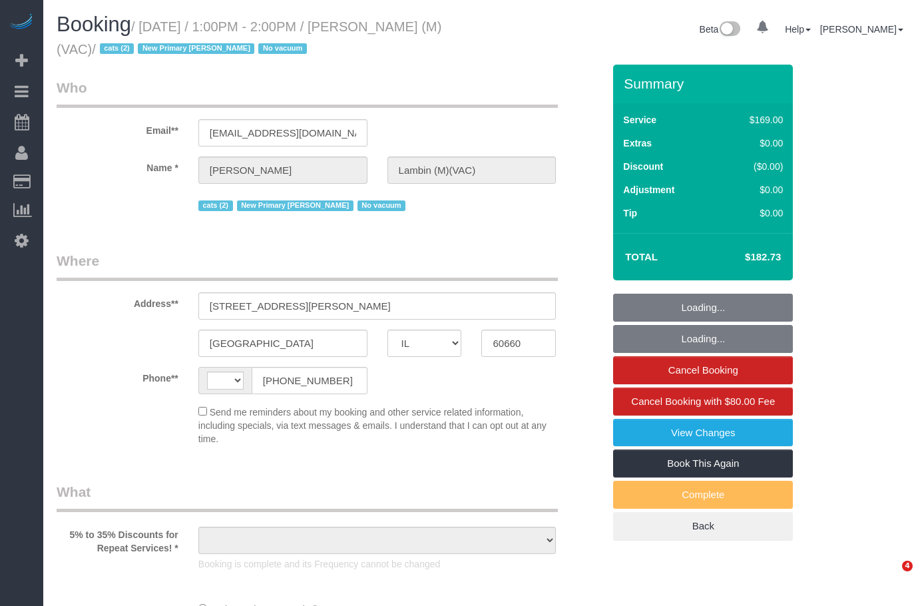
select select "IL"
select select "number:69"
select select "number:139"
select select "number:98"
select select "number:141"
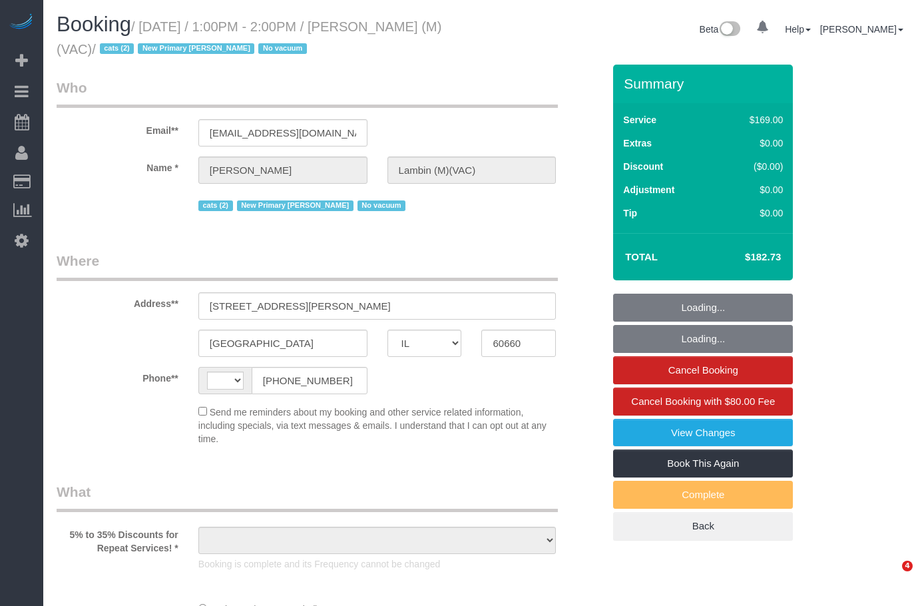
select select "number:143"
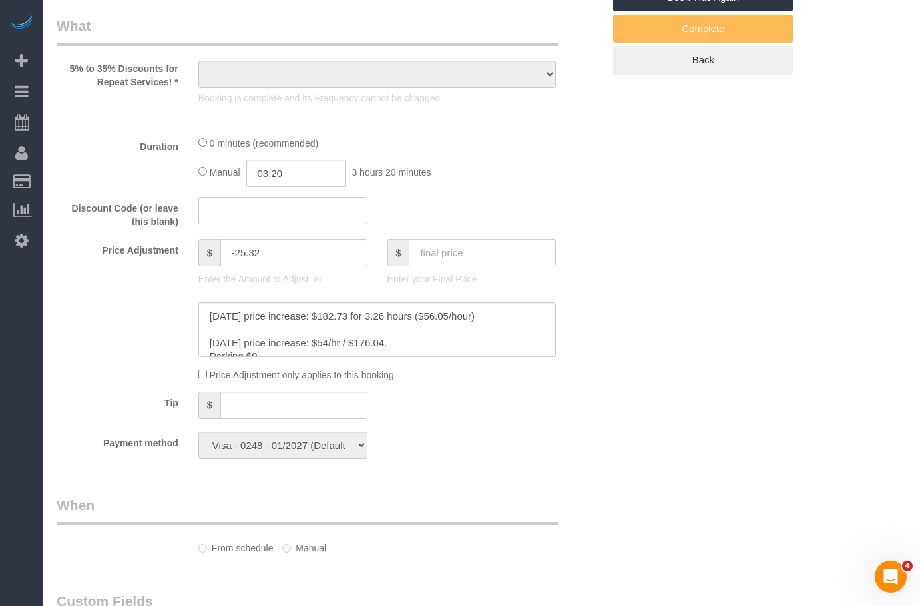
select select "string:US"
select select "object:1108"
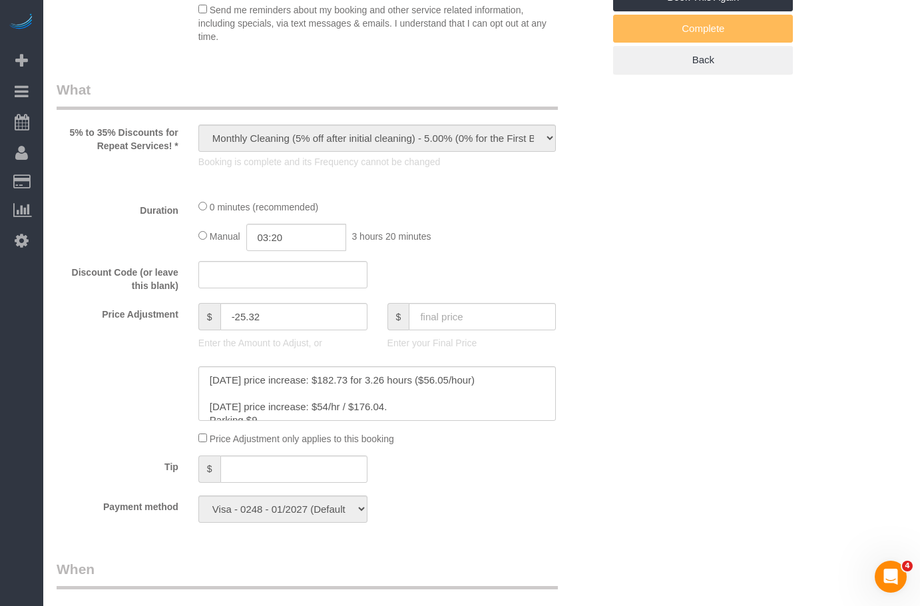
select select "2"
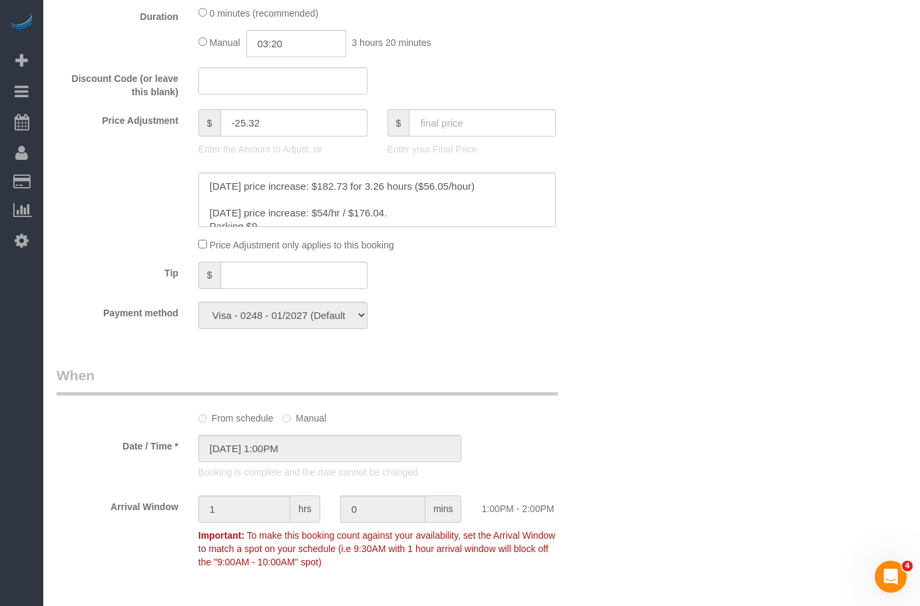
select select "2"
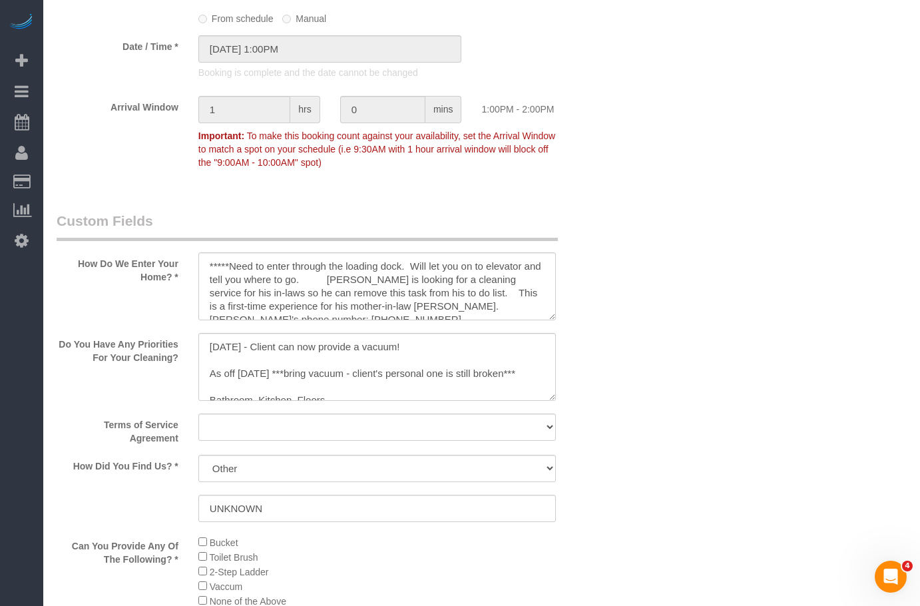
select select "object:1281"
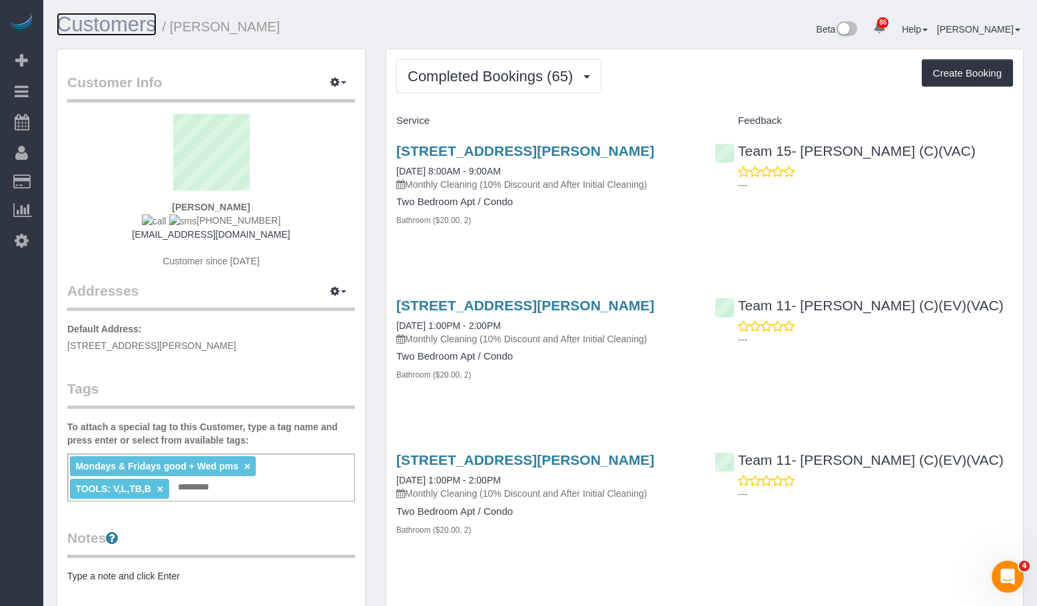
click at [125, 15] on link "Customers" at bounding box center [107, 24] width 100 height 23
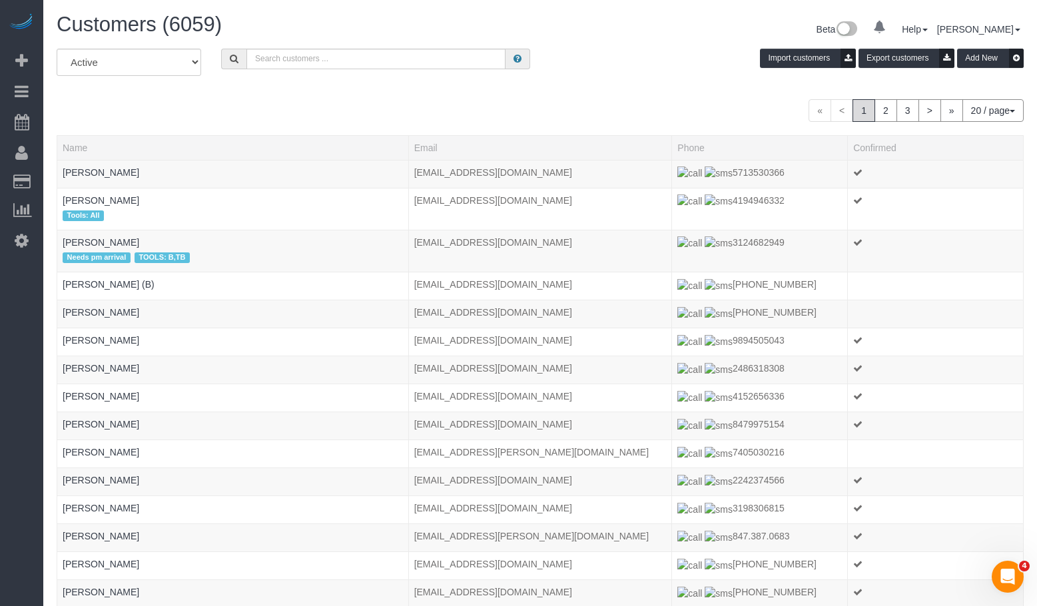
click at [402, 71] on div "All Active Archived Import customers Export customers Add New" at bounding box center [540, 67] width 987 height 37
click at [395, 58] on input "text" at bounding box center [375, 59] width 259 height 21
click at [326, 60] on input "text" at bounding box center [375, 59] width 259 height 21
click at [282, 58] on input "text" at bounding box center [375, 59] width 259 height 21
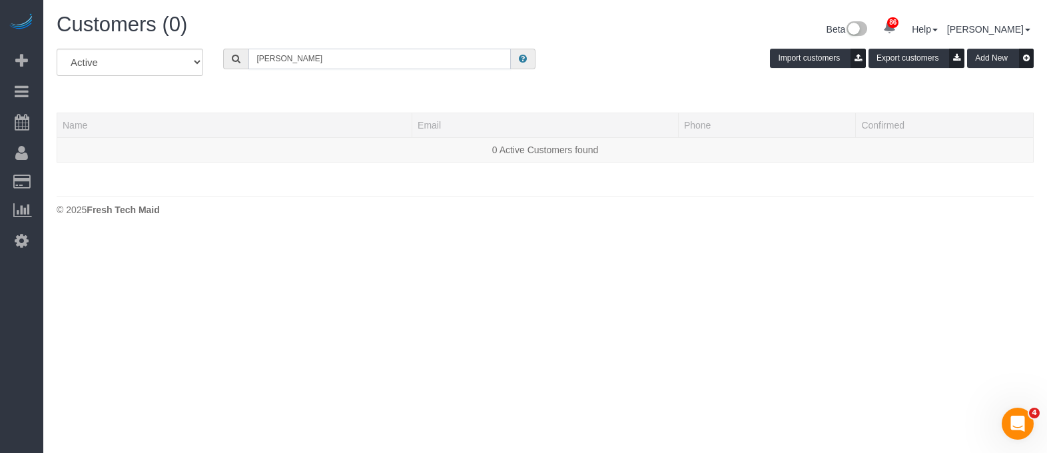
drag, startPoint x: 181, startPoint y: 37, endPoint x: 87, endPoint y: 35, distance: 94.6
click at [90, 35] on div "Customers (0) Beta 86 Your Notifications You have 0 alerts × You have 1 to char…" at bounding box center [544, 118] width 1003 height 236
paste input "[PERSON_NAME]"
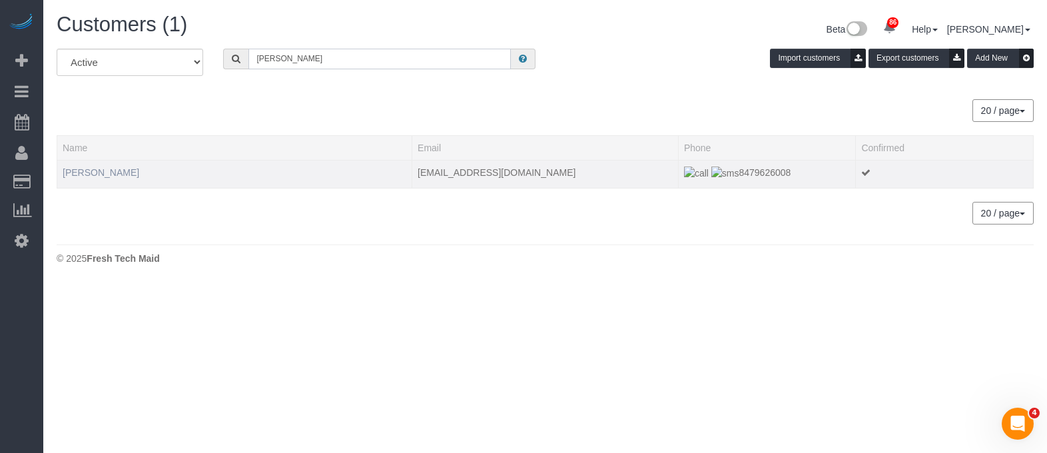
type input "[PERSON_NAME]"
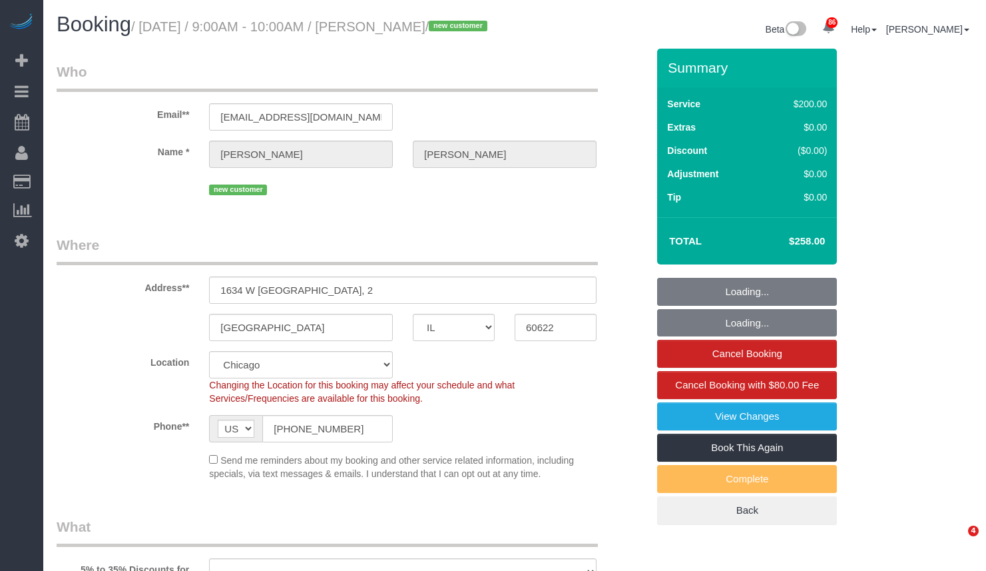
select select "IL"
select select "512"
select select "4"
select select "number:1"
select select "number:58"
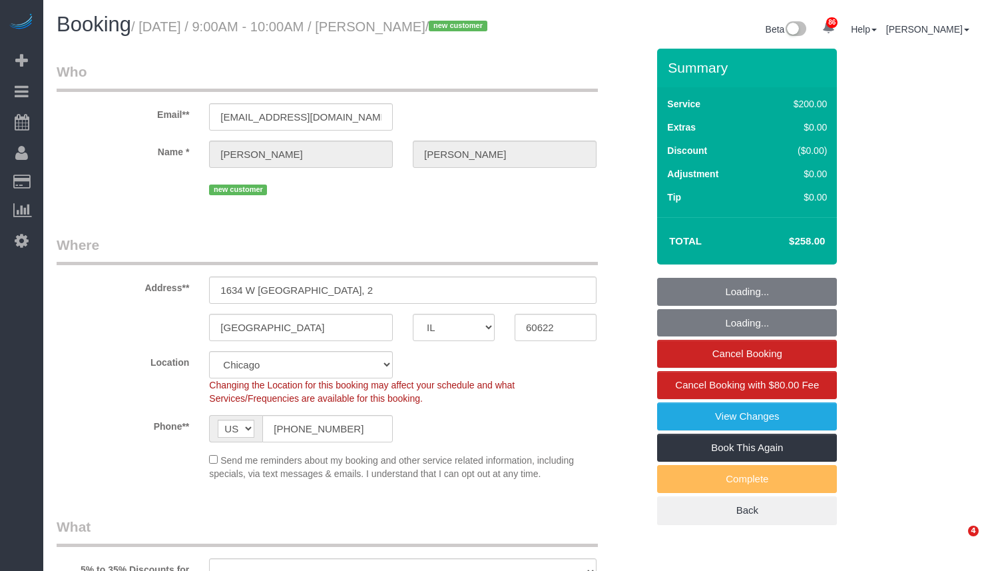
select select "number:139"
select select "number:106"
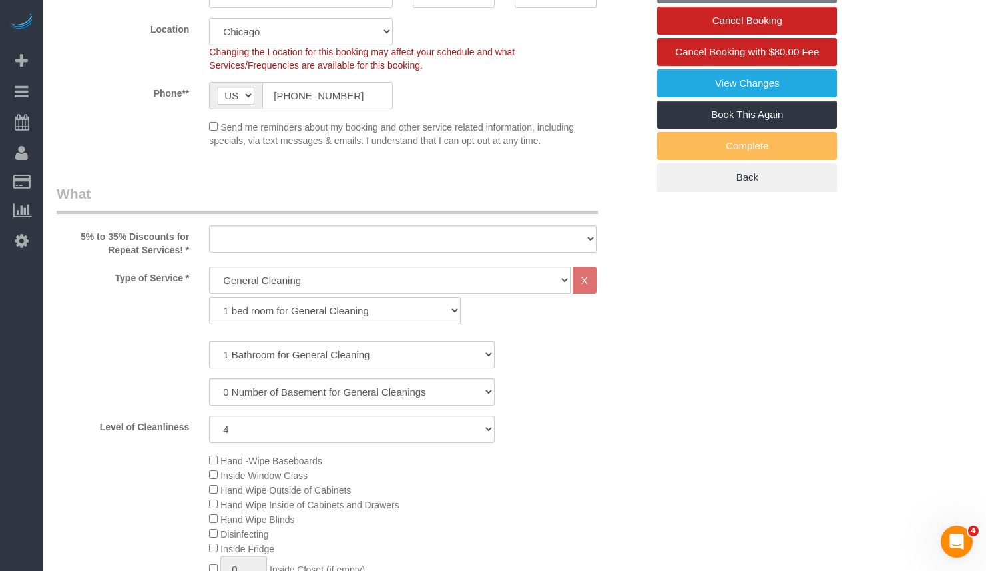
select select "object:1364"
select select "string:fspay-3cc13396-38b5-40ac-9765-3c8a6d558efd"
select select "4"
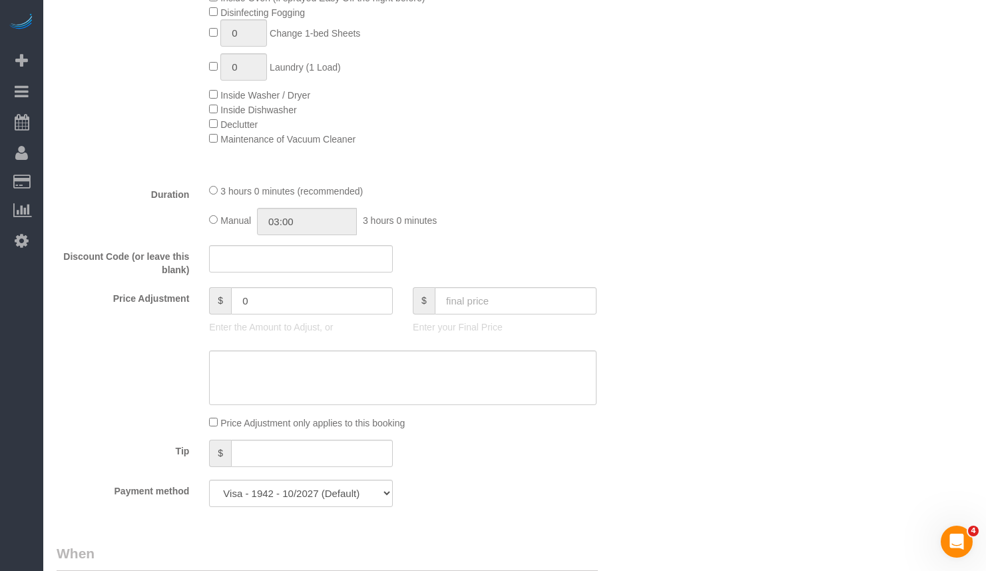
scroll to position [599, 0]
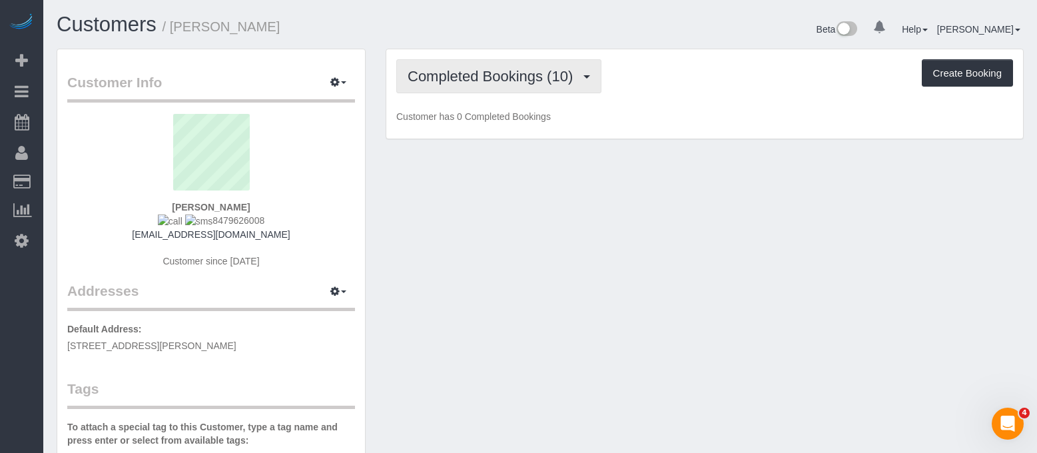
click at [493, 80] on span "Completed Bookings (10)" at bounding box center [493, 76] width 172 height 17
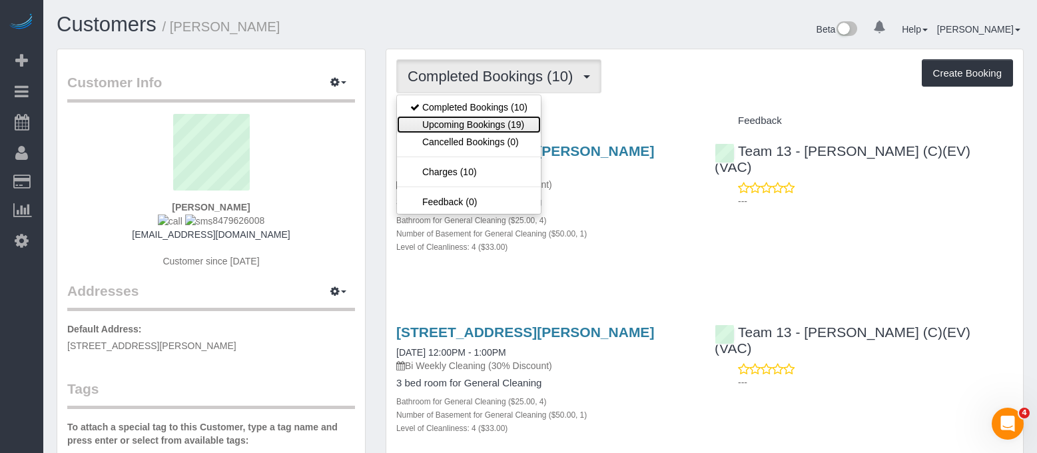
click at [490, 125] on link "Upcoming Bookings (19)" at bounding box center [469, 124] width 144 height 17
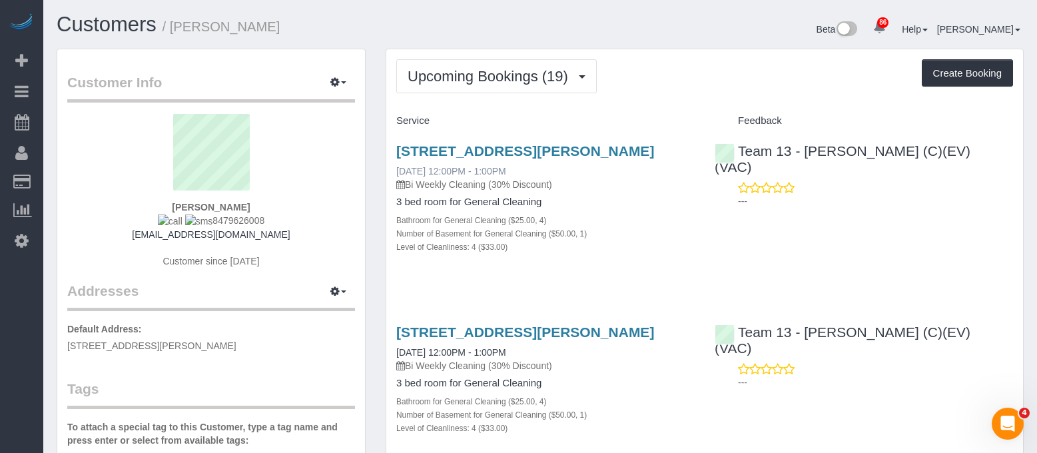
scroll to position [67, 0]
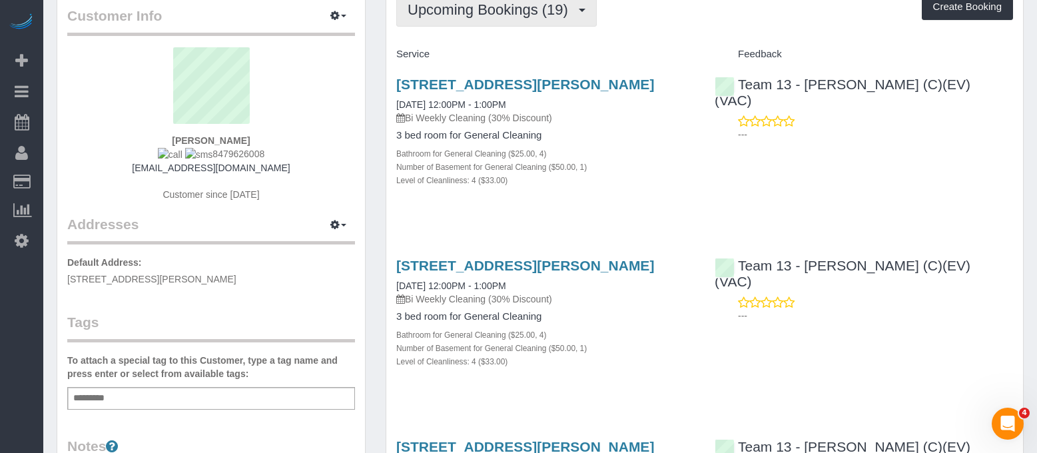
click at [532, 25] on button "Upcoming Bookings (19)" at bounding box center [496, 10] width 200 height 34
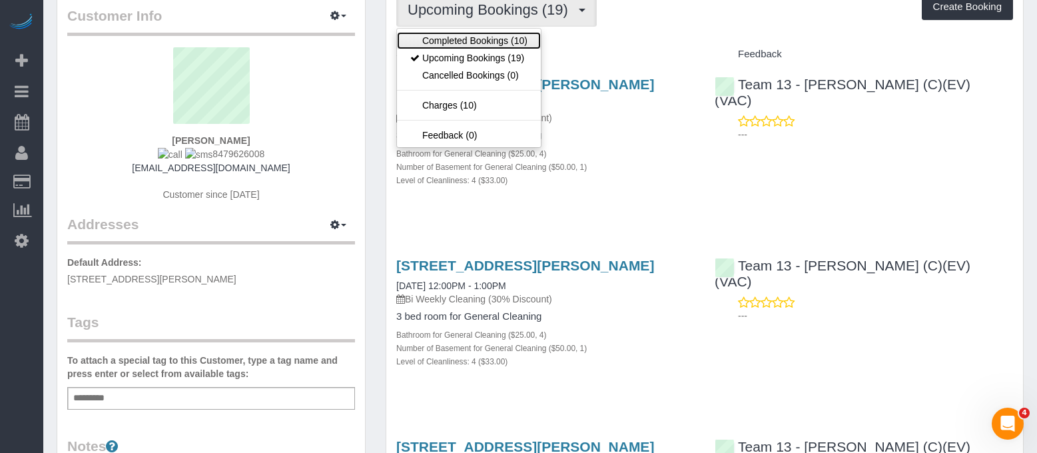
click at [453, 45] on link "Completed Bookings (10)" at bounding box center [469, 40] width 144 height 17
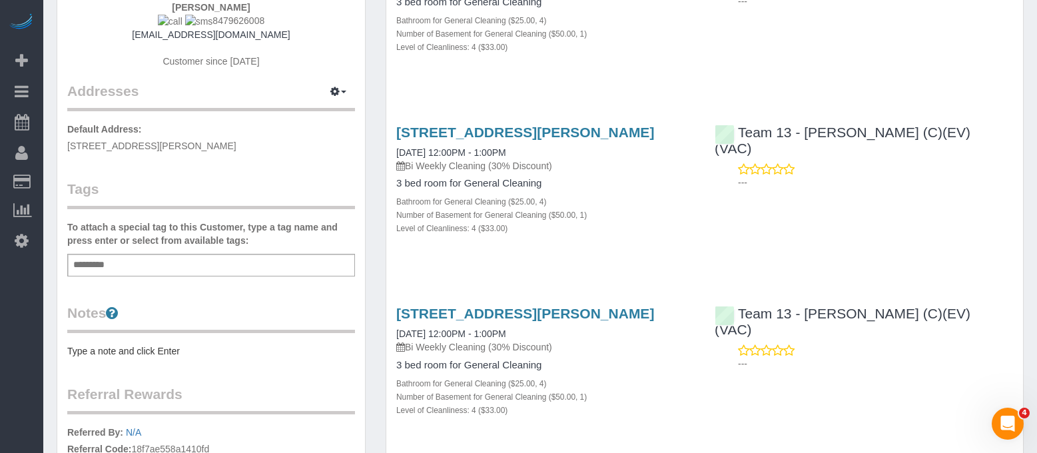
scroll to position [0, 0]
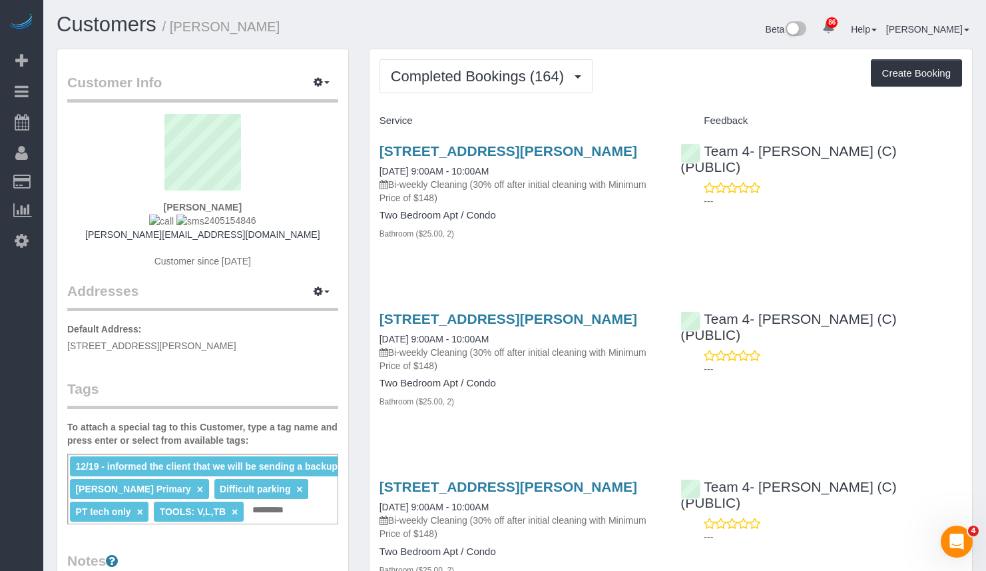
click at [403, 25] on h1 "Customers / [PERSON_NAME]" at bounding box center [281, 24] width 448 height 23
click at [466, 76] on span "Completed Bookings (164)" at bounding box center [481, 76] width 180 height 17
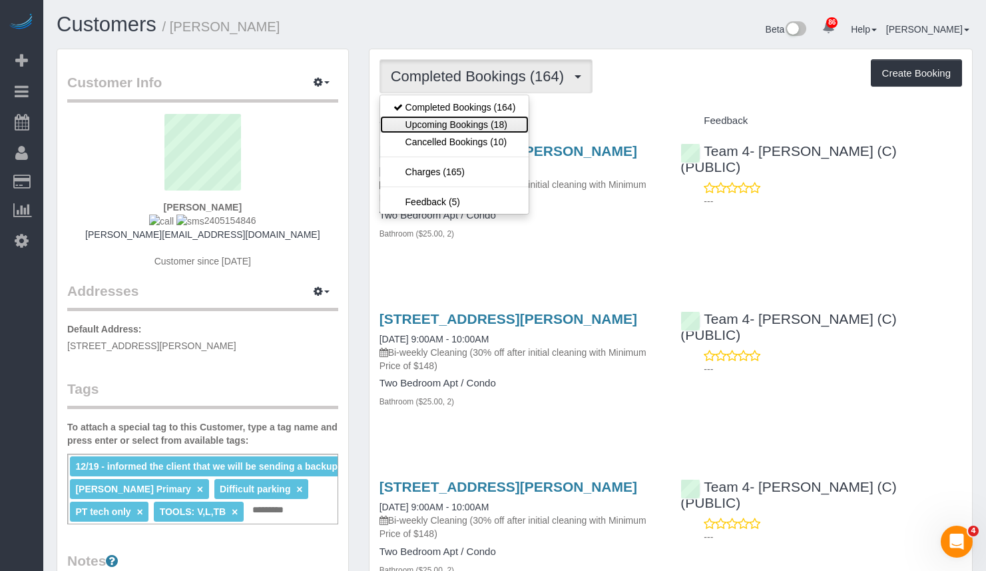
click at [483, 121] on link "Upcoming Bookings (18)" at bounding box center [454, 124] width 149 height 17
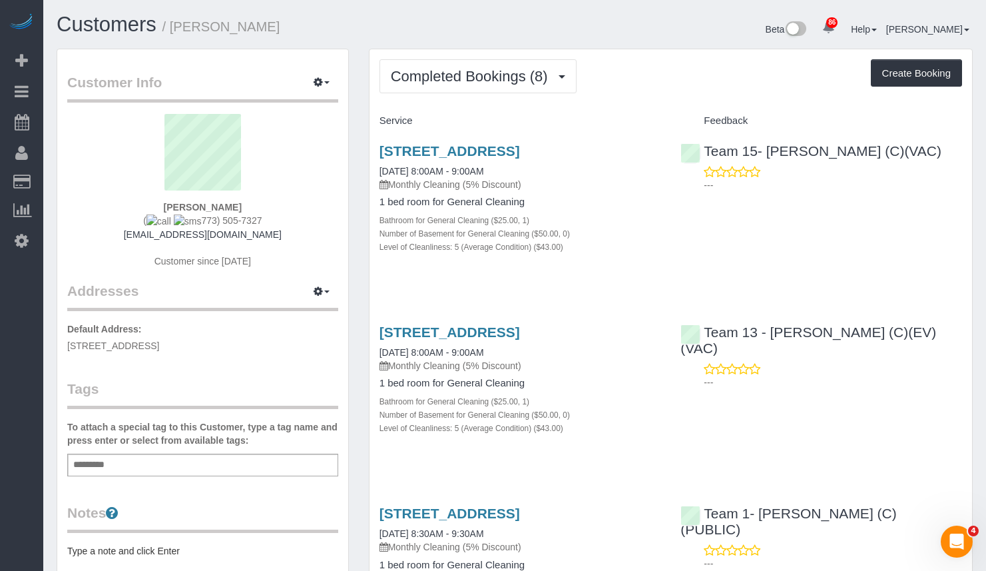
click at [561, 43] on div "Beta 86 Your Notifications You have 0 alerts × You have 1 to charge for [DATE] …" at bounding box center [749, 30] width 468 height 35
drag, startPoint x: 324, startPoint y: 23, endPoint x: 196, endPoint y: 31, distance: 128.7
click at [196, 31] on h1 "Customers / [PERSON_NAME]" at bounding box center [281, 24] width 448 height 23
click at [477, 42] on div "Customers / [PERSON_NAME] Beta 86 Your Notifications You have 0 alerts × You ha…" at bounding box center [515, 30] width 936 height 35
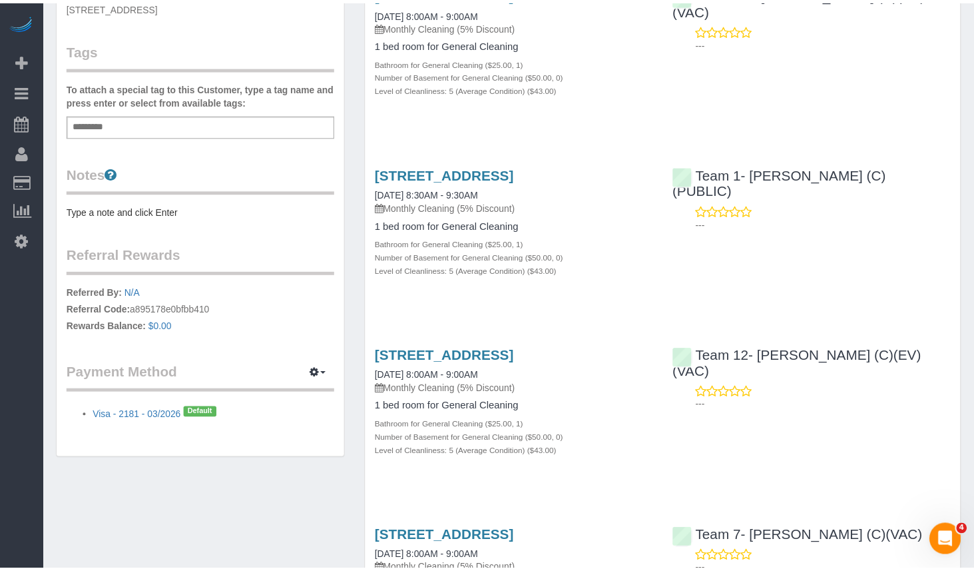
scroll to position [6, 0]
